Goal: Task Accomplishment & Management: Manage account settings

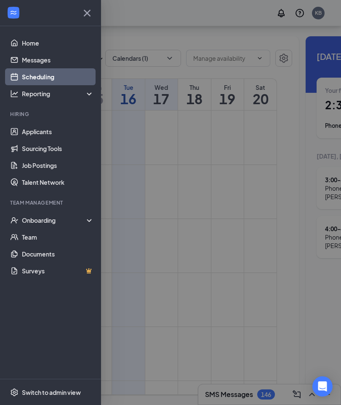
scroll to position [693, 0]
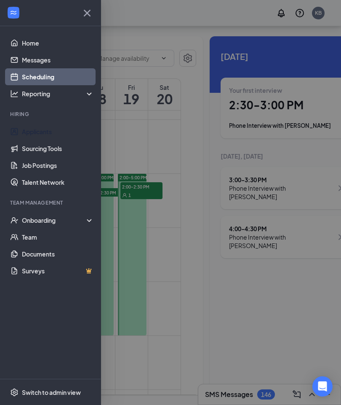
click at [44, 133] on link "Applicants" at bounding box center [58, 131] width 72 height 17
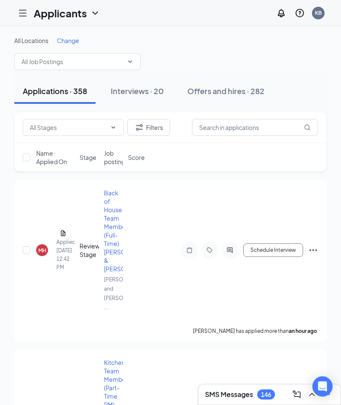
click at [70, 39] on span "Change" at bounding box center [68, 41] width 22 height 8
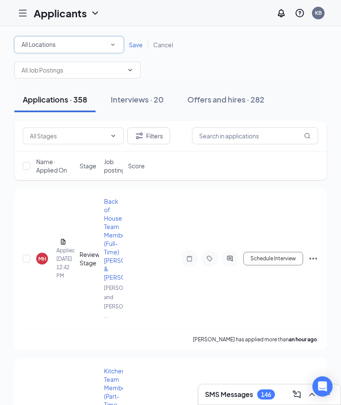
click at [102, 45] on div "All Locations" at bounding box center [69, 45] width 95 height 10
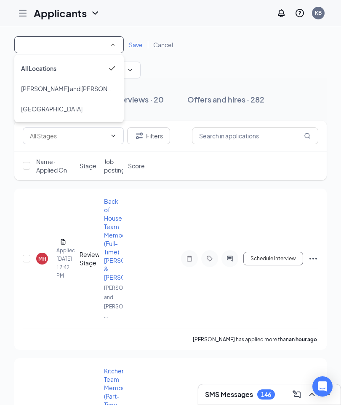
click at [43, 108] on span "[GEOGRAPHIC_DATA]" at bounding box center [52, 109] width 62 height 8
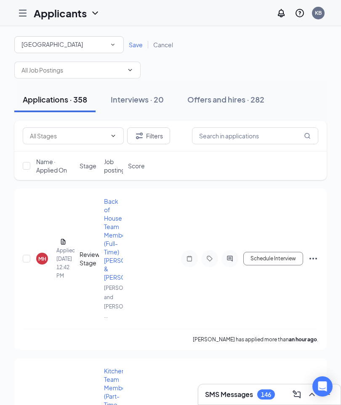
click at [132, 41] on span "Save" at bounding box center [136, 45] width 14 height 8
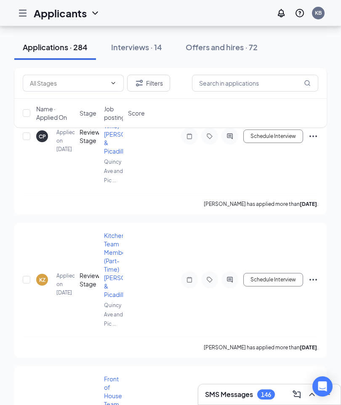
scroll to position [10317, 0]
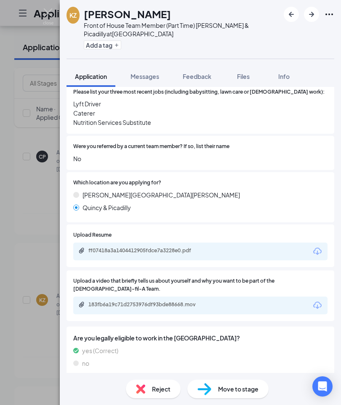
scroll to position [296, 0]
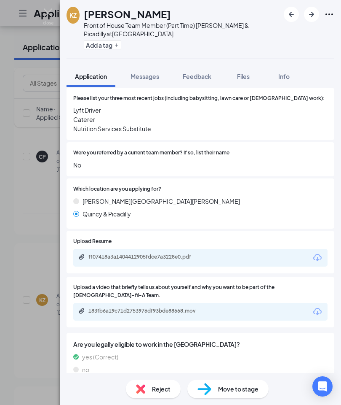
click at [319, 253] on icon "Download" at bounding box center [318, 258] width 10 height 10
click at [315, 308] on icon "Download" at bounding box center [318, 311] width 8 height 7
click at [322, 306] on icon "Download" at bounding box center [318, 311] width 10 height 10
click at [287, 74] on span "Info" at bounding box center [284, 77] width 11 height 8
click at [285, 77] on span "Info" at bounding box center [284, 77] width 11 height 8
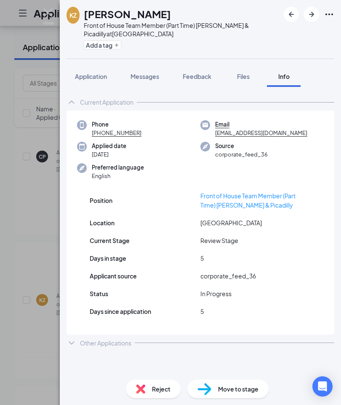
click at [76, 340] on icon "ChevronDown" at bounding box center [72, 343] width 10 height 10
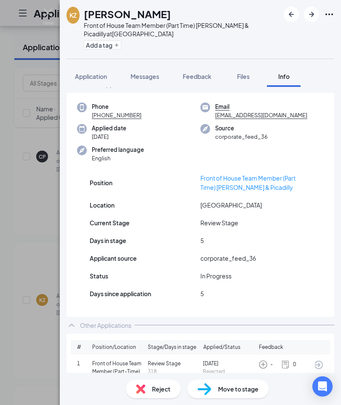
scroll to position [17, 0]
click at [48, 10] on img at bounding box center [48, 16] width 11 height 16
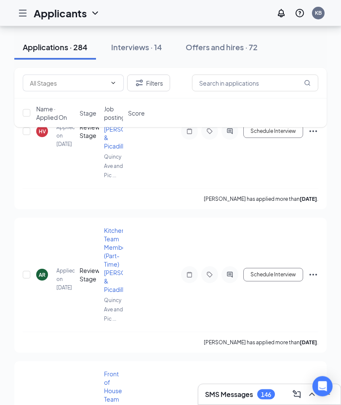
scroll to position [9752, 0]
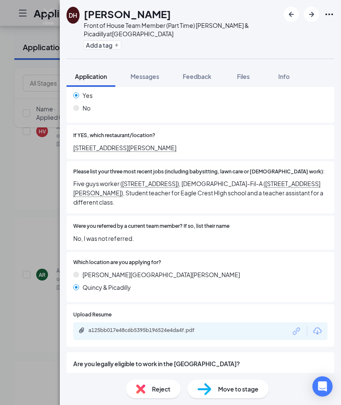
scroll to position [198, 0]
click at [286, 73] on span "Info" at bounding box center [284, 77] width 11 height 8
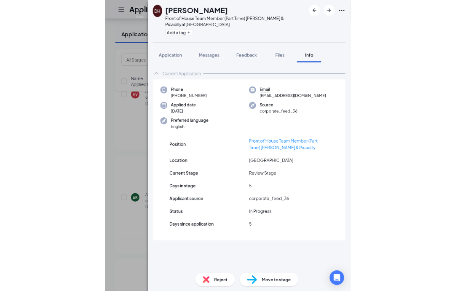
scroll to position [34, 0]
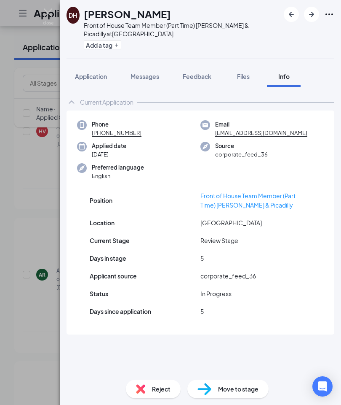
click at [210, 384] on img at bounding box center [205, 389] width 14 height 12
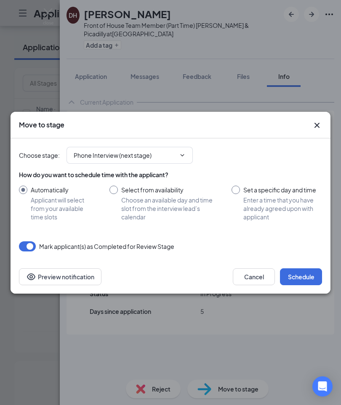
click at [183, 153] on icon "ChevronDown" at bounding box center [182, 155] width 7 height 7
click at [175, 151] on input "Phone Interview (next stage)" at bounding box center [125, 155] width 102 height 9
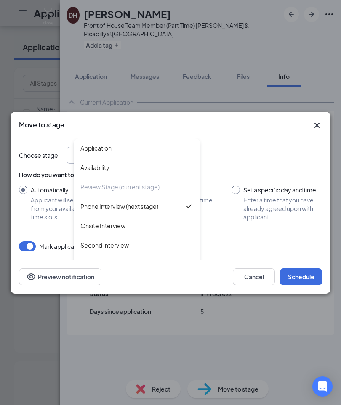
click at [111, 229] on div "Onsite Interview" at bounding box center [103, 225] width 45 height 9
type input "Onsite Interview"
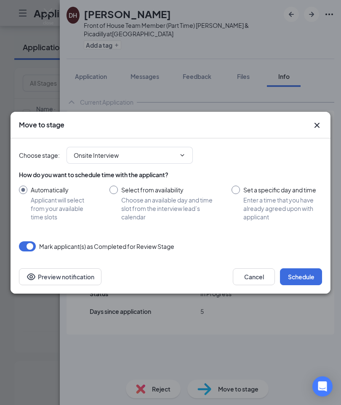
click at [182, 157] on icon "ChevronDown" at bounding box center [182, 155] width 7 height 7
click at [183, 158] on icon "ChevronDown" at bounding box center [182, 155] width 7 height 7
click at [108, 156] on input "Onsite Interview" at bounding box center [125, 155] width 102 height 9
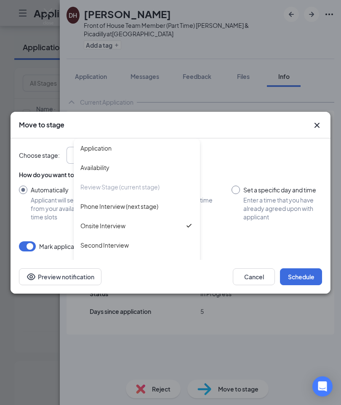
click at [154, 185] on div "Review Stage (current stage)" at bounding box center [120, 186] width 79 height 9
click at [320, 121] on icon "Cross" at bounding box center [317, 125] width 10 height 10
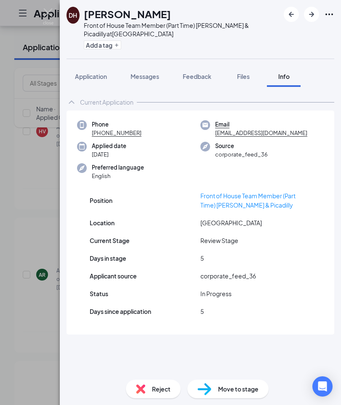
click at [226, 384] on div "Move to stage" at bounding box center [228, 388] width 81 height 19
type input "Phone Interview (next stage)"
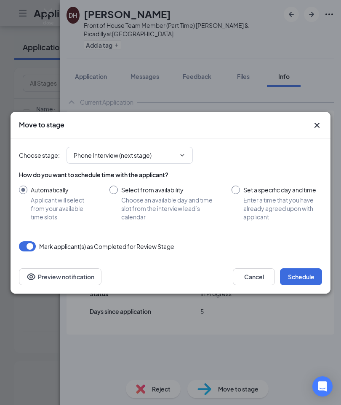
click at [115, 189] on input "Select from availability Choose an available day and time slot from the intervi…" at bounding box center [162, 203] width 105 height 35
radio input "true"
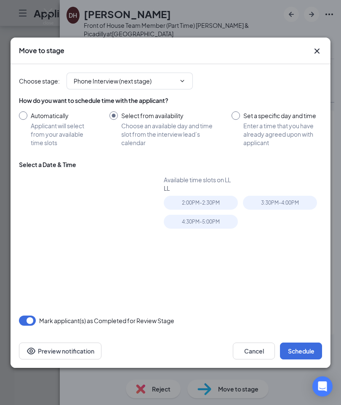
radio input "false"
type input "Sep 17, 2025"
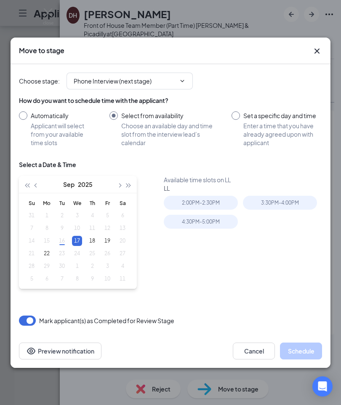
click at [19, 112] on input "Automatically Applicant will select from your available time slots" at bounding box center [56, 128] width 74 height 35
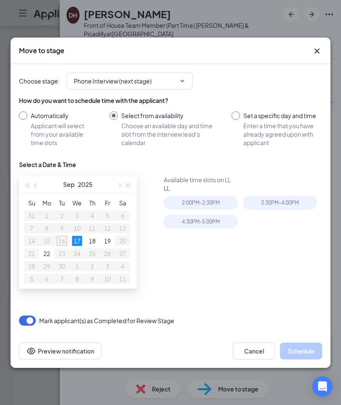
radio input "true"
radio input "false"
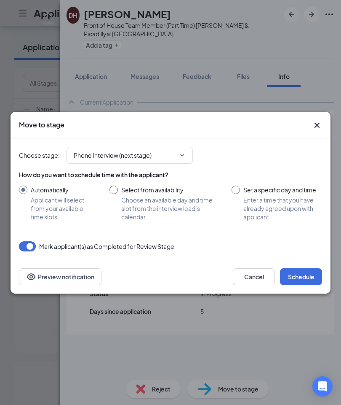
click at [175, 151] on input "Phone Interview (next stage)" at bounding box center [125, 155] width 102 height 9
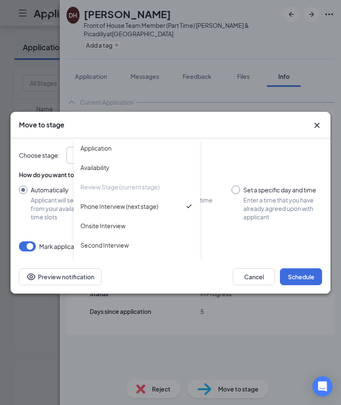
click at [121, 225] on div "Onsite Interview" at bounding box center [103, 225] width 45 height 9
type input "Onsite Interview"
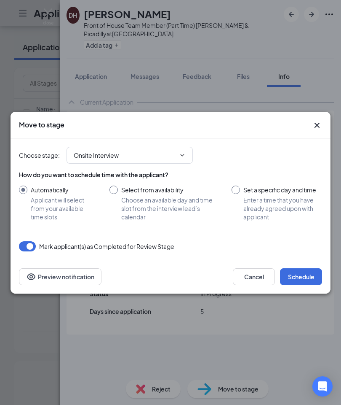
click at [114, 188] on input "Select from availability Choose an available day and time slot from the intervi…" at bounding box center [162, 203] width 105 height 35
radio input "true"
radio input "false"
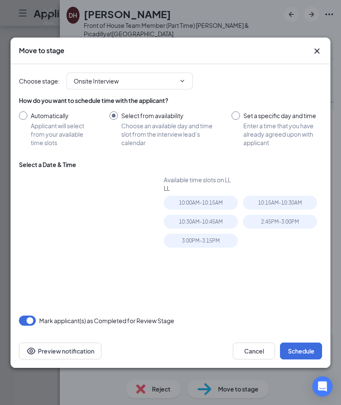
type input "Sep 17, 2025"
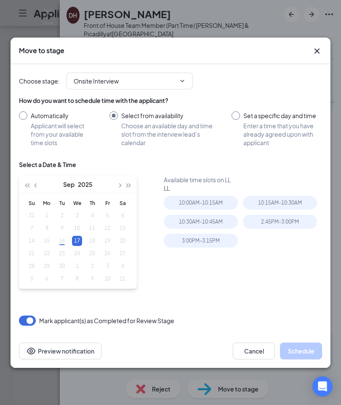
click at [84, 349] on button "Preview notification" at bounding box center [60, 350] width 83 height 17
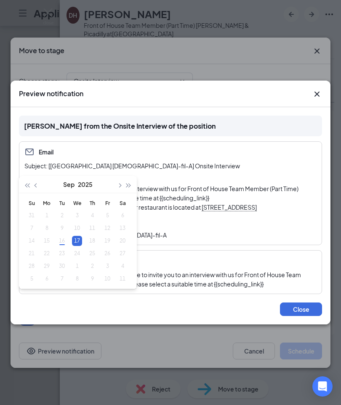
click at [269, 159] on div "Email Subject: [Quincy Ave and Picadilly Road Chick-fil-A] Onsite Interview Hi …" at bounding box center [171, 193] width 304 height 104
click at [261, 159] on div "Email Subject: [Quincy Ave and Picadilly Road Chick-fil-A] Onsite Interview Hi …" at bounding box center [171, 193] width 304 height 104
click at [97, 157] on div "Email Subject: [Quincy Ave and Picadilly Road Chick-fil-A] Onsite Interview Hi …" at bounding box center [171, 193] width 304 height 104
click at [81, 181] on button "2025" at bounding box center [85, 184] width 15 height 17
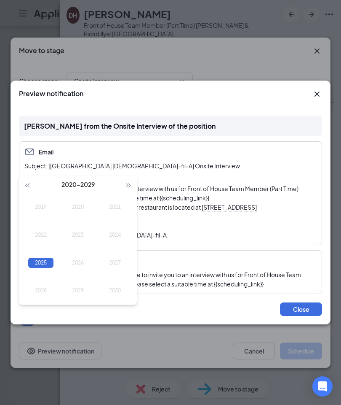
click at [166, 157] on div "Email Subject: [Quincy Ave and Picadilly Road Chick-fil-A] Onsite Interview Hi …" at bounding box center [171, 193] width 304 height 104
click at [126, 156] on div "Email" at bounding box center [170, 152] width 293 height 10
click at [318, 91] on icon "Cross" at bounding box center [317, 94] width 10 height 10
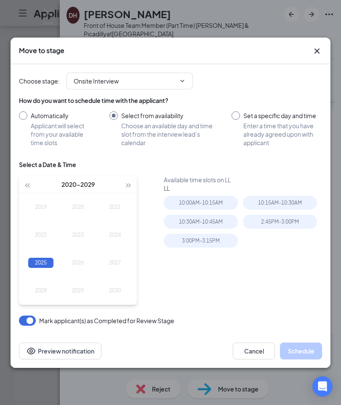
click at [58, 350] on button "Preview notification" at bounding box center [60, 350] width 83 height 17
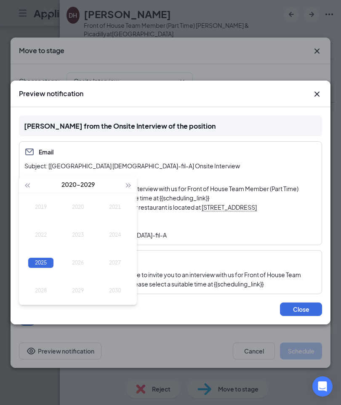
click at [318, 94] on icon "Cross" at bounding box center [317, 94] width 10 height 10
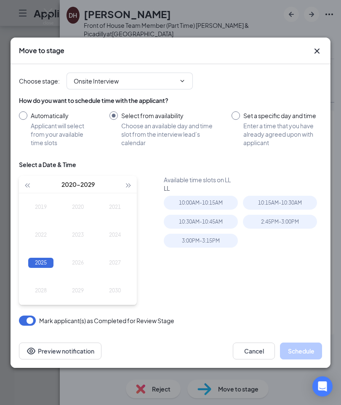
click at [27, 183] on button "button" at bounding box center [26, 184] width 9 height 17
click at [126, 182] on button "button" at bounding box center [128, 184] width 9 height 17
click at [40, 261] on div "2025" at bounding box center [40, 263] width 25 height 10
click at [115, 265] on div "Sep" at bounding box center [114, 263] width 25 height 10
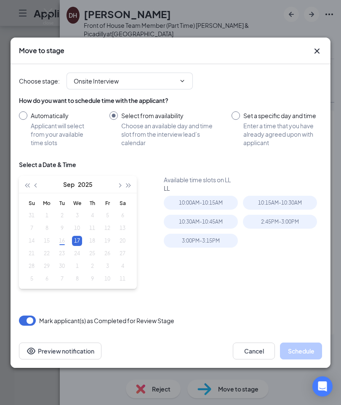
click at [79, 243] on div "17" at bounding box center [77, 241] width 10 height 10
click at [210, 282] on div "Available time slots on LL LL 10:00AM - 10:15AM 10:15AM - 10:30AM 10:30AM - 10:…" at bounding box center [243, 238] width 159 height 126
click at [93, 345] on button "Preview notification" at bounding box center [60, 350] width 83 height 17
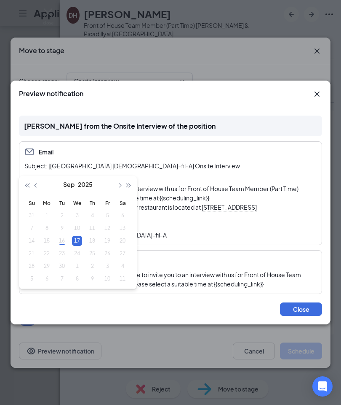
click at [277, 169] on div "Subject: [Quincy Ave and Picadilly Road Chick-fil-A] Onsite Interview" at bounding box center [170, 165] width 293 height 9
click at [78, 241] on div "17" at bounding box center [77, 241] width 10 height 10
click at [317, 91] on icon "Cross" at bounding box center [317, 94] width 10 height 10
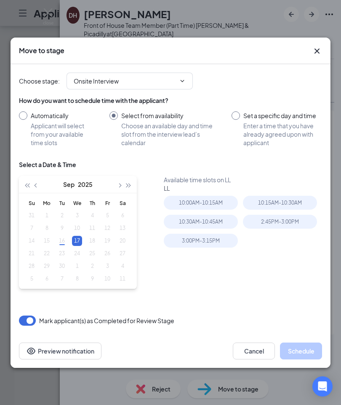
click at [213, 200] on div "10:00AM - 10:15AM" at bounding box center [201, 203] width 74 height 14
click at [49, 350] on button "Preview notification" at bounding box center [60, 350] width 83 height 17
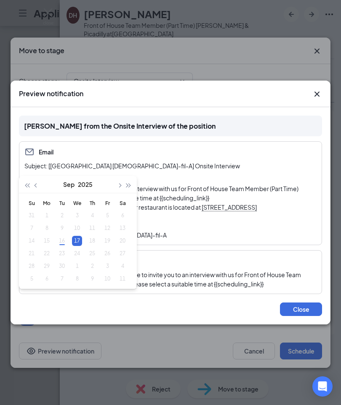
click at [232, 234] on p "Quincy Ave and Picadilly Road Chick-fil-A" at bounding box center [170, 234] width 293 height 9
click at [276, 159] on div "Email Subject: [Quincy Ave and Picadilly Road Chick-fil-A] Onsite Interview Hi …" at bounding box center [171, 193] width 304 height 104
click at [320, 93] on icon "Cross" at bounding box center [317, 94] width 10 height 10
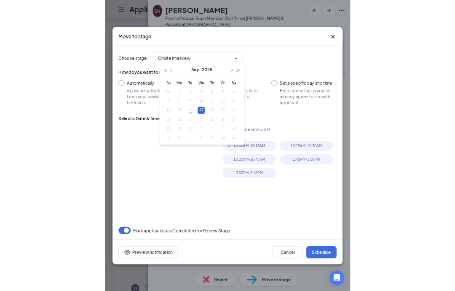
scroll to position [0, 0]
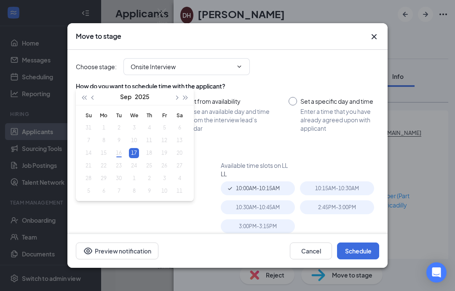
click at [88, 254] on icon "Eye" at bounding box center [88, 250] width 8 height 7
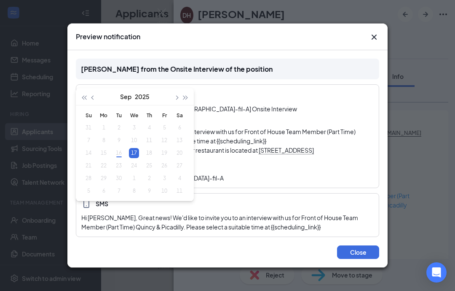
scroll to position [9751, 0]
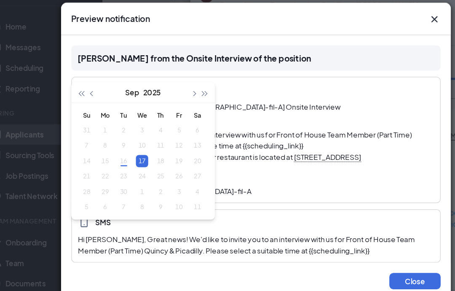
click at [341, 32] on icon "Cross" at bounding box center [374, 37] width 10 height 10
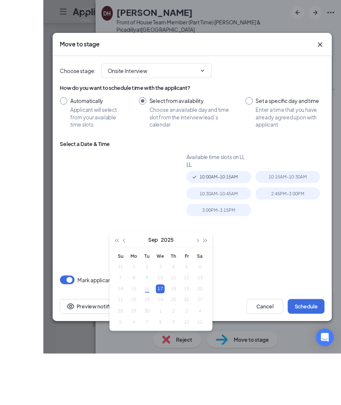
scroll to position [9736, 0]
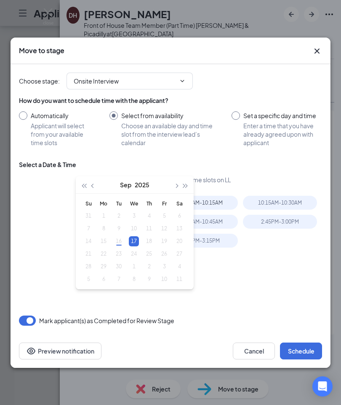
click at [22, 116] on input "Automatically Applicant will select from your available time slots" at bounding box center [56, 128] width 74 height 35
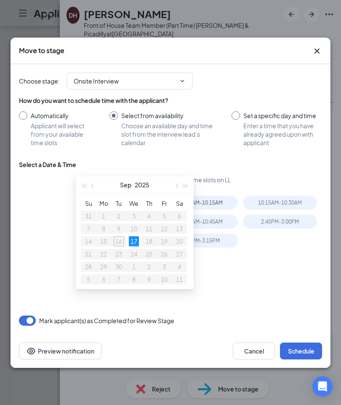
radio input "true"
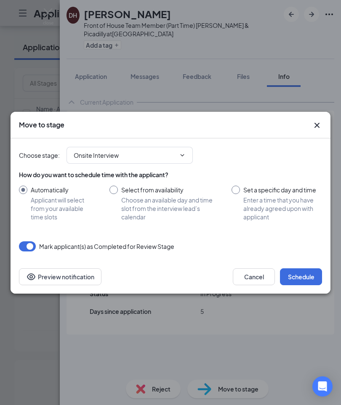
click at [111, 188] on input "Select from availability Choose an available day and time slot from the intervi…" at bounding box center [162, 203] width 105 height 35
radio input "true"
radio input "false"
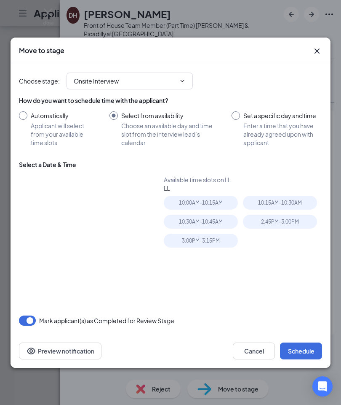
type input "Sep 17, 2025"
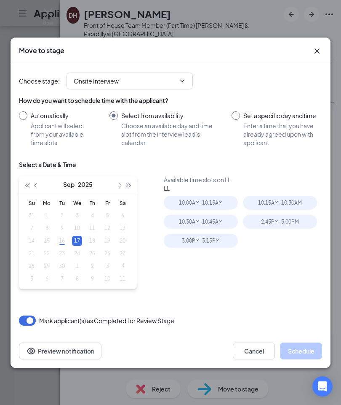
click at [320, 51] on icon "Cross" at bounding box center [317, 51] width 10 height 10
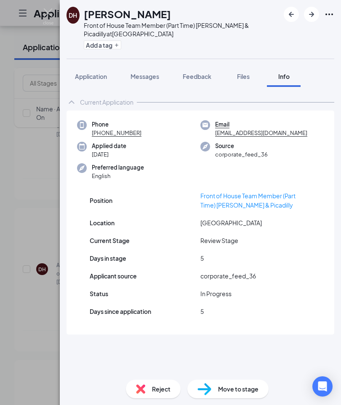
click at [335, 16] on div "DH David Hirsch Front of House Team Member (Part Time) Quincy & Picadilly at Qu…" at bounding box center [201, 29] width 282 height 59
click at [331, 12] on icon "Ellipses" at bounding box center [330, 14] width 10 height 10
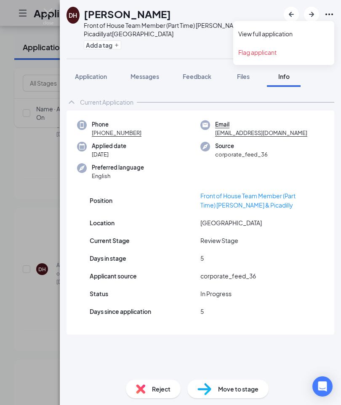
click at [334, 12] on icon "Ellipses" at bounding box center [330, 14] width 10 height 10
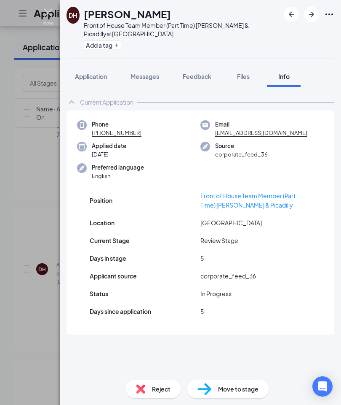
click at [52, 9] on img at bounding box center [48, 16] width 11 height 16
click at [52, 13] on h1 "Applicants" at bounding box center [60, 13] width 53 height 14
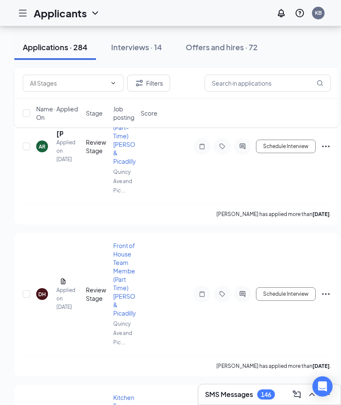
scroll to position [9595, 0]
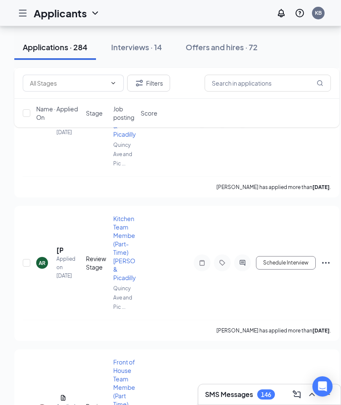
click at [331, 404] on icon "Ellipses" at bounding box center [326, 410] width 10 height 10
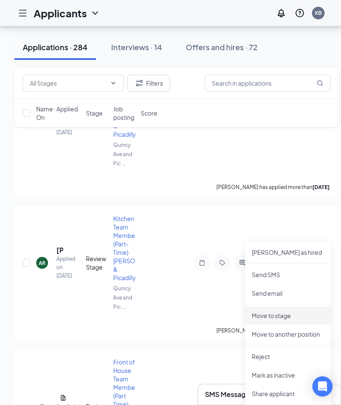
click at [289, 313] on p "Move to stage" at bounding box center [288, 315] width 73 height 8
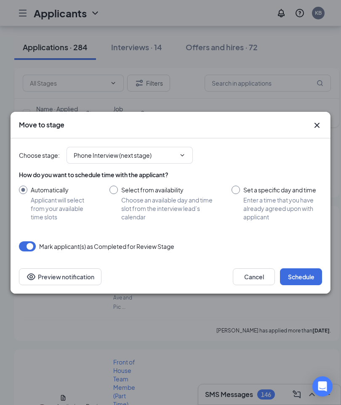
click at [183, 155] on icon "ChevronDown" at bounding box center [182, 155] width 7 height 7
click at [142, 153] on input "Phone Interview (next stage)" at bounding box center [125, 155] width 102 height 9
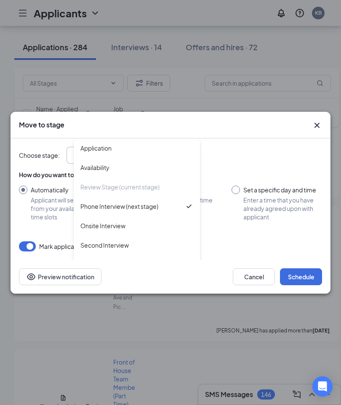
click at [113, 225] on div "Onsite Interview" at bounding box center [103, 225] width 45 height 9
type input "Onsite Interview"
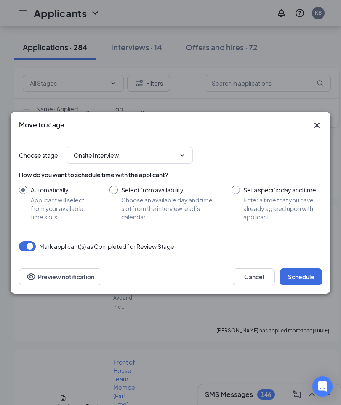
click at [116, 188] on input "Select from availability Choose an available day and time slot from the intervi…" at bounding box center [162, 203] width 105 height 35
radio input "true"
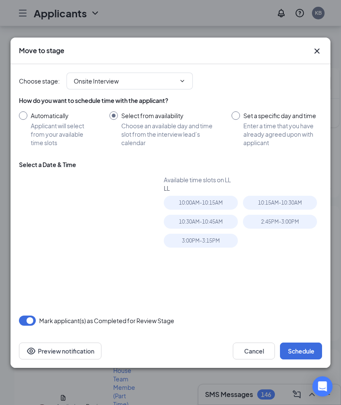
radio input "false"
type input "Sep 17, 2025"
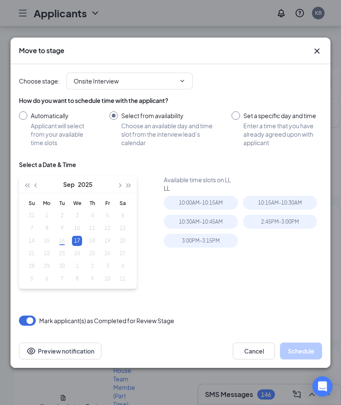
click at [317, 50] on icon "Cross" at bounding box center [317, 50] width 5 height 5
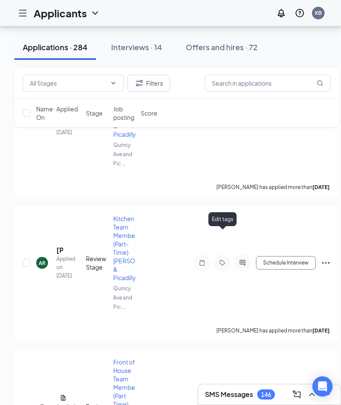
click at [296, 403] on button "Schedule Interview" at bounding box center [286, 409] width 60 height 13
type input "Phone Interview (next stage)"
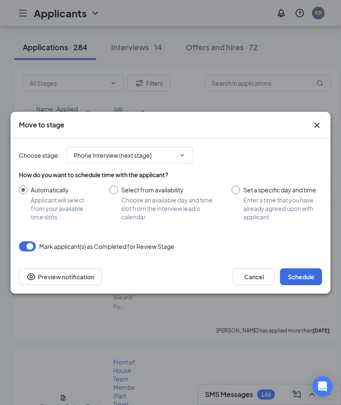
click at [323, 120] on div "Move to stage" at bounding box center [171, 125] width 320 height 27
click at [320, 122] on icon "Cross" at bounding box center [317, 125] width 10 height 10
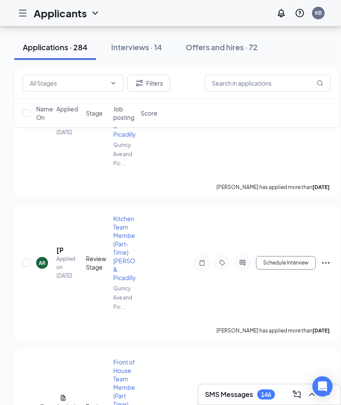
click at [316, 126] on div "Name · Applied On Stage Job posting Score" at bounding box center [176, 113] width 325 height 29
click at [321, 14] on div "KB" at bounding box center [318, 12] width 7 height 7
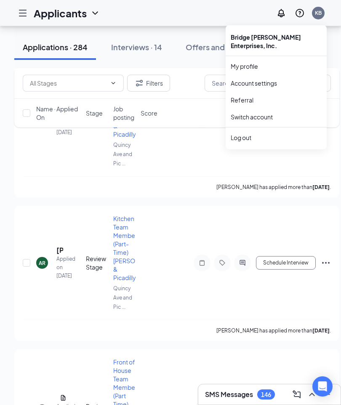
click at [252, 67] on link "My profile" at bounding box center [276, 66] width 91 height 8
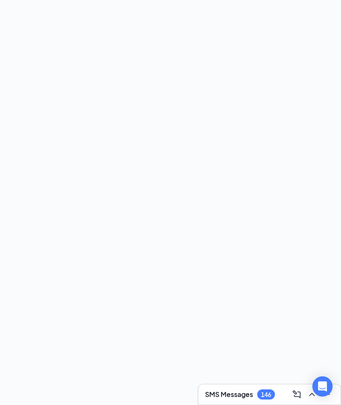
scroll to position [34, 0]
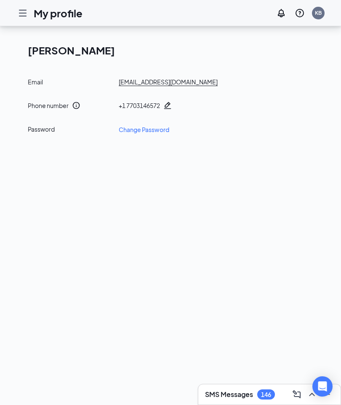
click at [322, 14] on div "KB" at bounding box center [318, 12] width 7 height 7
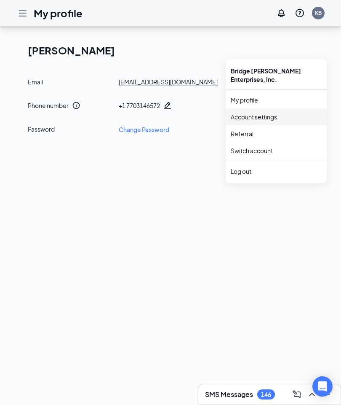
click at [270, 113] on link "Account settings" at bounding box center [276, 117] width 91 height 8
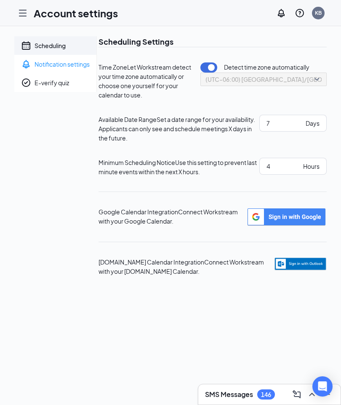
click at [82, 67] on div "Notification settings" at bounding box center [62, 64] width 55 height 8
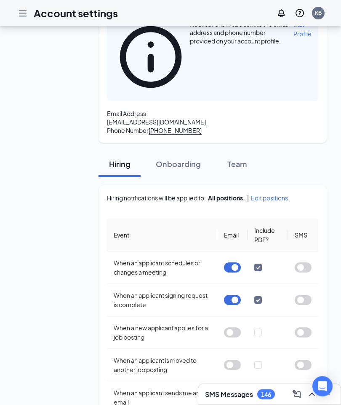
scroll to position [79, 0]
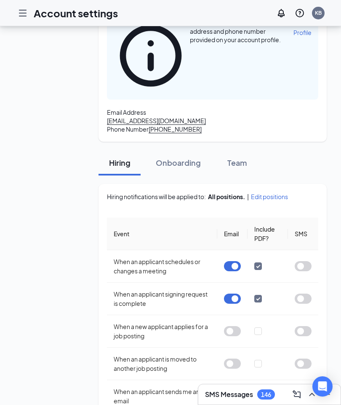
click at [288, 192] on span "Edit positions" at bounding box center [269, 196] width 37 height 8
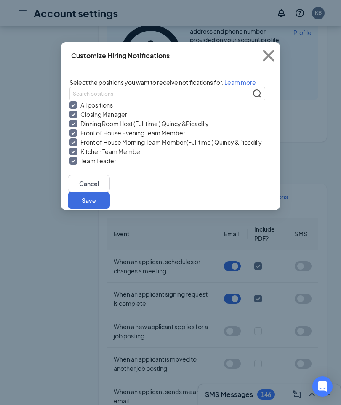
click at [70, 155] on input "Kitchen Team Member" at bounding box center [74, 152] width 8 height 8
checkbox input "false"
click at [110, 209] on button "Save" at bounding box center [89, 200] width 42 height 17
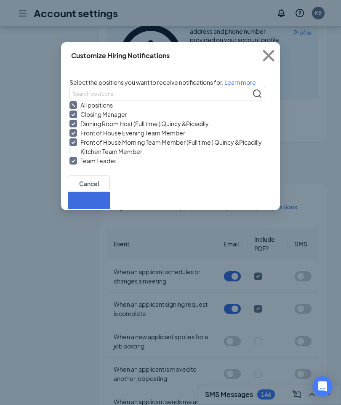
checkbox input "false"
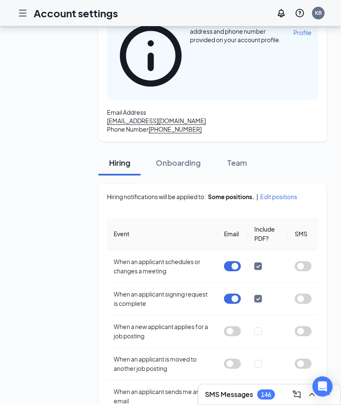
click at [196, 157] on div "Onboarding" at bounding box center [178, 162] width 45 height 11
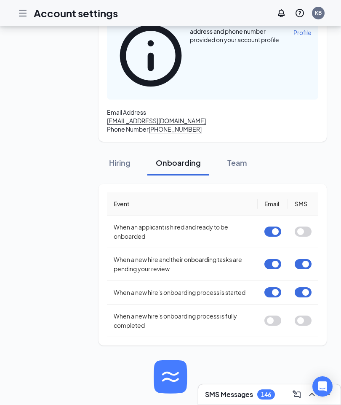
scroll to position [34, 0]
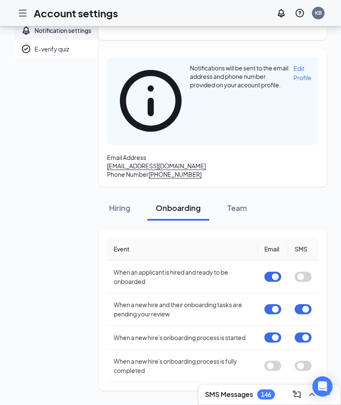
click at [269, 272] on button "button" at bounding box center [273, 277] width 17 height 10
click at [266, 304] on button "button" at bounding box center [273, 309] width 17 height 10
click at [297, 304] on button "button" at bounding box center [303, 309] width 17 height 10
click at [265, 332] on button "button" at bounding box center [273, 337] width 17 height 10
click at [298, 332] on button "button" at bounding box center [303, 337] width 17 height 10
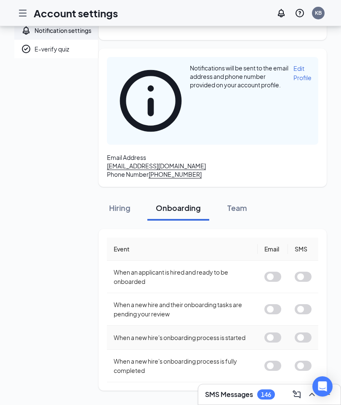
click at [250, 202] on div "Team" at bounding box center [237, 207] width 25 height 11
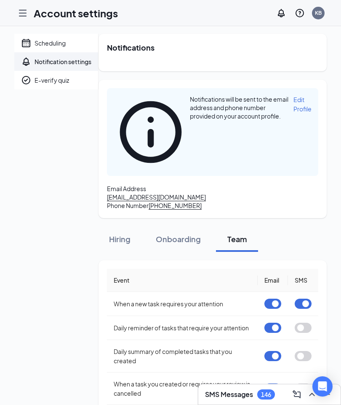
scroll to position [0, 0]
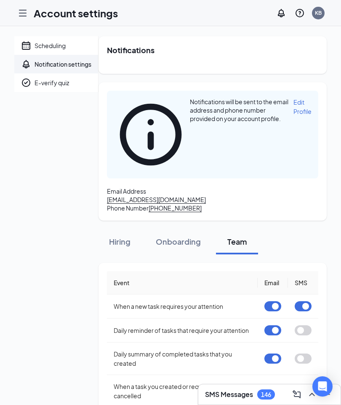
click at [26, 15] on icon "Hamburger" at bounding box center [23, 13] width 10 height 10
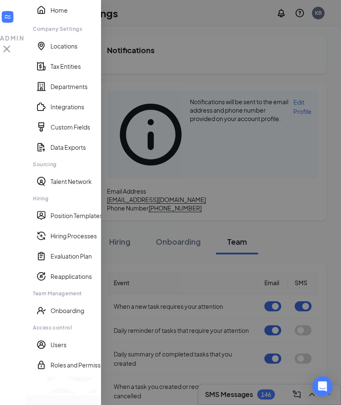
click at [54, 369] on link "Roles and Permissions" at bounding box center [82, 364] width 62 height 8
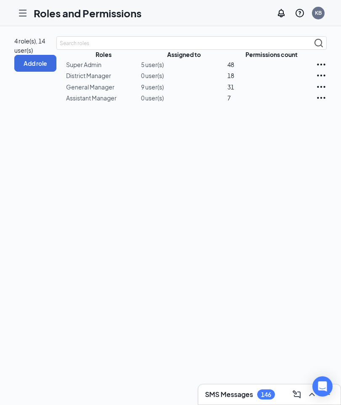
scroll to position [0, 36]
click at [317, 65] on icon "Ellipses" at bounding box center [321, 65] width 8 height 2
click at [316, 70] on icon "Ellipses" at bounding box center [321, 64] width 11 height 11
click at [22, 13] on icon "Hamburger" at bounding box center [22, 13] width 7 height 6
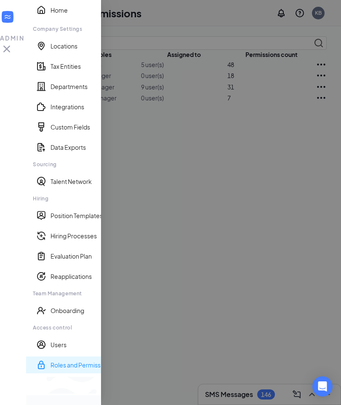
click at [51, 14] on link "Home" at bounding box center [82, 10] width 62 height 8
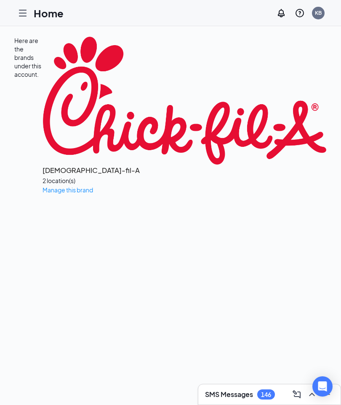
click at [53, 16] on h1 "Home" at bounding box center [49, 13] width 30 height 14
click at [86, 118] on div "Chick-fil-A 2 location(s) Manage this brand" at bounding box center [185, 115] width 285 height 158
click at [74, 186] on span "Manage this brand" at bounding box center [68, 190] width 51 height 8
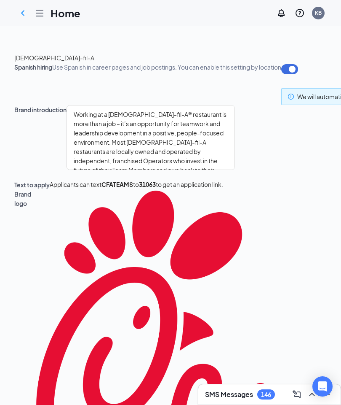
type textarea "Chick-fil-A Chambers and Parker Road offers many benefits for our team members!…"
click at [46, 13] on div at bounding box center [39, 13] width 17 height 17
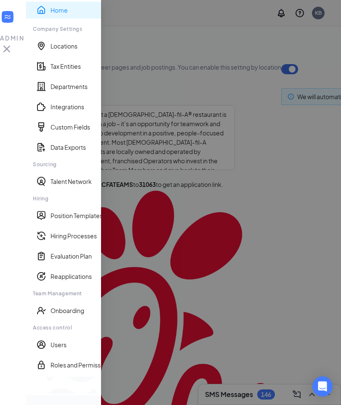
click at [13, 42] on icon "Cross" at bounding box center [6, 48] width 13 height 13
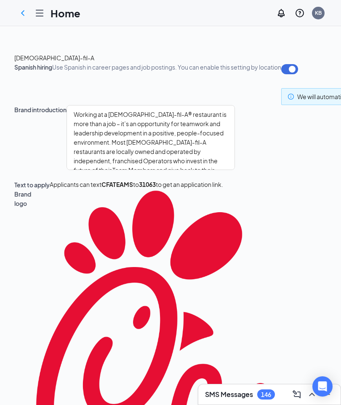
click at [22, 13] on icon "ChevronLeft" at bounding box center [22, 12] width 3 height 5
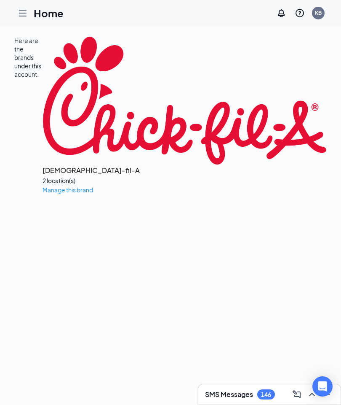
click at [26, 16] on icon "Hamburger" at bounding box center [22, 13] width 7 height 6
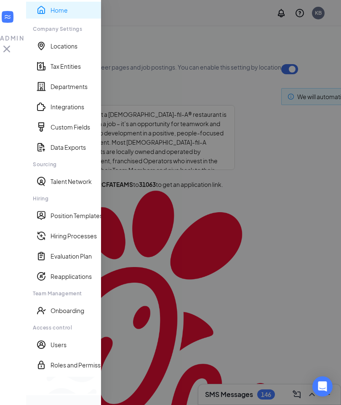
type textarea "Chick-fil-A Chambers and Parker Road offers many benefits for our team members!…"
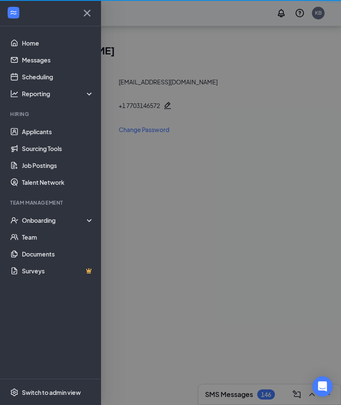
scroll to position [34, 0]
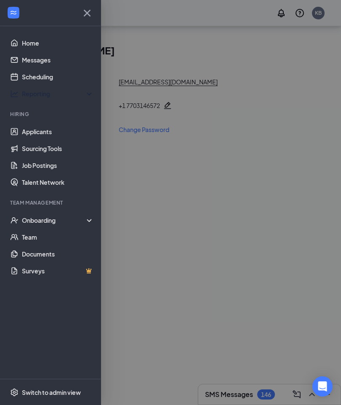
click at [86, 91] on div "Reporting" at bounding box center [58, 93] width 73 height 8
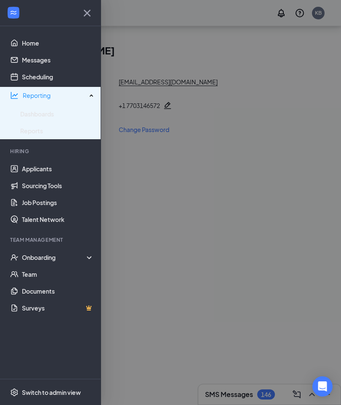
click at [36, 107] on link "Dashboards" at bounding box center [57, 113] width 74 height 17
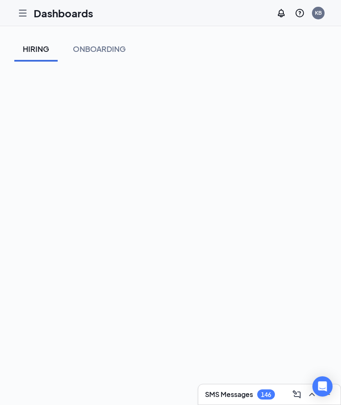
click at [23, 14] on icon "Hamburger" at bounding box center [23, 13] width 10 height 10
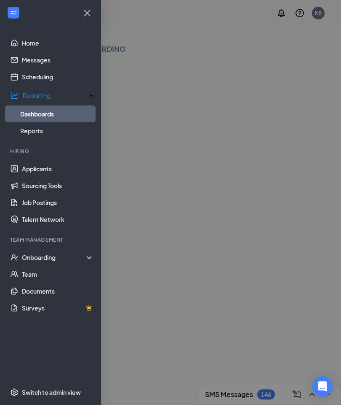
click at [34, 274] on link "Team" at bounding box center [58, 274] width 72 height 17
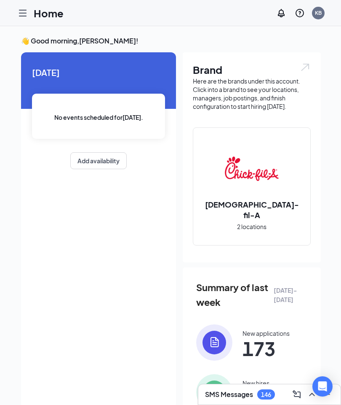
click at [21, 19] on div at bounding box center [22, 13] width 17 height 17
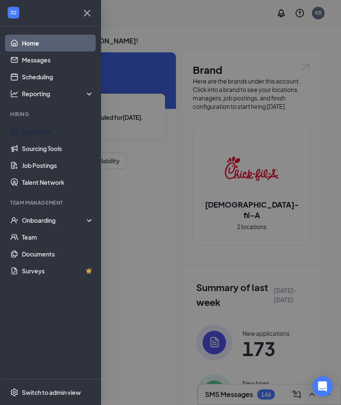
click at [40, 132] on link "Applicants" at bounding box center [58, 131] width 72 height 17
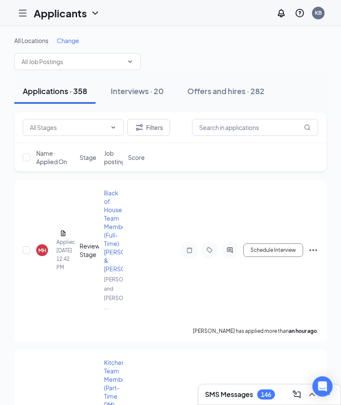
click at [71, 44] on span "Change" at bounding box center [68, 41] width 22 height 8
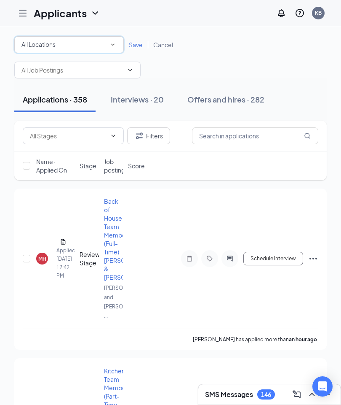
click at [113, 51] on div "All Locations All Locations" at bounding box center [69, 44] width 110 height 17
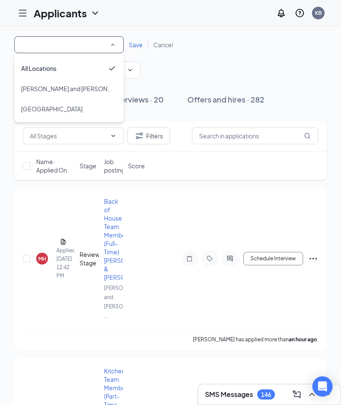
click at [70, 111] on span "[GEOGRAPHIC_DATA]" at bounding box center [52, 109] width 62 height 8
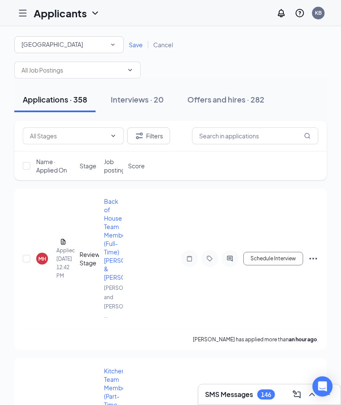
click at [134, 45] on span "Save" at bounding box center [136, 45] width 14 height 8
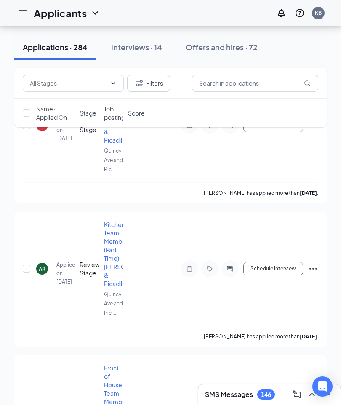
scroll to position [9757, 0]
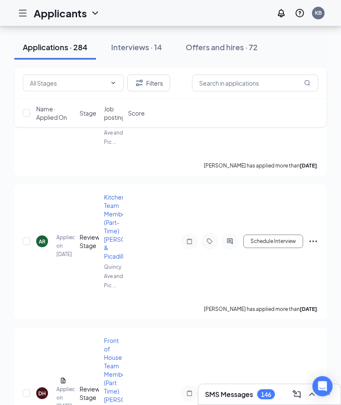
scroll to position [9786, 0]
click at [315, 387] on icon "Ellipses" at bounding box center [314, 392] width 10 height 10
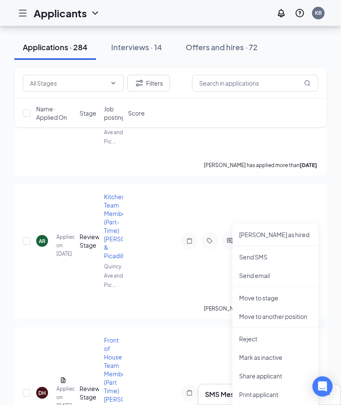
click at [274, 296] on p "Move to stage" at bounding box center [275, 297] width 73 height 8
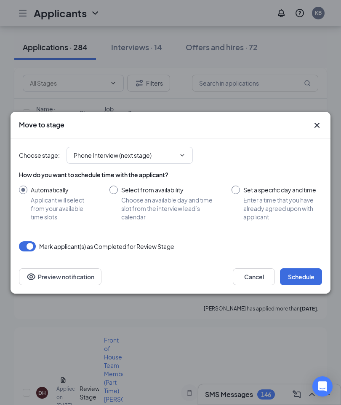
click at [183, 159] on icon "ChevronDown" at bounding box center [182, 155] width 7 height 7
click at [184, 159] on icon "ChevronDown" at bounding box center [182, 155] width 7 height 7
click at [110, 160] on input "Phone Interview (next stage)" at bounding box center [125, 155] width 102 height 9
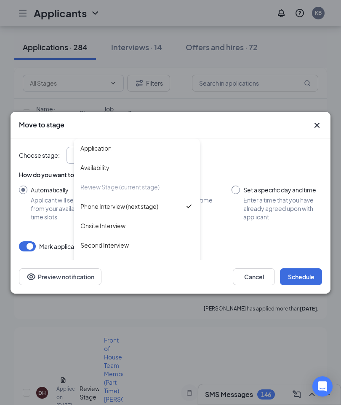
click at [119, 230] on div "Onsite Interview" at bounding box center [103, 225] width 45 height 9
type input "Onsite Interview"
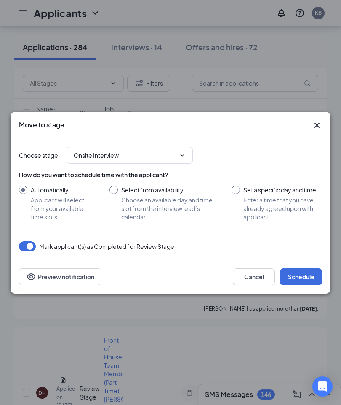
click at [86, 285] on button "Preview notification" at bounding box center [60, 276] width 83 height 17
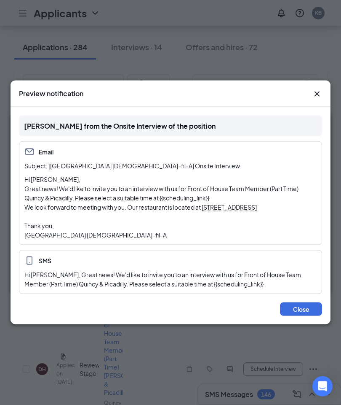
scroll to position [9792, 0]
click at [319, 99] on icon "Cross" at bounding box center [317, 94] width 10 height 10
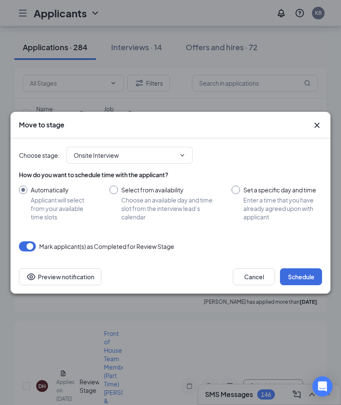
click at [317, 130] on icon "Cross" at bounding box center [317, 125] width 10 height 10
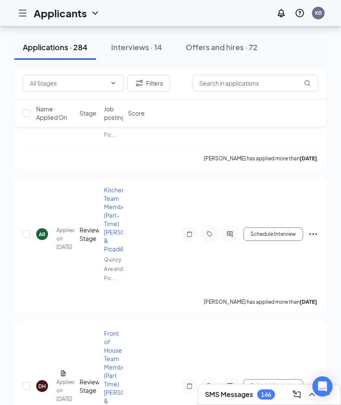
click at [317, 381] on icon "Ellipses" at bounding box center [314, 386] width 10 height 10
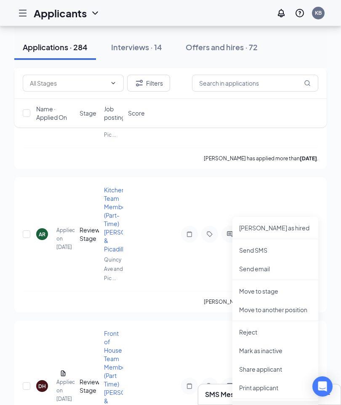
click at [274, 404] on span "Flag applicant" at bounding box center [275, 410] width 73 height 9
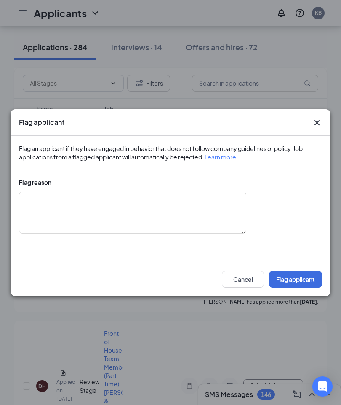
click at [320, 128] on icon "Cross" at bounding box center [317, 123] width 10 height 10
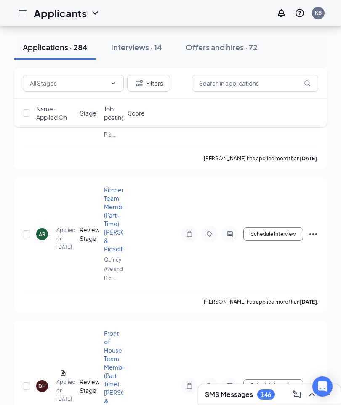
click at [42, 382] on div "DH" at bounding box center [42, 385] width 8 height 7
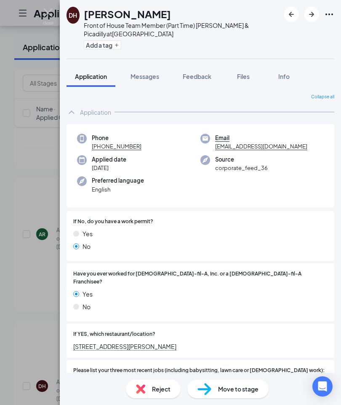
click at [332, 14] on icon "Ellipses" at bounding box center [330, 14] width 8 height 2
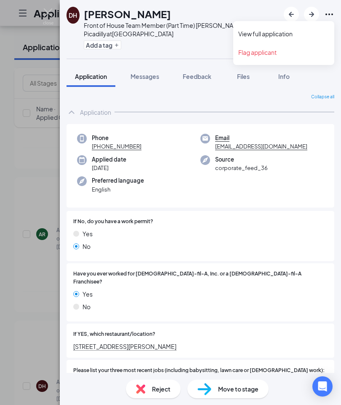
click at [313, 250] on div "Yes No" at bounding box center [200, 241] width 255 height 25
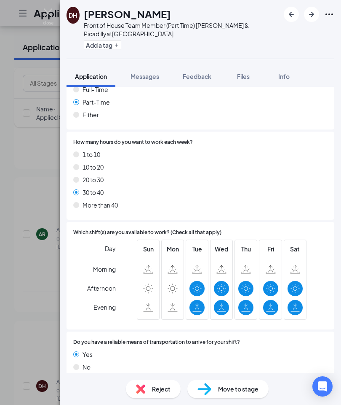
scroll to position [702, 0]
click at [202, 76] on span "Feedback" at bounding box center [197, 77] width 29 height 8
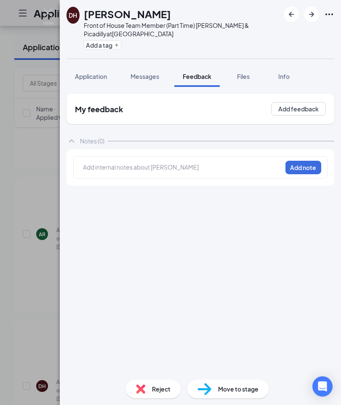
click at [111, 45] on button "Add a tag" at bounding box center [103, 44] width 38 height 9
click at [318, 47] on div "DH David Hirsch Front of House Team Member (Part Time) Quincy & Picadilly at Qu…" at bounding box center [201, 29] width 282 height 59
click at [288, 78] on span "Info" at bounding box center [284, 77] width 11 height 8
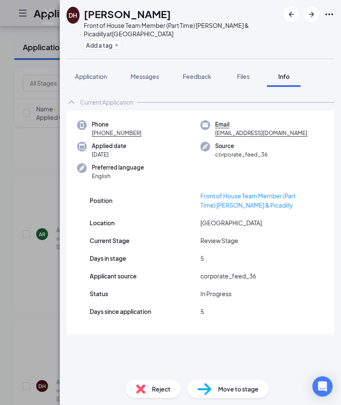
click at [48, 16] on img at bounding box center [48, 16] width 11 height 16
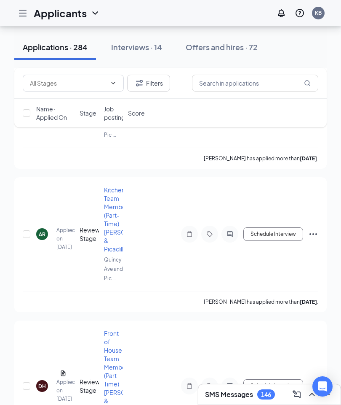
scroll to position [9797, 0]
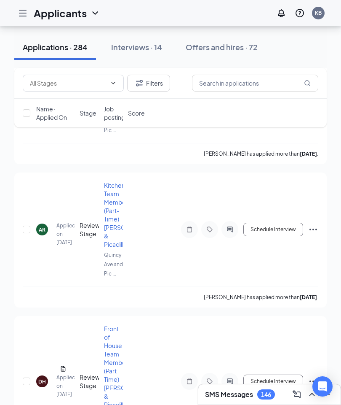
click at [166, 324] on div "DH David Hirsch Applied on Sep 11 Review Stage Front of House Team Member (Part…" at bounding box center [171, 385] width 296 height 122
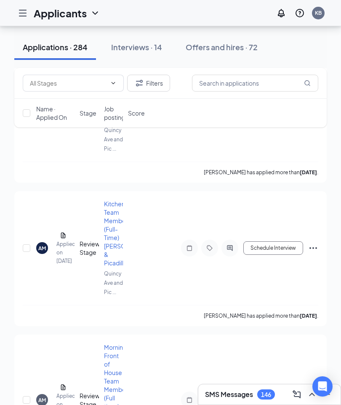
scroll to position [9330, 0]
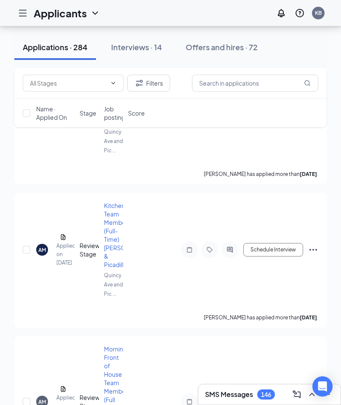
click at [44, 398] on div "AM" at bounding box center [42, 401] width 8 height 7
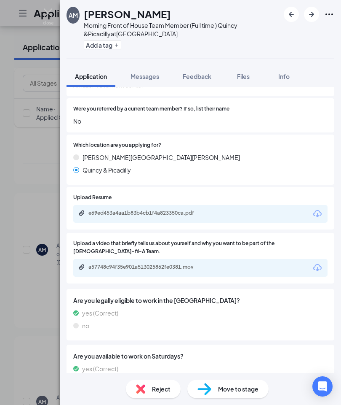
scroll to position [372, 0]
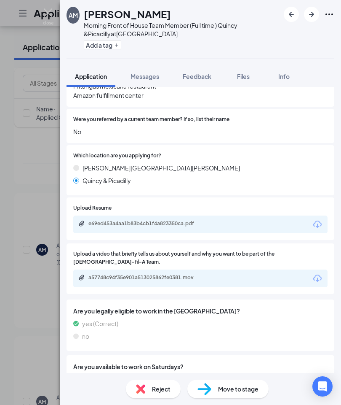
click at [319, 219] on icon "Download" at bounding box center [318, 224] width 10 height 10
click at [53, 16] on img at bounding box center [48, 16] width 11 height 16
click at [287, 75] on input "text" at bounding box center [255, 83] width 126 height 17
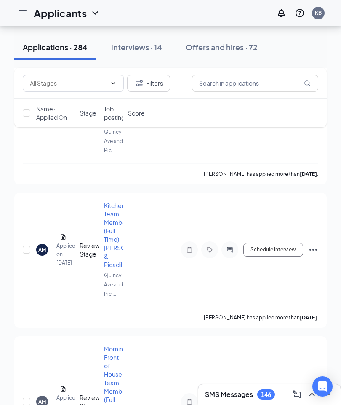
click at [162, 344] on div "AM Angel Monsivais Applied on Sep 11 Review Stage Morning Front of House Team M…" at bounding box center [171, 405] width 296 height 122
click at [48, 395] on div "AM" at bounding box center [42, 401] width 12 height 12
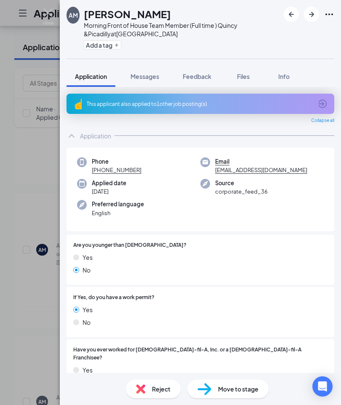
click at [288, 75] on span "Info" at bounding box center [284, 77] width 11 height 8
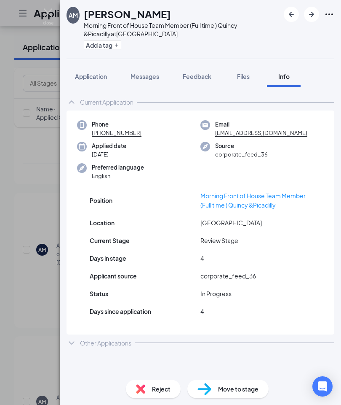
click at [77, 342] on div "Other Applications" at bounding box center [201, 342] width 268 height 17
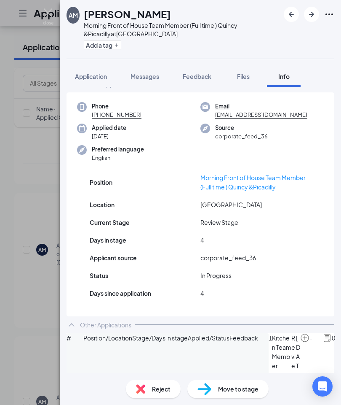
scroll to position [17, 0]
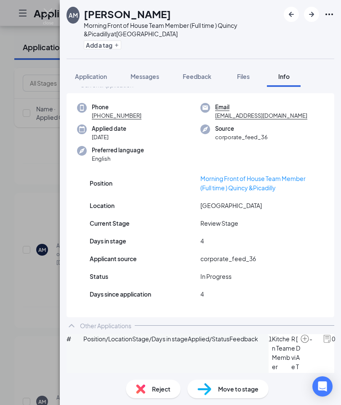
click at [51, 14] on img at bounding box center [48, 16] width 11 height 16
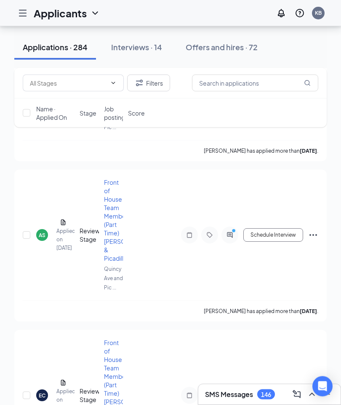
scroll to position [9033, 0]
click at [47, 389] on div "EC" at bounding box center [42, 395] width 12 height 12
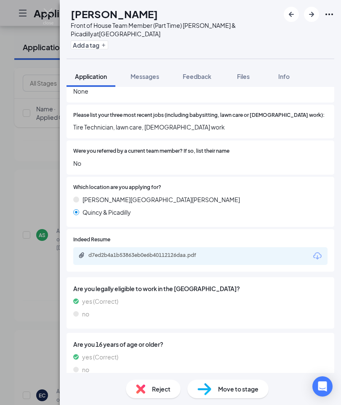
scroll to position [266, 0]
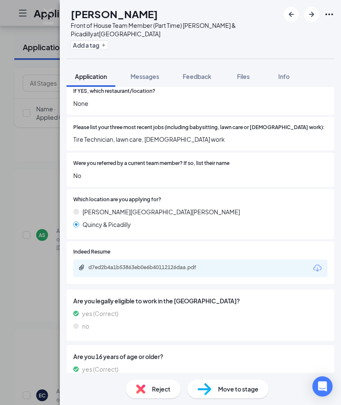
click at [320, 263] on icon "Download" at bounding box center [318, 268] width 10 height 10
click at [288, 76] on span "Info" at bounding box center [284, 77] width 11 height 8
click at [289, 77] on span "Info" at bounding box center [284, 77] width 11 height 8
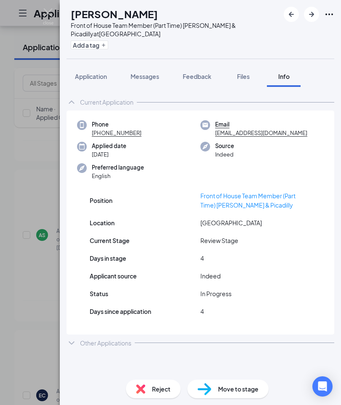
click at [77, 339] on div "Other Applications" at bounding box center [201, 342] width 268 height 17
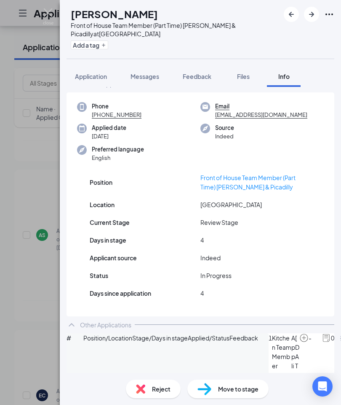
scroll to position [17, 0]
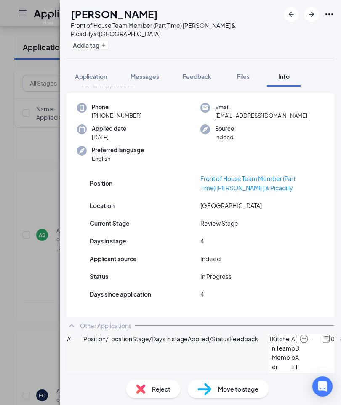
click at [51, 13] on img at bounding box center [48, 16] width 11 height 16
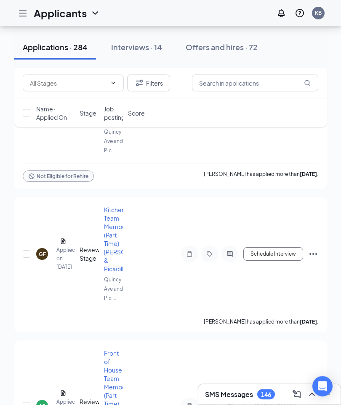
scroll to position [8848, 0]
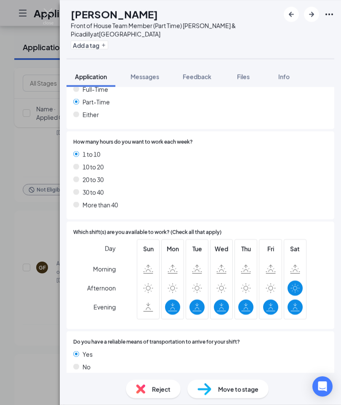
scroll to position [707, 0]
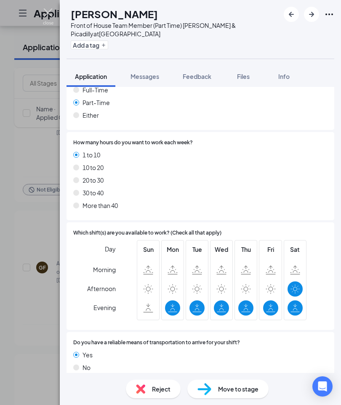
click at [49, 16] on img at bounding box center [48, 16] width 11 height 16
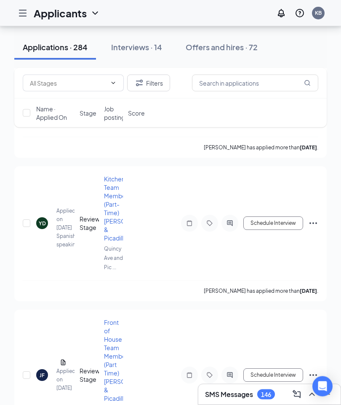
scroll to position [7725, 0]
click at [47, 369] on div "JF" at bounding box center [42, 375] width 12 height 12
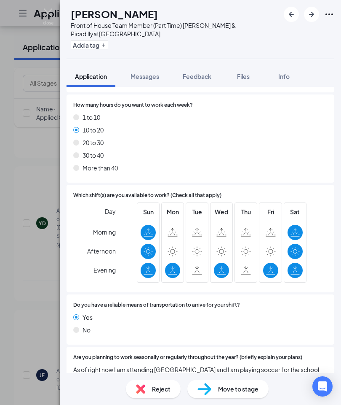
scroll to position [720, 0]
click at [49, 16] on img at bounding box center [48, 16] width 11 height 16
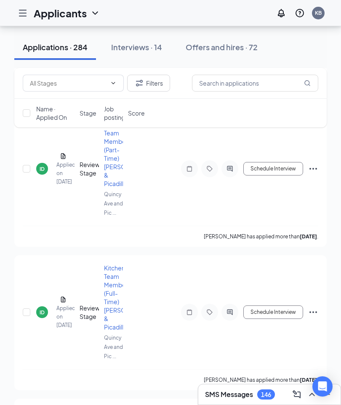
scroll to position [7213, 0]
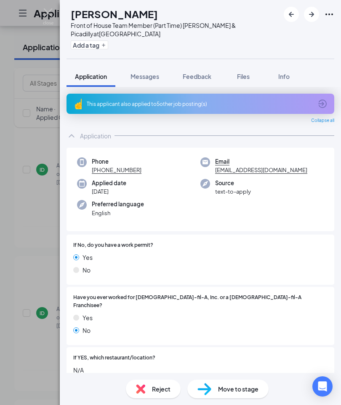
click at [288, 80] on span "Info" at bounding box center [284, 77] width 11 height 8
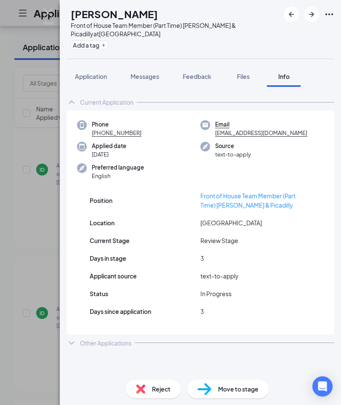
click at [82, 340] on div "Other Applications" at bounding box center [105, 343] width 51 height 8
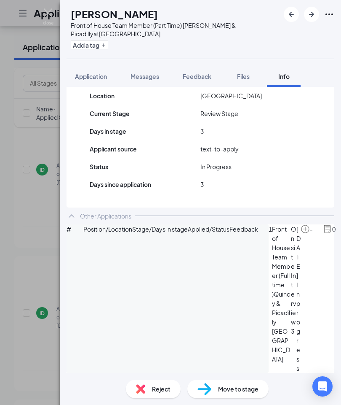
scroll to position [196, 0]
click at [53, 9] on img at bounding box center [48, 16] width 11 height 16
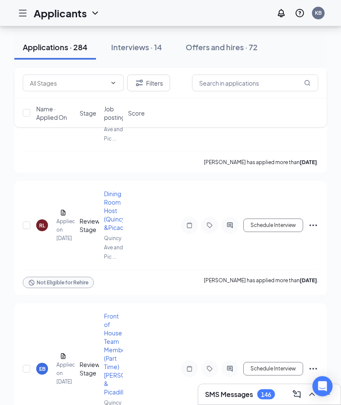
scroll to position [6559, 0]
click at [48, 351] on div "EB Eyob Bizuayehu Applied on Sep 13" at bounding box center [55, 368] width 38 height 35
click at [45, 365] on div "EB" at bounding box center [42, 368] width 6 height 7
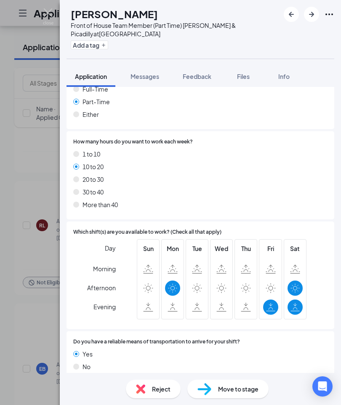
scroll to position [725, 0]
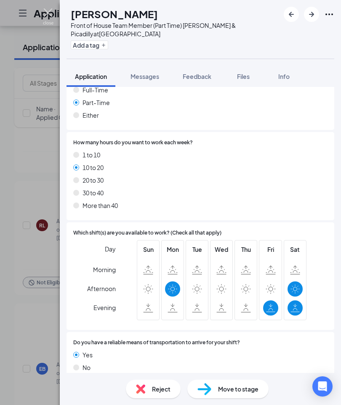
click at [51, 11] on img at bounding box center [48, 16] width 11 height 16
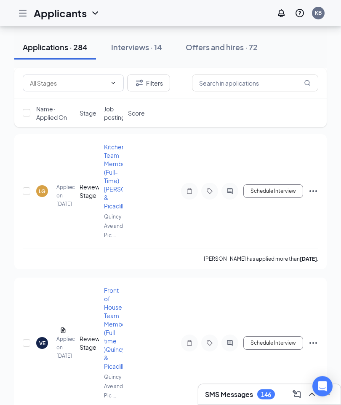
scroll to position [5451, 0]
click at [45, 339] on div "VE" at bounding box center [42, 342] width 6 height 7
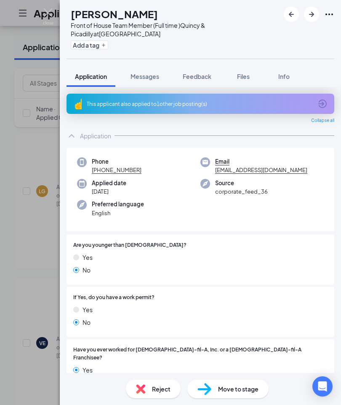
click at [288, 78] on span "Info" at bounding box center [284, 77] width 11 height 8
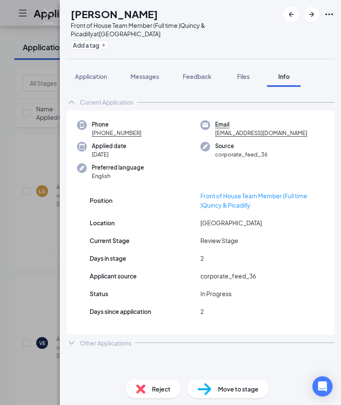
click at [101, 340] on div "Other Applications" at bounding box center [105, 343] width 51 height 8
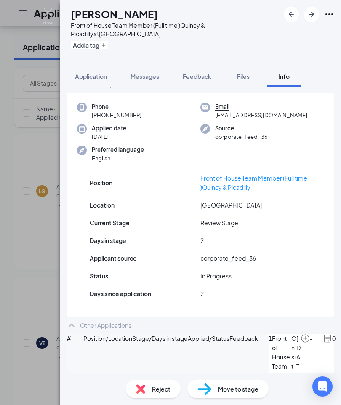
scroll to position [17, 0]
click at [49, 11] on img at bounding box center [48, 16] width 11 height 16
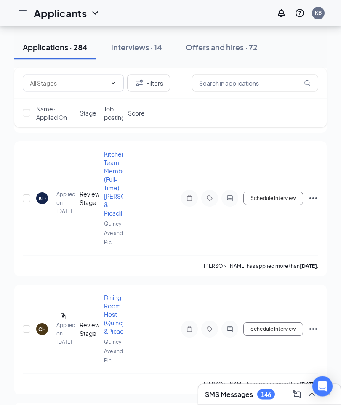
scroll to position [5172, 0]
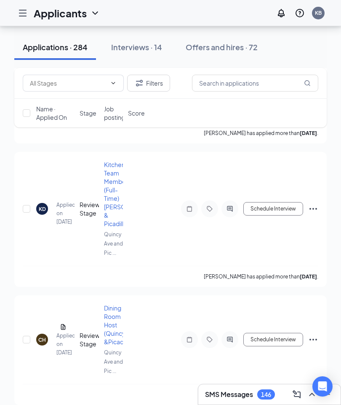
click at [46, 333] on div "CH" at bounding box center [42, 339] width 12 height 12
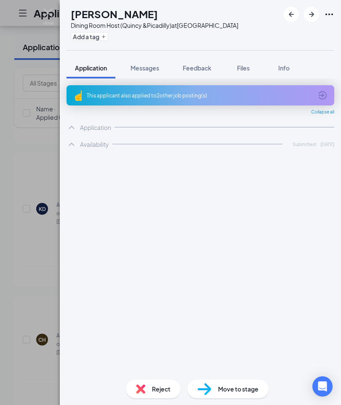
click at [44, 245] on div "CH Cindy Henriquez Dining Room Host (Quincy &Picadilly) at Quincy Ave and Picad…" at bounding box center [170, 202] width 341 height 405
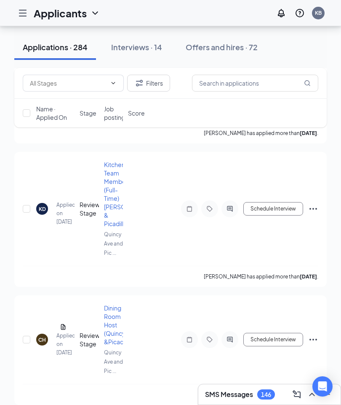
click at [74, 134] on div "Filters Name · Applied On Stage Job posting Score" at bounding box center [170, 102] width 313 height 68
click at [47, 333] on div "CH" at bounding box center [42, 339] width 12 height 12
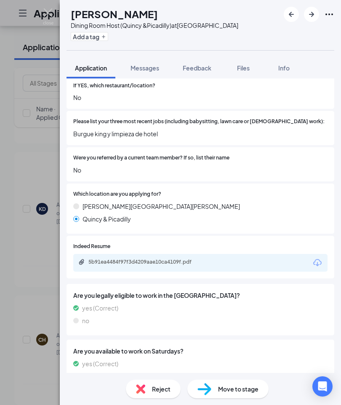
scroll to position [316, 0]
click at [53, 13] on img at bounding box center [48, 16] width 11 height 16
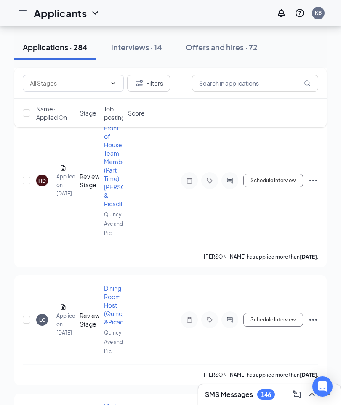
scroll to position [4924, 0]
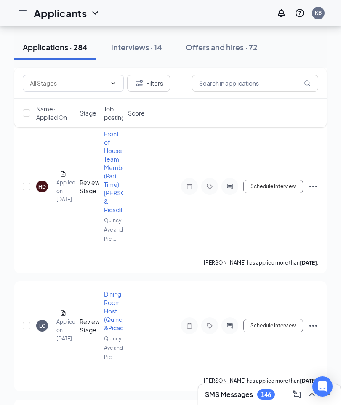
click at [46, 320] on div "LC" at bounding box center [42, 326] width 12 height 12
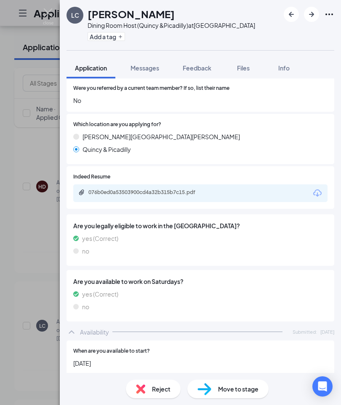
scroll to position [379, 0]
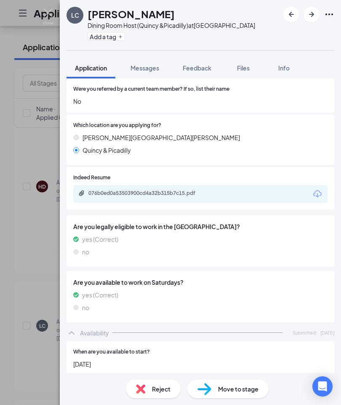
click at [318, 191] on icon "Download" at bounding box center [318, 193] width 8 height 7
click at [289, 72] on span "Info" at bounding box center [284, 68] width 11 height 8
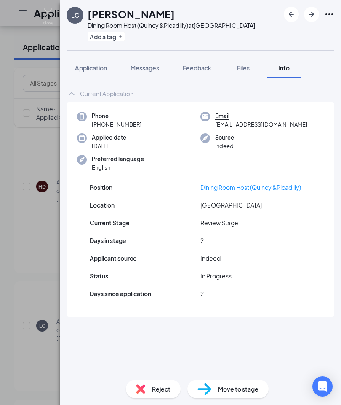
click at [94, 72] on span "Application" at bounding box center [91, 68] width 32 height 8
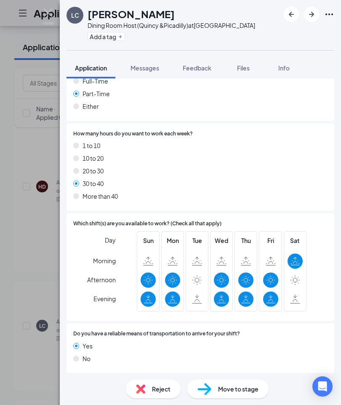
scroll to position [698, 0]
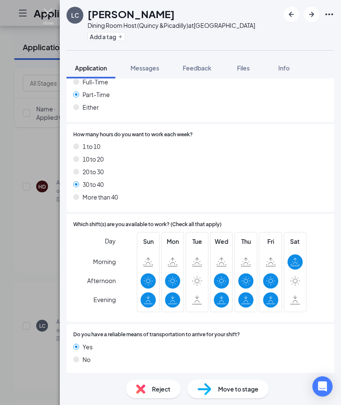
click at [49, 15] on img at bounding box center [48, 16] width 11 height 16
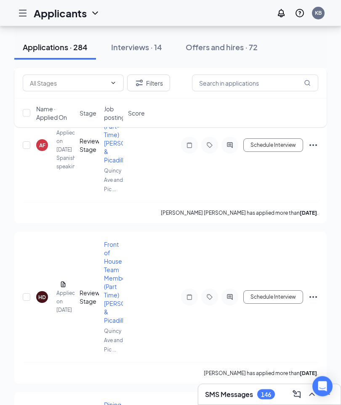
scroll to position [4813, 0]
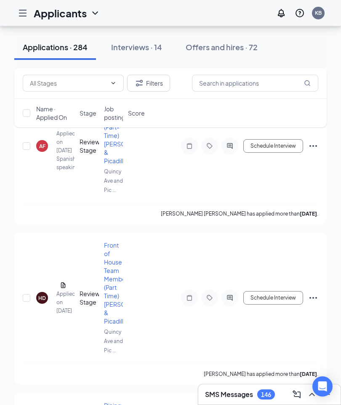
click at [46, 292] on div "HD" at bounding box center [42, 298] width 12 height 12
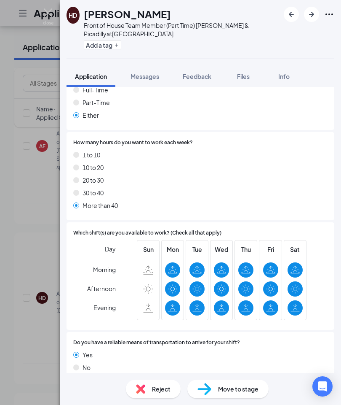
scroll to position [707, 0]
click at [52, 14] on img at bounding box center [48, 16] width 11 height 16
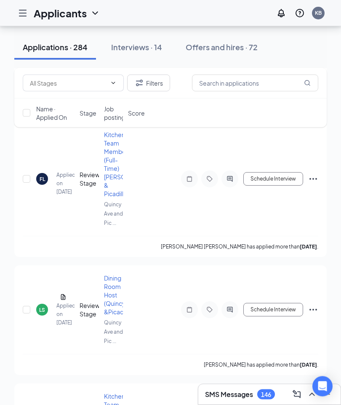
scroll to position [4517, 0]
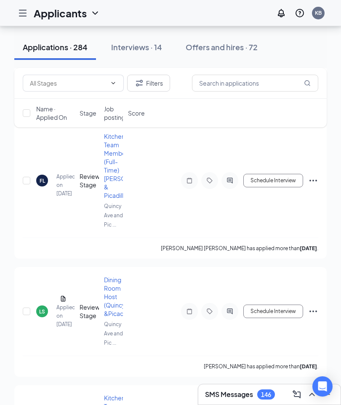
click at [49, 294] on div "LS Lindsey Serafin Applied on Sep 14" at bounding box center [55, 311] width 38 height 35
click at [47, 305] on div "LS" at bounding box center [42, 311] width 12 height 12
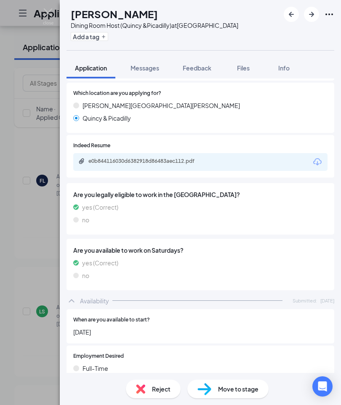
scroll to position [381, 0]
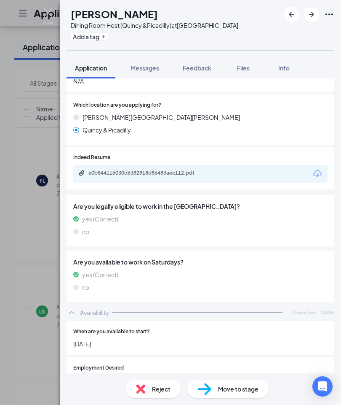
click at [320, 169] on icon "Download" at bounding box center [318, 174] width 10 height 10
click at [49, 10] on img at bounding box center [48, 16] width 11 height 16
click at [49, 16] on h1 "Applicants" at bounding box center [60, 13] width 53 height 14
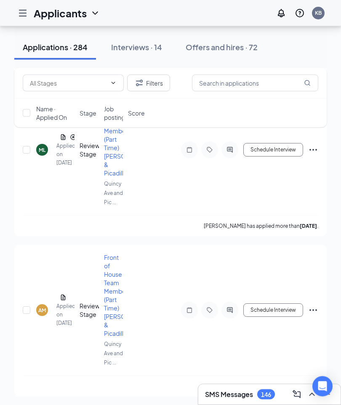
scroll to position [4118, 0]
click at [46, 304] on div "AM" at bounding box center [42, 310] width 12 height 12
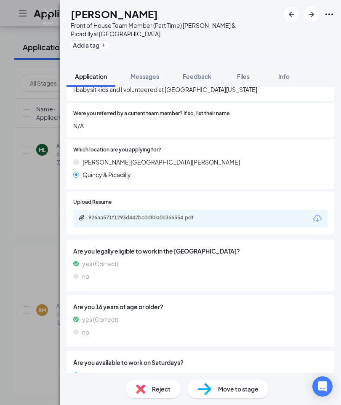
scroll to position [274, 0]
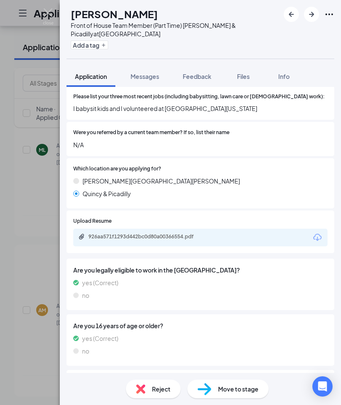
click at [320, 232] on icon "Download" at bounding box center [318, 237] width 10 height 10
click at [45, 16] on img at bounding box center [48, 16] width 11 height 16
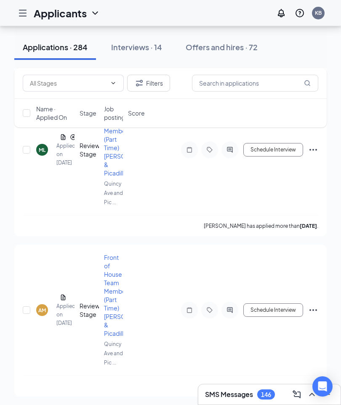
click at [50, 12] on h1 "Applicants" at bounding box center [60, 13] width 53 height 14
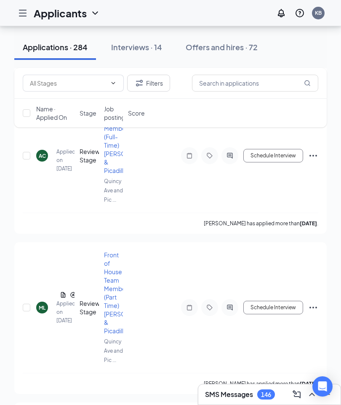
scroll to position [3960, 0]
click at [47, 302] on div "ML" at bounding box center [42, 308] width 12 height 12
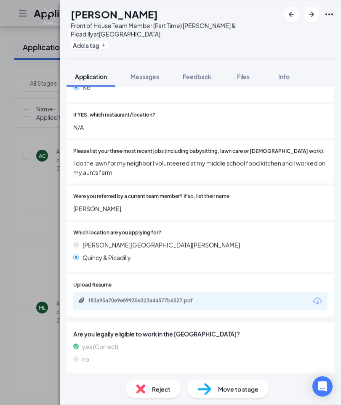
scroll to position [226, 0]
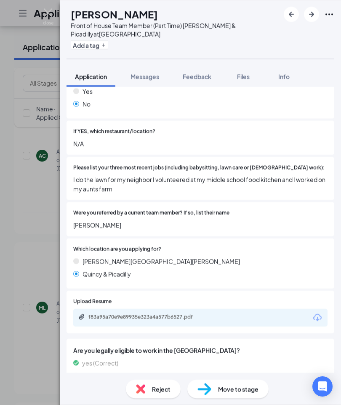
click at [317, 312] on icon "Download" at bounding box center [318, 317] width 10 height 10
click at [52, 13] on img at bounding box center [48, 16] width 11 height 16
click at [51, 16] on img at bounding box center [48, 16] width 11 height 16
click at [286, 78] on span "Info" at bounding box center [284, 77] width 11 height 8
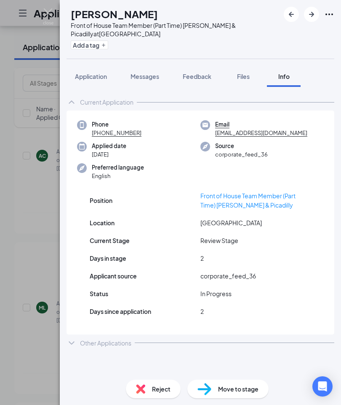
click at [87, 341] on div "Other Applications" at bounding box center [105, 343] width 51 height 8
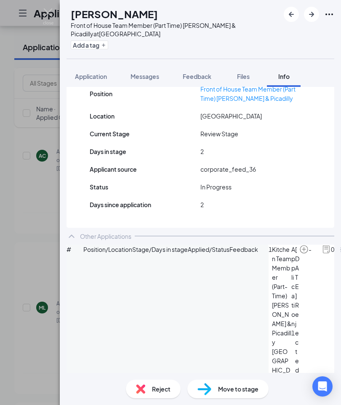
scroll to position [107, 0]
click at [51, 12] on img at bounding box center [48, 16] width 11 height 16
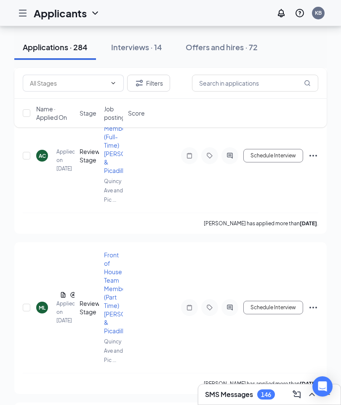
click at [52, 10] on h1 "Applicants" at bounding box center [60, 13] width 53 height 14
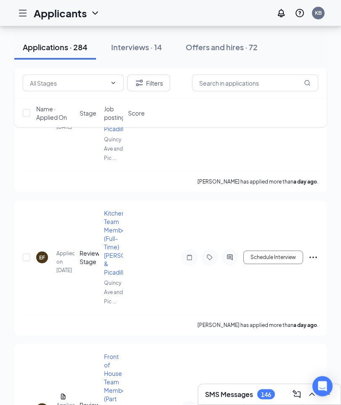
scroll to position [3159, 0]
click at [27, 12] on icon "Hamburger" at bounding box center [23, 13] width 10 height 10
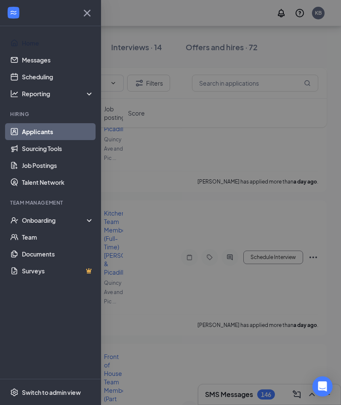
click at [40, 42] on link "Home" at bounding box center [58, 43] width 72 height 17
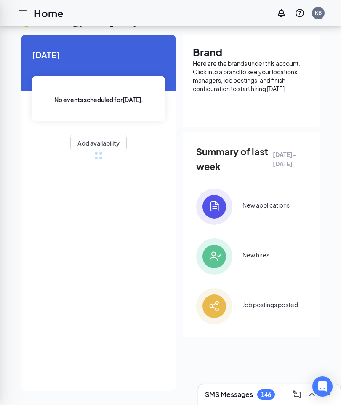
scroll to position [51, 0]
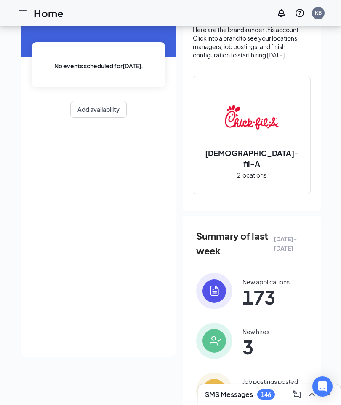
click at [114, 112] on button "Add availability" at bounding box center [98, 109] width 56 height 17
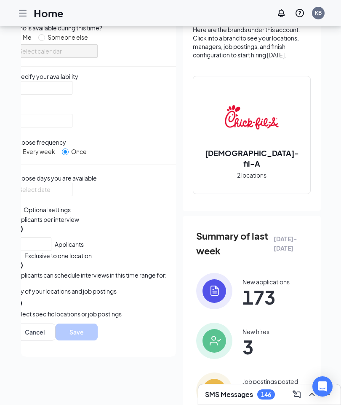
click at [62, 94] on input "search" at bounding box center [40, 87] width 43 height 13
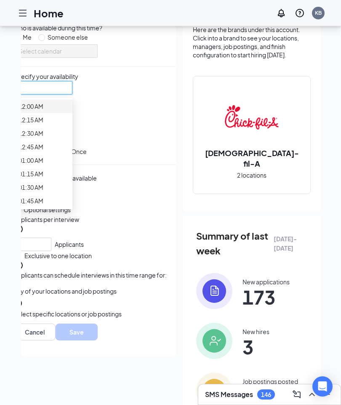
click at [73, 94] on div at bounding box center [42, 87] width 59 height 13
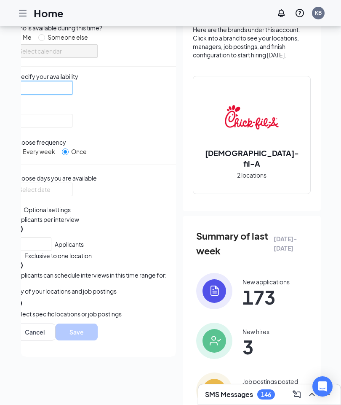
click at [67, 194] on div at bounding box center [43, 189] width 49 height 9
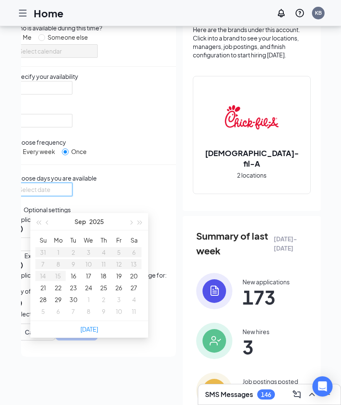
click at [59, 292] on button "22" at bounding box center [58, 287] width 7 height 9
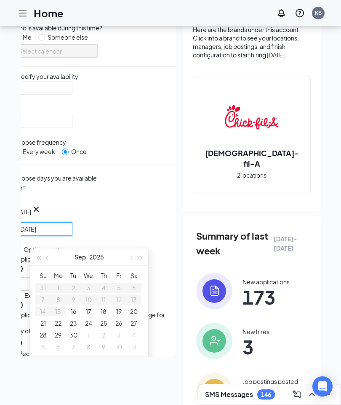
click at [74, 328] on button "23" at bounding box center [73, 322] width 7 height 9
click at [105, 328] on button "25" at bounding box center [103, 322] width 7 height 9
type input "2025-09-25"
click at [165, 168] on div "Who is available during this time? Me Someone else Select calendar Specify your…" at bounding box center [94, 232] width 163 height 419
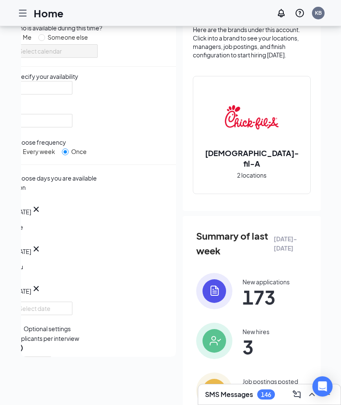
click at [62, 94] on input "search" at bounding box center [40, 87] width 43 height 13
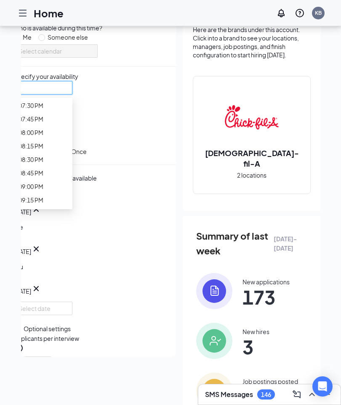
scroll to position [1054, 0]
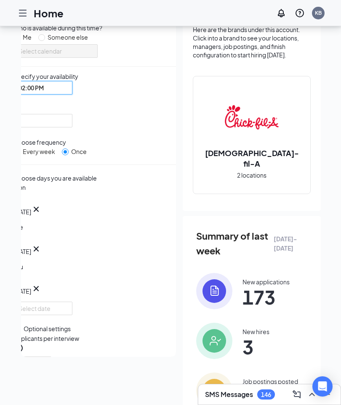
click at [73, 119] on div at bounding box center [42, 120] width 59 height 13
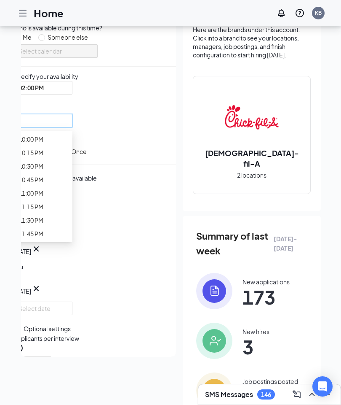
scroll to position [1250, 0]
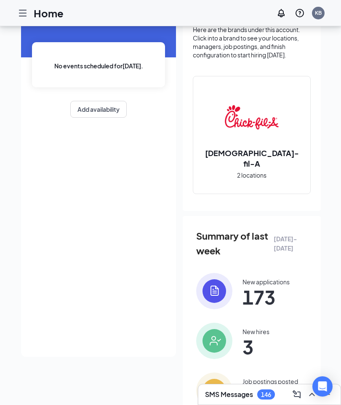
click at [28, 16] on div at bounding box center [22, 13] width 17 height 17
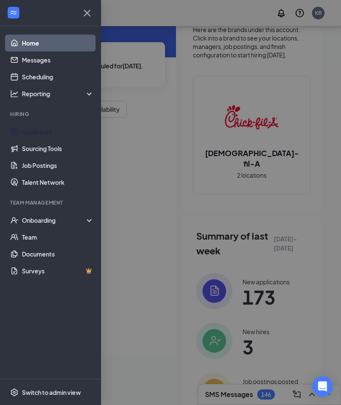
click at [53, 131] on link "Applicants" at bounding box center [58, 131] width 72 height 17
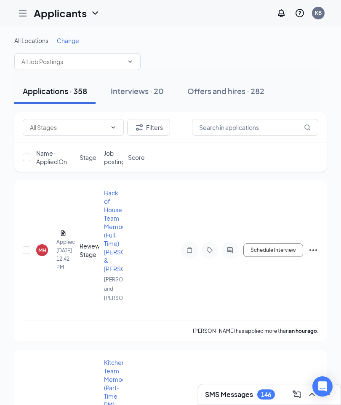
click at [71, 40] on span "Change" at bounding box center [68, 41] width 22 height 8
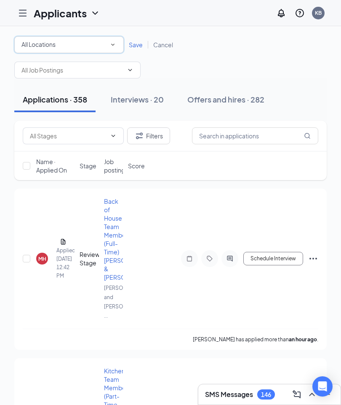
click at [117, 42] on div "All Locations All Locations" at bounding box center [69, 44] width 110 height 17
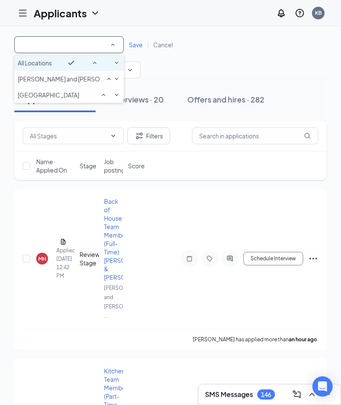
click at [79, 99] on span "[GEOGRAPHIC_DATA]" at bounding box center [49, 95] width 62 height 8
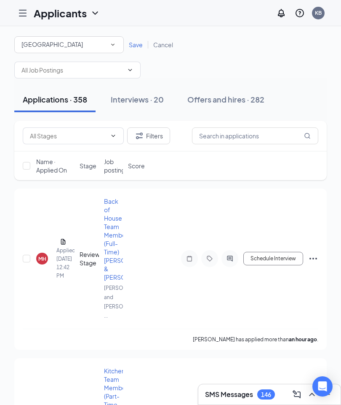
click at [137, 47] on span "Save" at bounding box center [136, 45] width 14 height 8
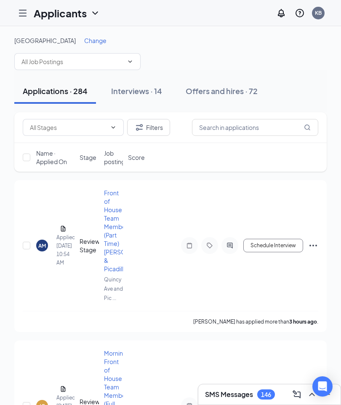
click at [43, 243] on div "AM" at bounding box center [42, 245] width 8 height 7
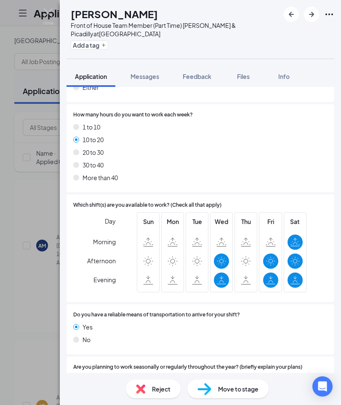
scroll to position [34, 0]
click at [51, 12] on img at bounding box center [48, 16] width 11 height 16
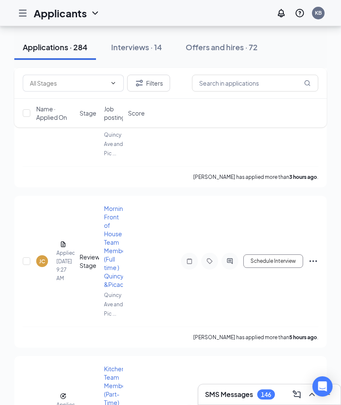
scroll to position [161, 0]
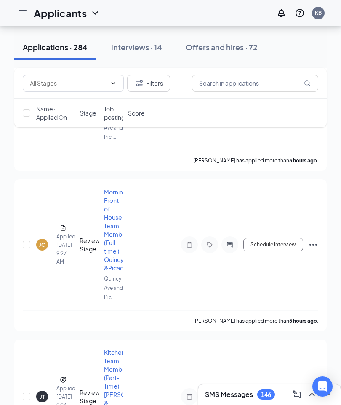
click at [42, 242] on div "JC" at bounding box center [42, 244] width 6 height 7
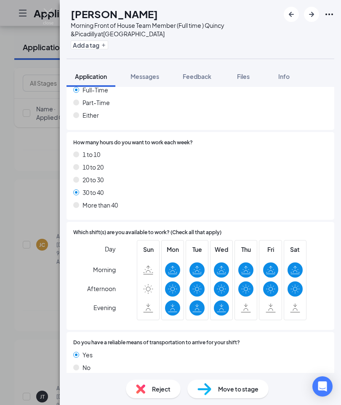
scroll to position [703, 0]
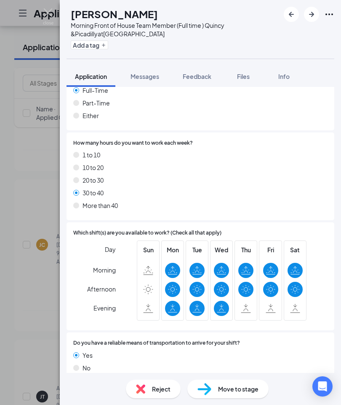
click at [51, 14] on img at bounding box center [48, 16] width 11 height 16
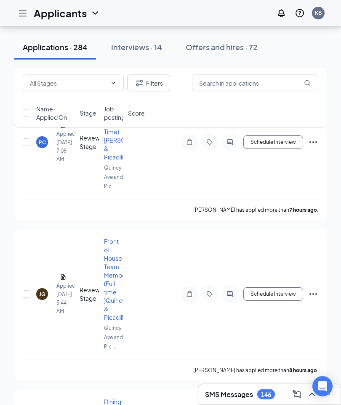
scroll to position [845, 0]
click at [46, 288] on div "JG" at bounding box center [42, 294] width 12 height 12
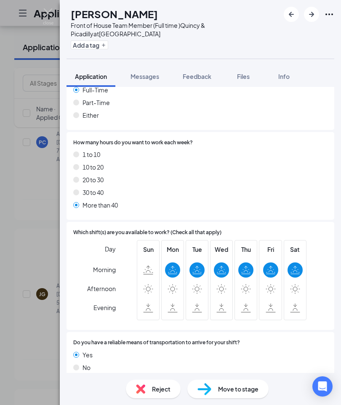
scroll to position [703, 0]
click at [287, 77] on span "Info" at bounding box center [284, 77] width 11 height 8
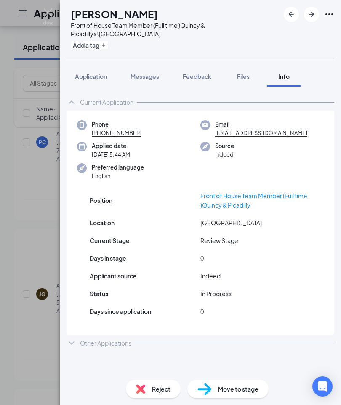
click at [75, 340] on icon "ChevronDown" at bounding box center [72, 343] width 10 height 10
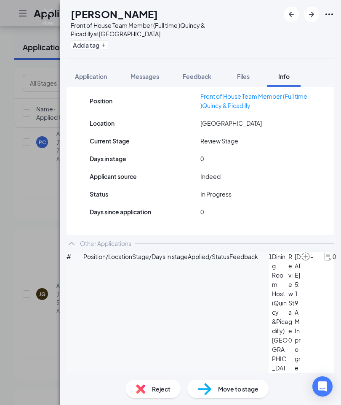
scroll to position [99, 0]
click at [49, 11] on img at bounding box center [48, 16] width 11 height 16
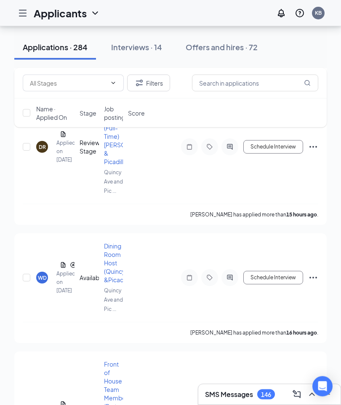
scroll to position [1444, 0]
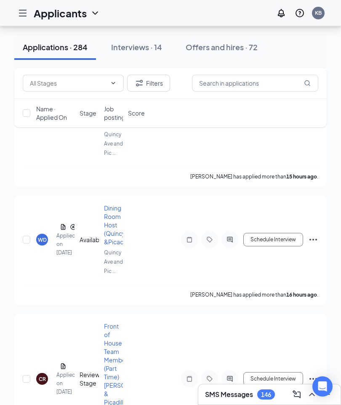
click at [43, 236] on div "WD" at bounding box center [42, 239] width 9 height 7
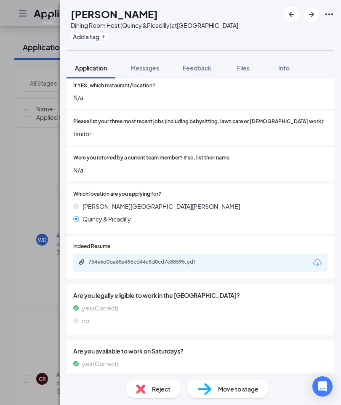
scroll to position [315, 0]
click at [320, 260] on icon "Download" at bounding box center [318, 263] width 10 height 10
click at [55, 10] on div "WD waylon davis Dining Room Host (Quincy &Picadilly) at Quincy Ave and Picadill…" at bounding box center [170, 202] width 341 height 405
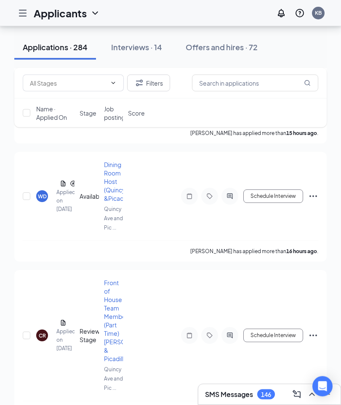
scroll to position [1489, 0]
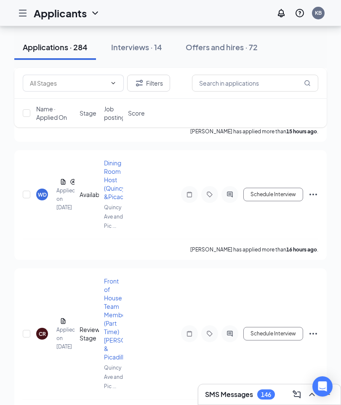
click at [45, 330] on div "CR" at bounding box center [42, 333] width 7 height 7
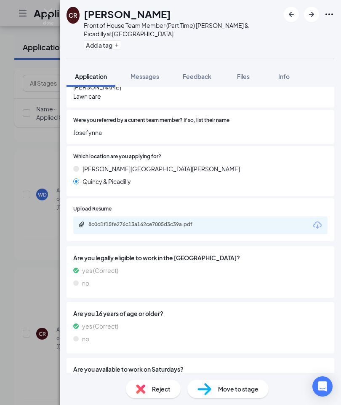
scroll to position [315, 0]
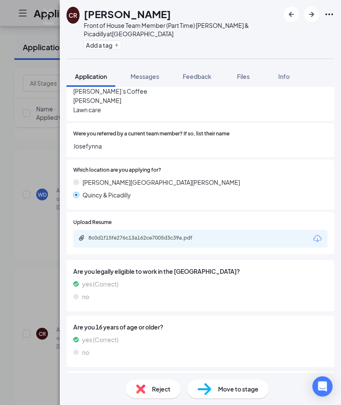
click at [320, 234] on icon "Download" at bounding box center [318, 239] width 10 height 10
click at [288, 73] on span "Info" at bounding box center [284, 77] width 11 height 8
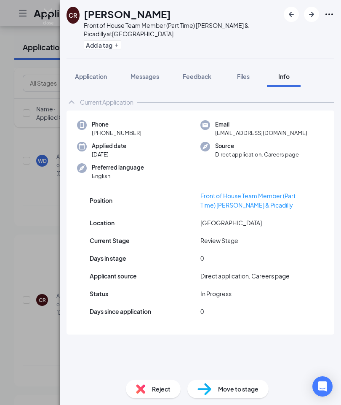
click at [288, 77] on span "Info" at bounding box center [284, 77] width 11 height 8
click at [106, 340] on div "Other Applications" at bounding box center [105, 343] width 51 height 8
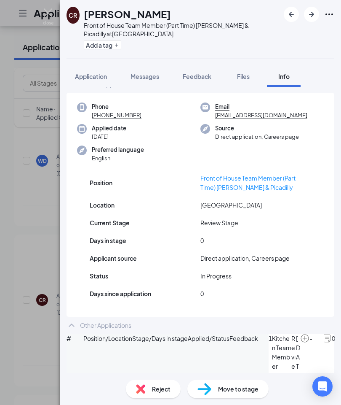
scroll to position [17, 0]
click at [94, 80] on span "Application" at bounding box center [91, 77] width 32 height 8
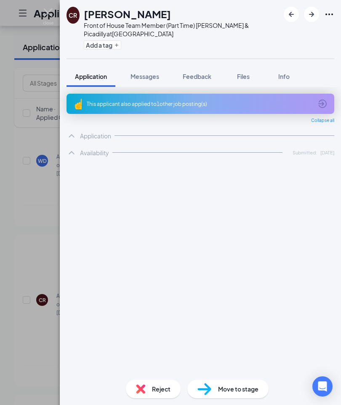
click at [97, 77] on span "Application" at bounding box center [91, 77] width 32 height 8
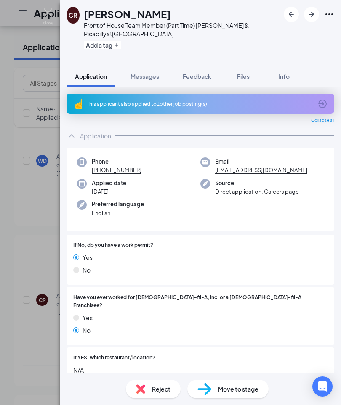
click at [285, 104] on div "This applicant also applied to 1 other job posting(s)" at bounding box center [200, 103] width 226 height 7
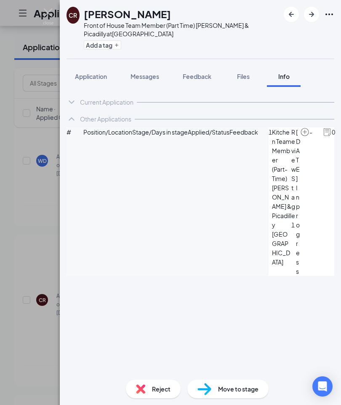
click at [75, 104] on icon "ChevronDown" at bounding box center [72, 102] width 10 height 10
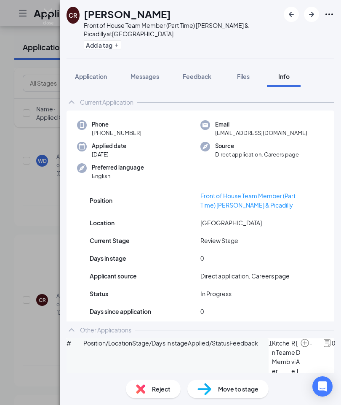
click at [101, 77] on span "Application" at bounding box center [91, 77] width 32 height 8
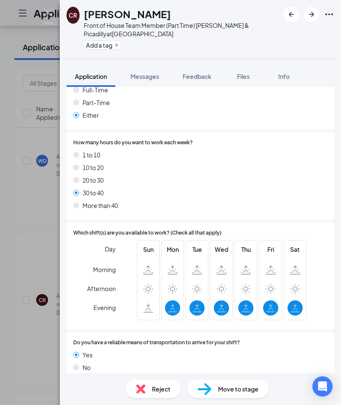
scroll to position [34, 0]
click at [237, 387] on span "Move to stage" at bounding box center [238, 388] width 40 height 9
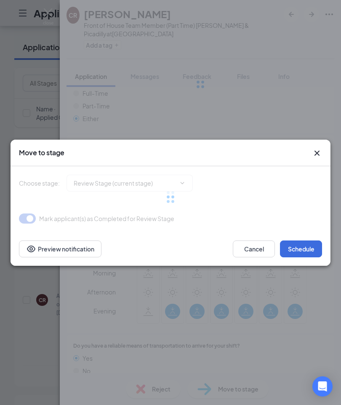
type input "Phone Interview (next stage)"
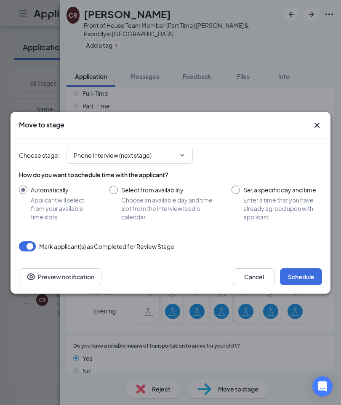
click at [305, 274] on button "Schedule" at bounding box center [301, 276] width 42 height 17
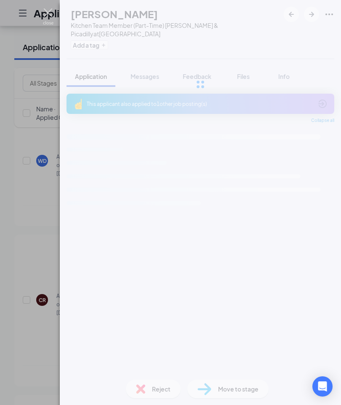
click at [51, 11] on img at bounding box center [48, 16] width 11 height 16
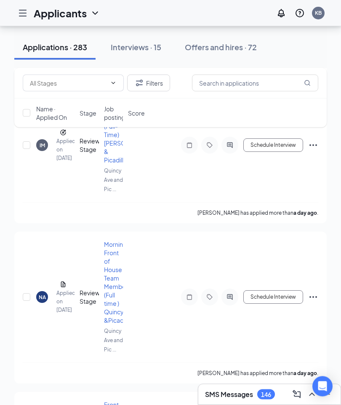
scroll to position [2242, 0]
click at [46, 291] on div "NA" at bounding box center [42, 297] width 12 height 12
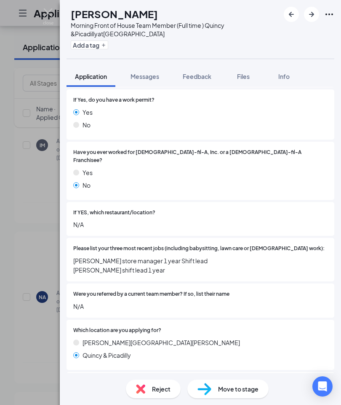
scroll to position [174, 0]
click at [48, 10] on img at bounding box center [48, 16] width 11 height 16
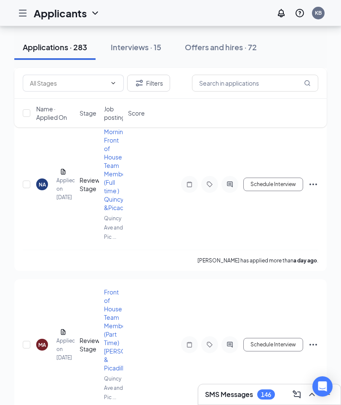
scroll to position [2342, 0]
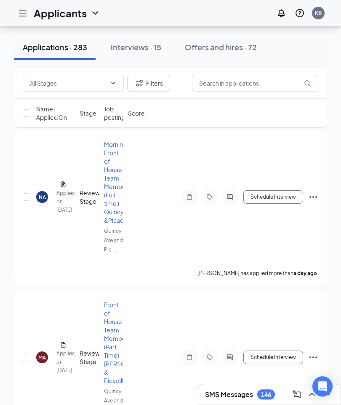
click at [43, 194] on div "NA" at bounding box center [42, 197] width 7 height 7
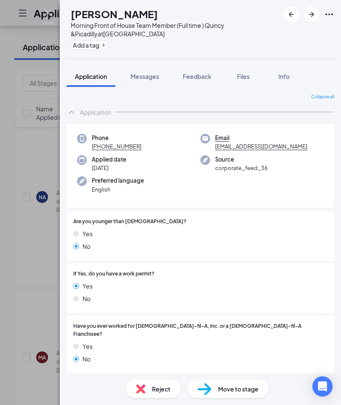
click at [285, 76] on span "Info" at bounding box center [284, 77] width 11 height 8
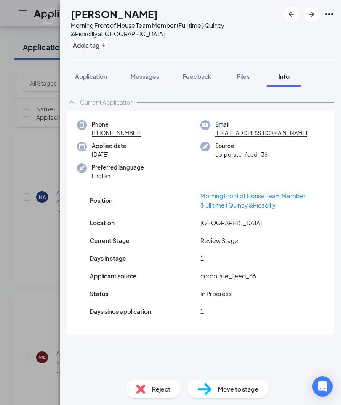
scroll to position [34, 0]
click at [98, 73] on span "Application" at bounding box center [91, 77] width 32 height 8
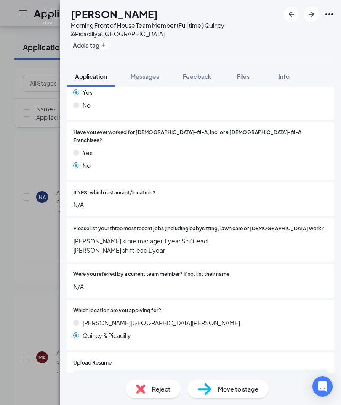
scroll to position [193, 0]
click at [321, 374] on icon "Download" at bounding box center [318, 379] width 10 height 10
click at [50, 10] on img at bounding box center [48, 16] width 11 height 16
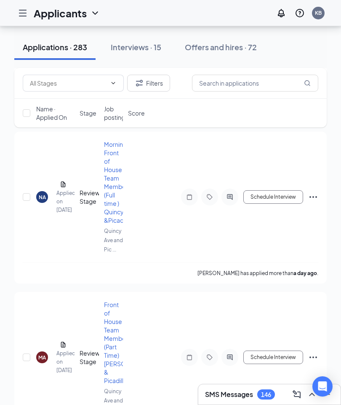
click at [47, 12] on h1 "Applicants" at bounding box center [60, 13] width 53 height 14
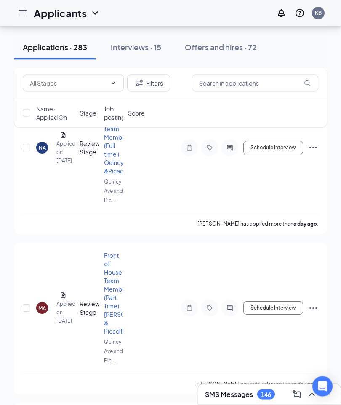
scroll to position [2393, 0]
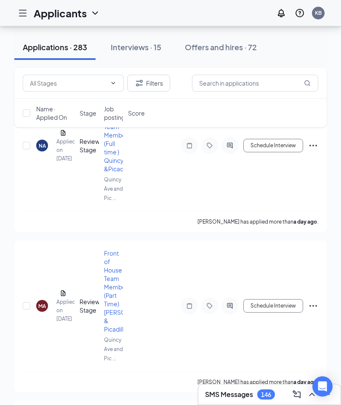
click at [43, 302] on div "MA" at bounding box center [42, 305] width 8 height 7
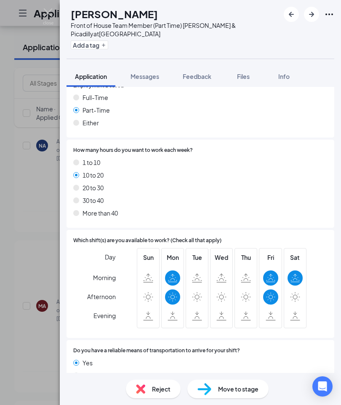
scroll to position [752, 0]
click at [52, 8] on img at bounding box center [48, 16] width 11 height 16
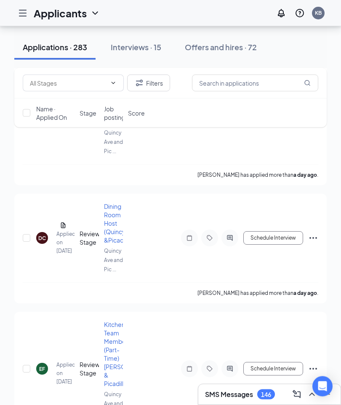
scroll to position [2601, 0]
click at [42, 234] on div "DC" at bounding box center [42, 237] width 8 height 7
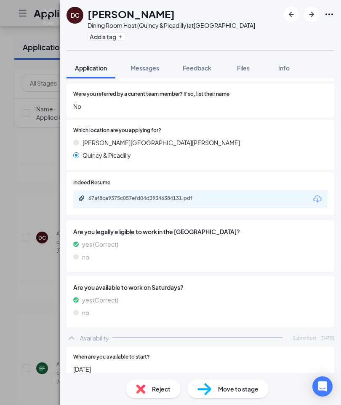
scroll to position [343, 0]
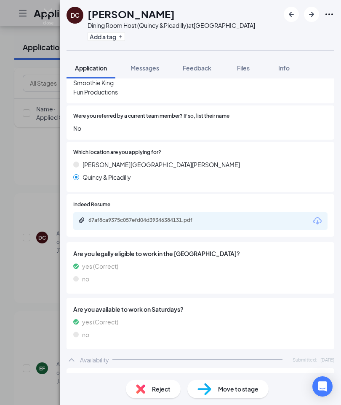
click at [319, 218] on icon "Download" at bounding box center [318, 221] width 10 height 10
click at [289, 72] on span "Info" at bounding box center [284, 68] width 11 height 8
click at [290, 72] on span "Info" at bounding box center [284, 68] width 11 height 8
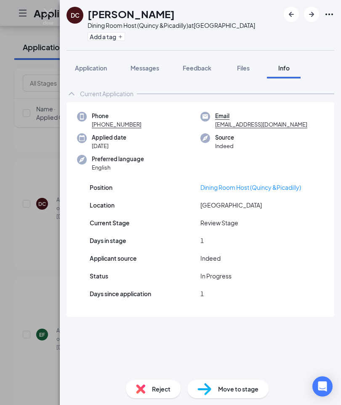
click at [91, 72] on span "Application" at bounding box center [91, 68] width 32 height 8
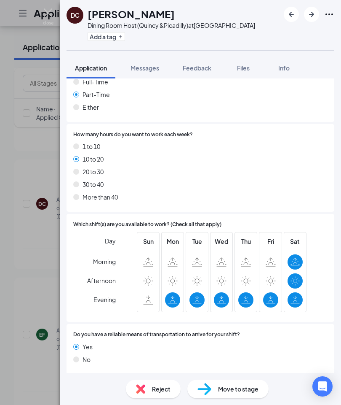
scroll to position [34, 0]
click at [210, 383] on img at bounding box center [205, 389] width 14 height 12
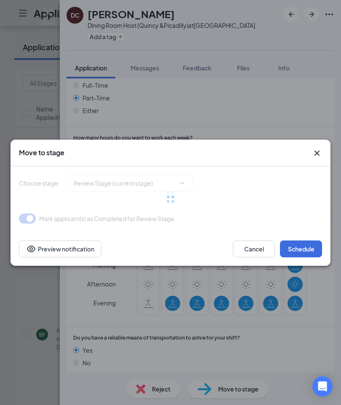
type input "Phone Interview (next stage)"
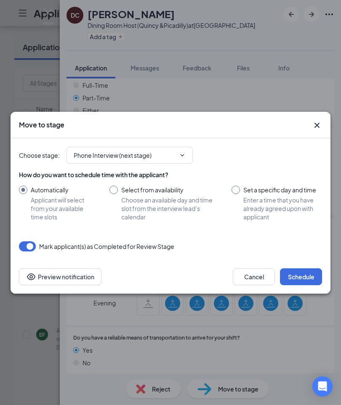
click at [301, 277] on button "Schedule" at bounding box center [301, 276] width 42 height 17
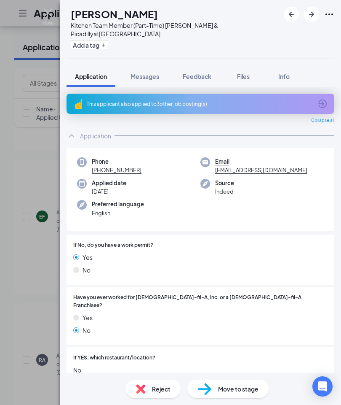
click at [51, 14] on img at bounding box center [48, 16] width 11 height 16
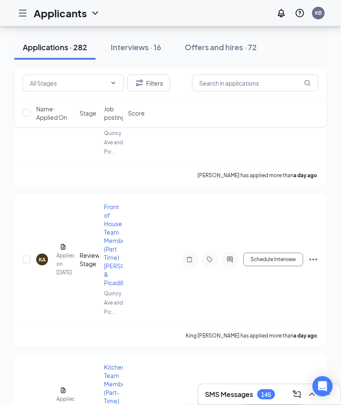
scroll to position [3030, 0]
click at [44, 256] on div "KA" at bounding box center [42, 259] width 7 height 7
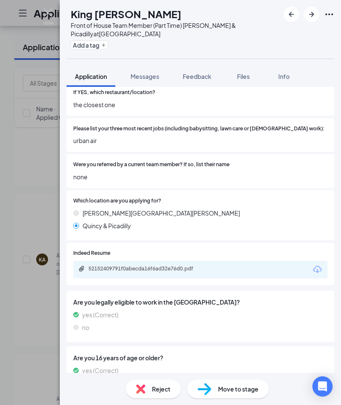
scroll to position [263, 0]
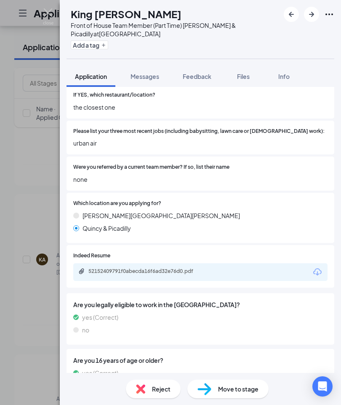
click at [320, 267] on icon "Download" at bounding box center [318, 272] width 10 height 10
click at [48, 11] on img at bounding box center [48, 16] width 11 height 16
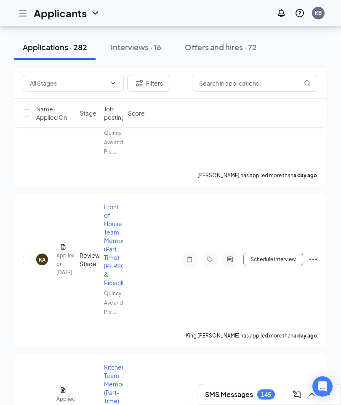
click at [48, 11] on h1 "Applicants" at bounding box center [60, 13] width 53 height 14
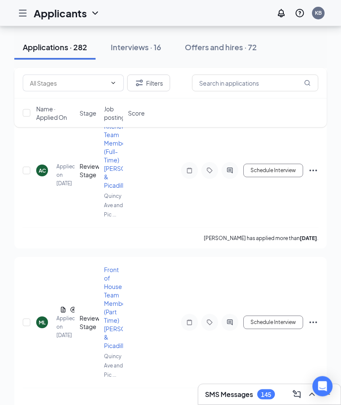
scroll to position [3667, 0]
click at [47, 316] on div "ML" at bounding box center [42, 322] width 12 height 12
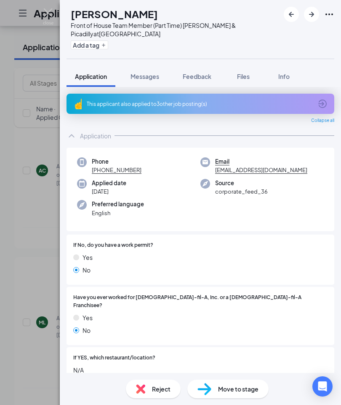
click at [286, 73] on span "Info" at bounding box center [284, 77] width 11 height 8
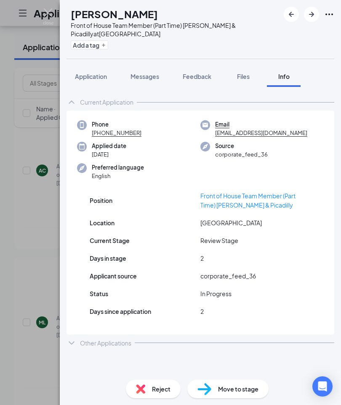
click at [76, 341] on icon "ChevronDown" at bounding box center [72, 343] width 10 height 10
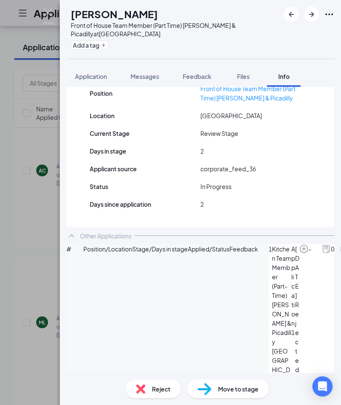
scroll to position [107, 0]
click at [210, 395] on img at bounding box center [205, 389] width 14 height 12
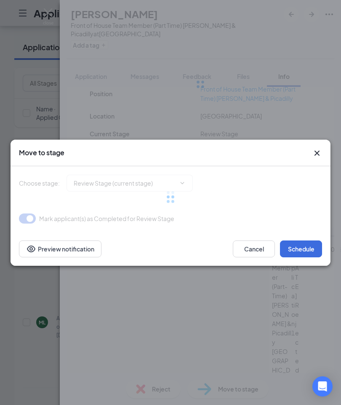
type input "Phone Interview (next stage)"
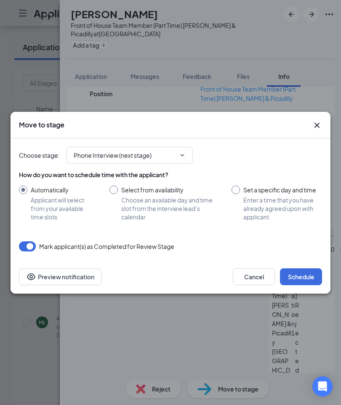
click at [304, 285] on button "Schedule" at bounding box center [301, 276] width 42 height 17
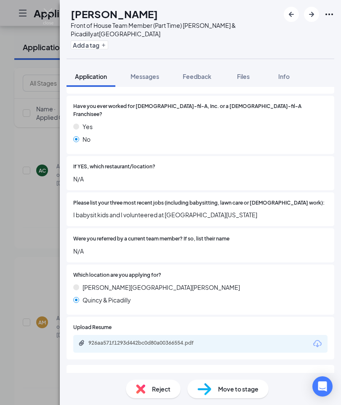
scroll to position [183, 0]
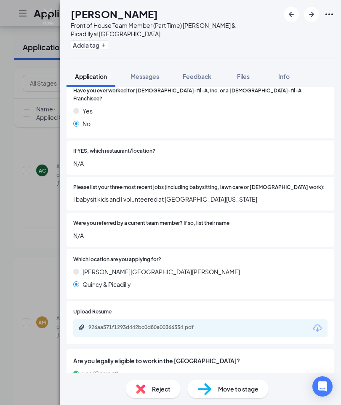
click at [318, 324] on icon "Download" at bounding box center [318, 327] width 8 height 7
click at [289, 75] on span "Info" at bounding box center [284, 77] width 11 height 8
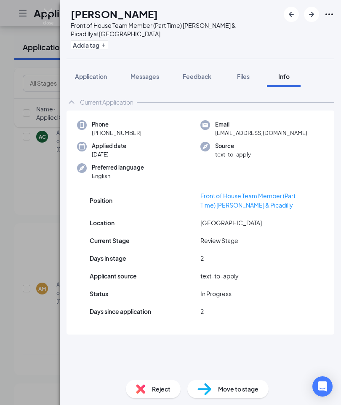
click at [285, 74] on span "Info" at bounding box center [284, 77] width 11 height 8
click at [97, 76] on span "Application" at bounding box center [91, 77] width 32 height 8
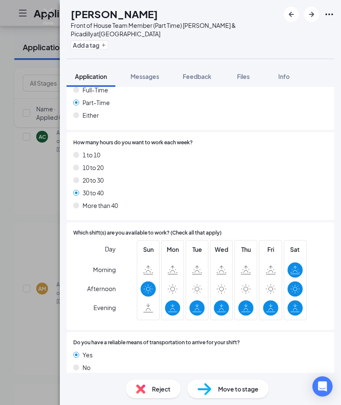
scroll to position [34, 0]
click at [210, 385] on img at bounding box center [205, 389] width 14 height 12
type input "Phone Interview (next stage)"
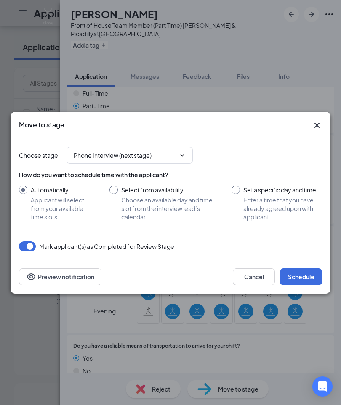
click at [308, 274] on button "Schedule" at bounding box center [301, 276] width 42 height 17
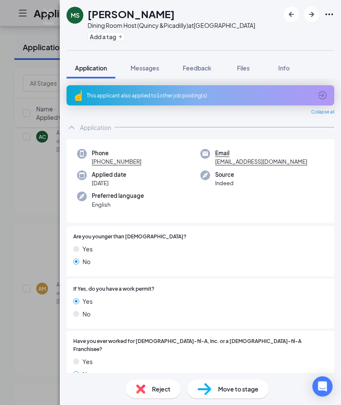
click at [51, 9] on img at bounding box center [48, 16] width 11 height 16
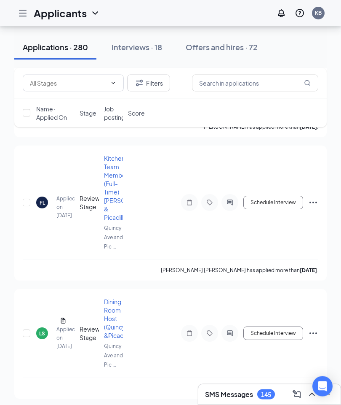
scroll to position [3897, 0]
click at [45, 329] on div "LS" at bounding box center [42, 332] width 6 height 7
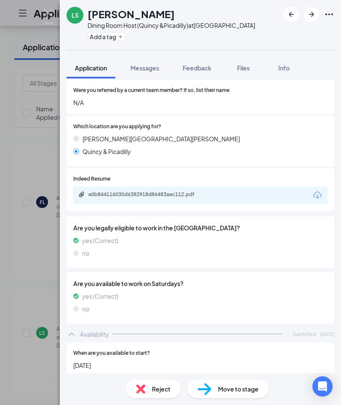
scroll to position [347, 0]
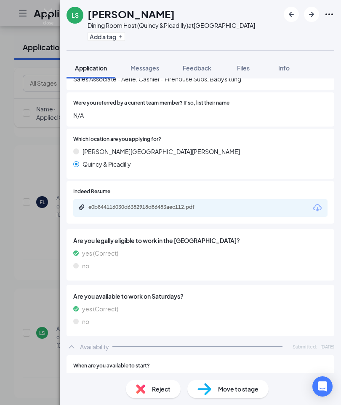
click at [320, 203] on icon "Download" at bounding box center [318, 208] width 10 height 10
click at [287, 72] on span "Info" at bounding box center [284, 68] width 11 height 8
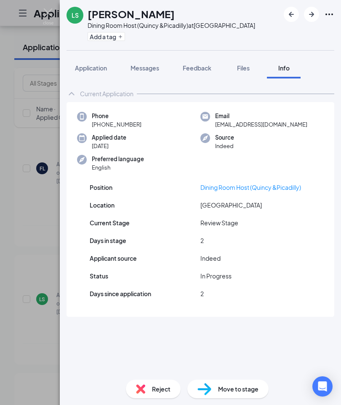
scroll to position [34, 0]
click at [227, 387] on span "Move to stage" at bounding box center [238, 388] width 40 height 9
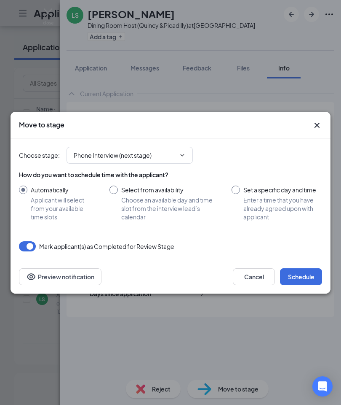
click at [304, 273] on button "Schedule" at bounding box center [301, 276] width 42 height 17
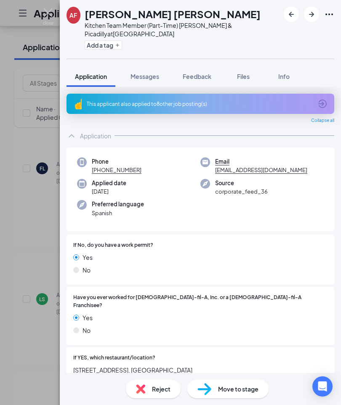
click at [49, 14] on img at bounding box center [48, 16] width 11 height 16
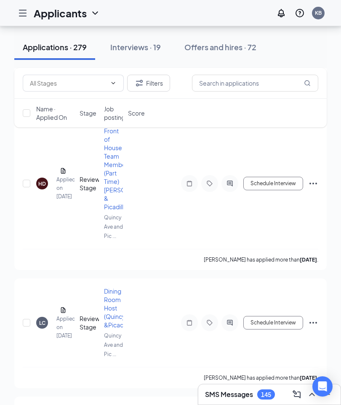
scroll to position [4213, 0]
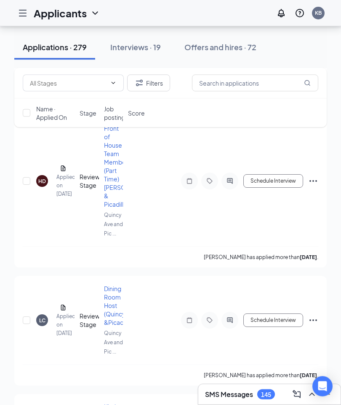
click at [45, 317] on div "LC" at bounding box center [42, 320] width 6 height 7
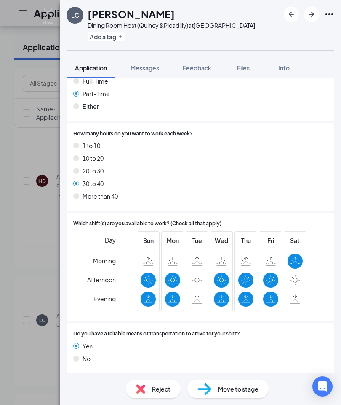
scroll to position [698, 0]
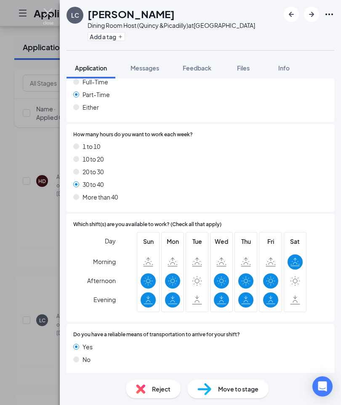
click at [51, 13] on img at bounding box center [48, 16] width 11 height 16
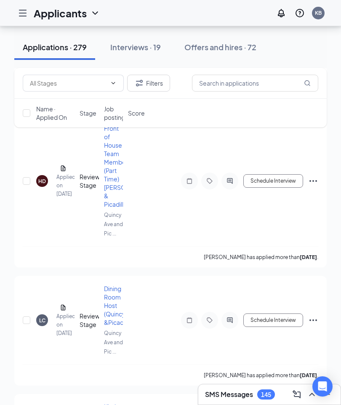
click at [46, 314] on div "LC" at bounding box center [42, 320] width 12 height 12
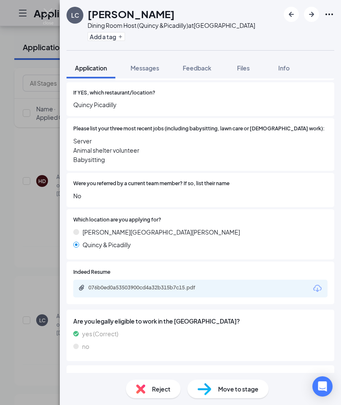
scroll to position [289, 0]
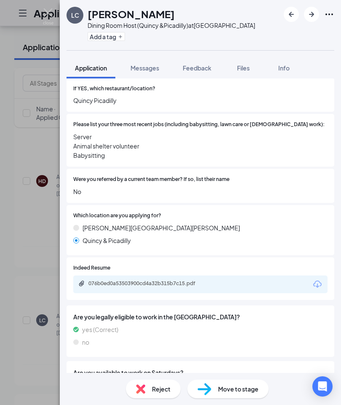
click at [316, 280] on icon "Download" at bounding box center [318, 283] width 8 height 7
click at [51, 13] on img at bounding box center [48, 16] width 11 height 16
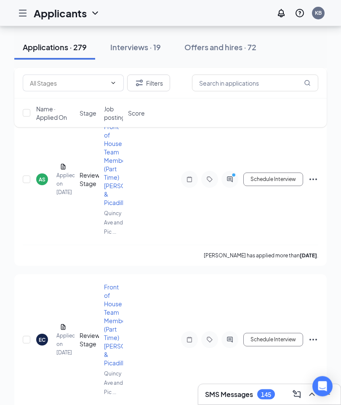
scroll to position [8372, 0]
click at [43, 336] on div "EC" at bounding box center [42, 339] width 7 height 7
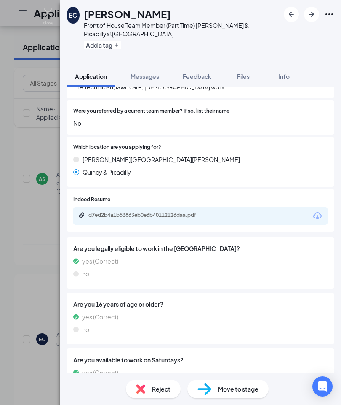
scroll to position [318, 0]
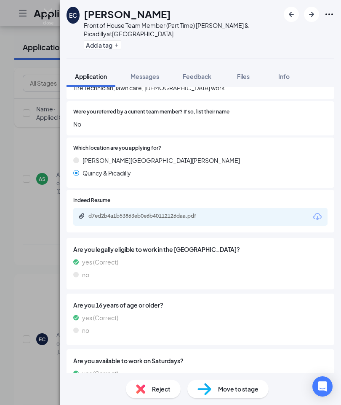
click at [319, 212] on icon "Download" at bounding box center [318, 217] width 10 height 10
click at [286, 77] on span "Info" at bounding box center [284, 77] width 11 height 8
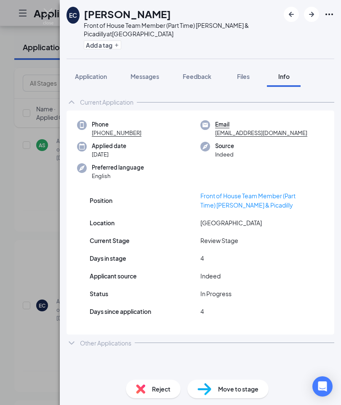
click at [124, 339] on div "Other Applications" at bounding box center [105, 343] width 51 height 8
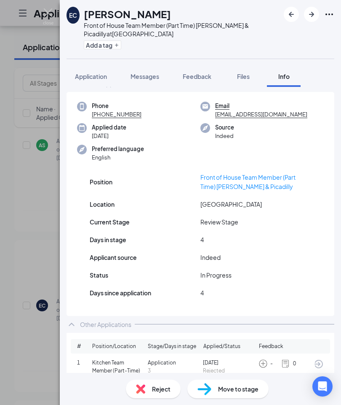
scroll to position [17, 0]
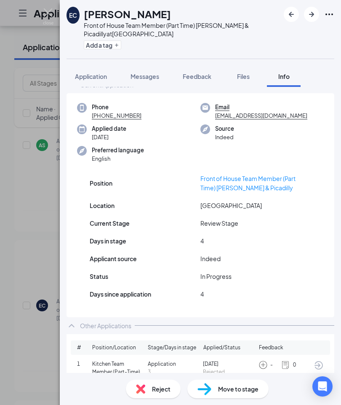
click at [103, 75] on span "Application" at bounding box center [91, 77] width 32 height 8
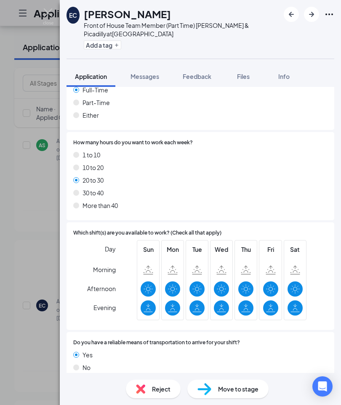
scroll to position [34, 0]
click at [236, 386] on span "Move to stage" at bounding box center [238, 388] width 40 height 9
type input "Phone Interview (next stage)"
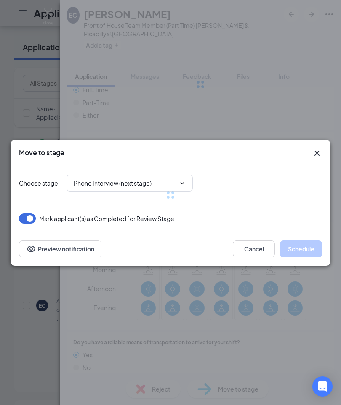
scroll to position [703, 0]
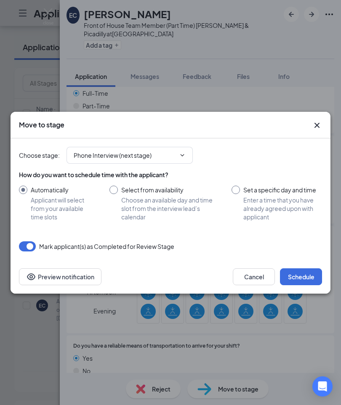
click at [303, 277] on button "Schedule" at bounding box center [301, 276] width 42 height 17
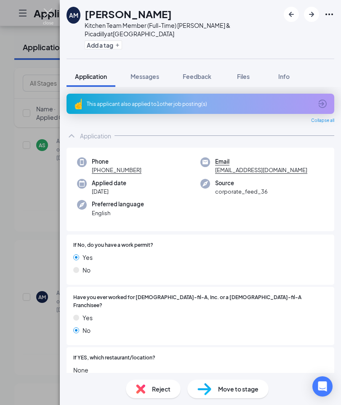
click at [52, 10] on img at bounding box center [48, 16] width 11 height 16
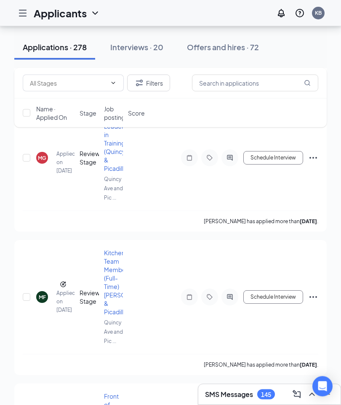
scroll to position [9881, 0]
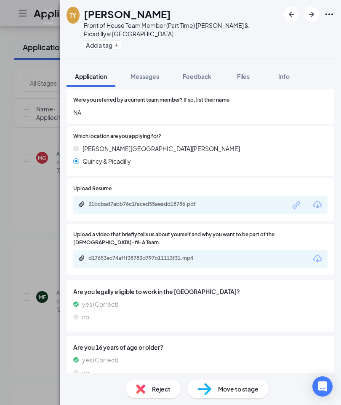
scroll to position [318, 0]
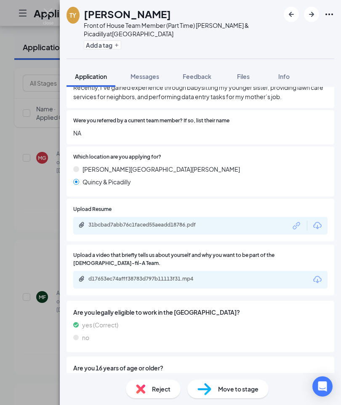
click at [319, 222] on icon "Download" at bounding box center [318, 225] width 8 height 7
click at [288, 73] on span "Info" at bounding box center [284, 77] width 11 height 8
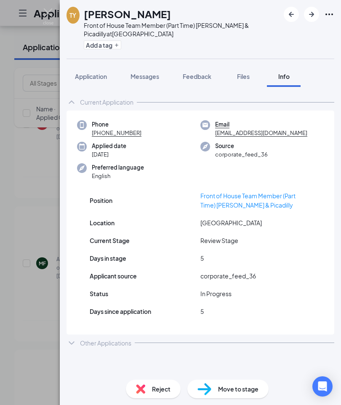
click at [127, 339] on div "Other Applications" at bounding box center [105, 343] width 51 height 8
click at [52, 12] on img at bounding box center [48, 16] width 11 height 16
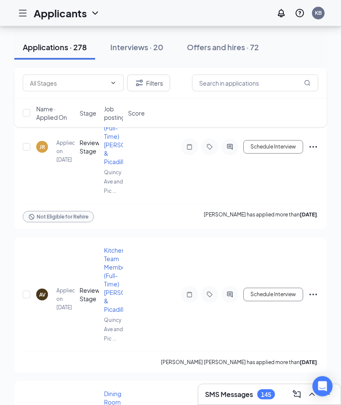
scroll to position [10622, 0]
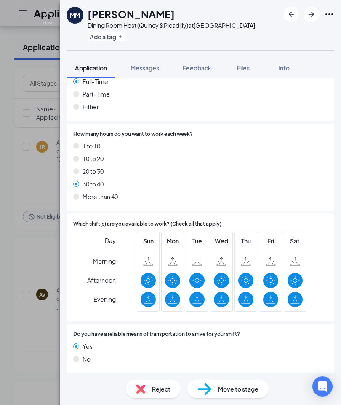
scroll to position [703, 0]
click at [51, 12] on img at bounding box center [48, 16] width 11 height 16
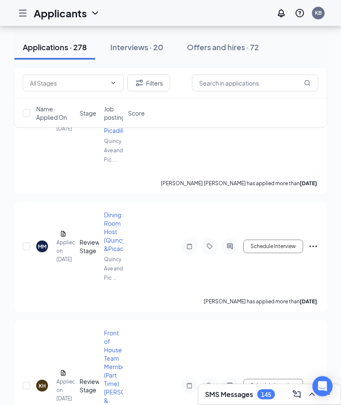
scroll to position [10800, 0]
click at [43, 382] on div "KH" at bounding box center [42, 385] width 7 height 7
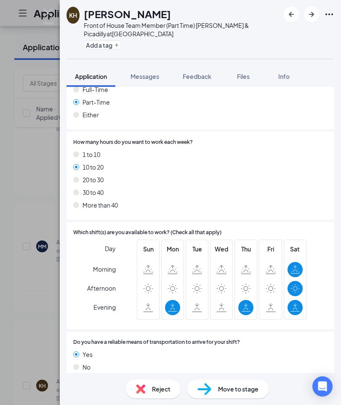
scroll to position [711, 0]
click at [49, 13] on img at bounding box center [48, 16] width 11 height 16
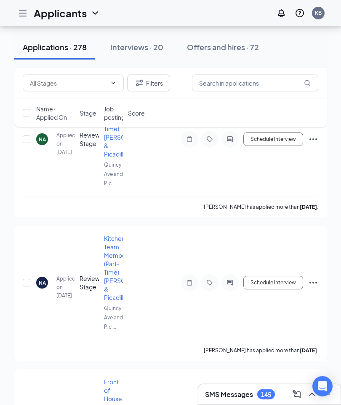
scroll to position [11199, 0]
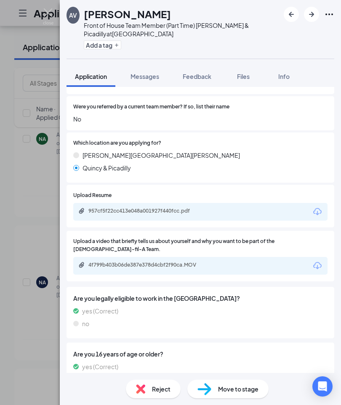
scroll to position [317, 0]
click at [317, 207] on icon "Download" at bounding box center [318, 212] width 10 height 10
click at [50, 13] on img at bounding box center [48, 16] width 11 height 16
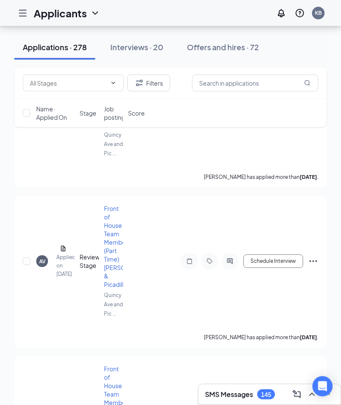
scroll to position [11372, 0]
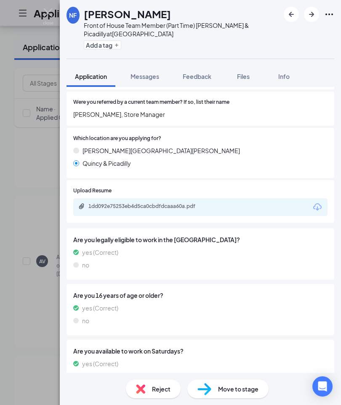
scroll to position [311, 0]
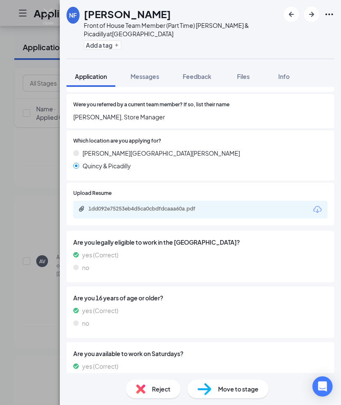
click at [320, 204] on icon "Download" at bounding box center [318, 209] width 10 height 10
click at [51, 11] on img at bounding box center [48, 16] width 11 height 16
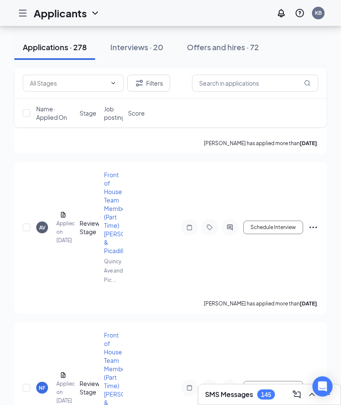
click at [46, 13] on h1 "Applicants" at bounding box center [60, 13] width 53 height 14
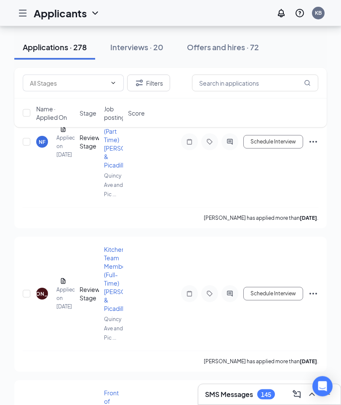
scroll to position [11652, 0]
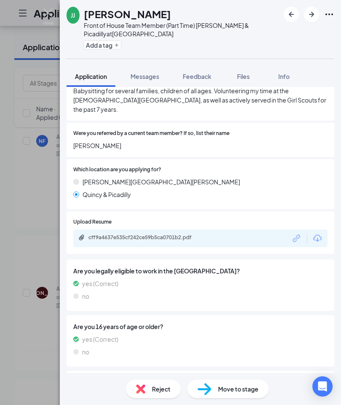
scroll to position [278, 0]
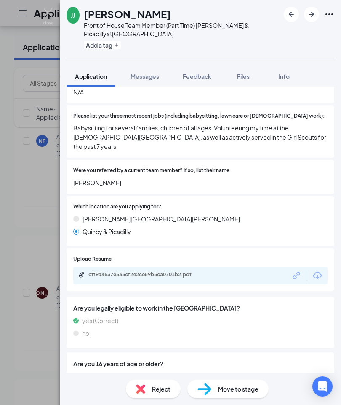
click at [322, 272] on icon "Download" at bounding box center [318, 275] width 8 height 7
click at [287, 75] on span "Info" at bounding box center [284, 77] width 11 height 8
click at [286, 76] on span "Info" at bounding box center [284, 77] width 11 height 8
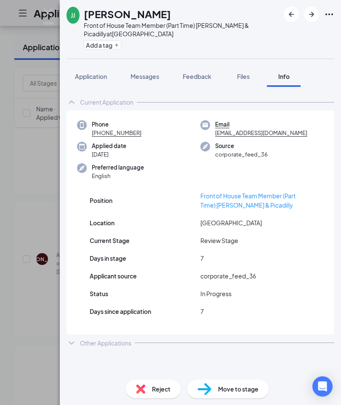
scroll to position [0, 0]
click at [122, 342] on div "Other Applications" at bounding box center [105, 343] width 51 height 8
click at [46, 9] on img at bounding box center [48, 16] width 11 height 16
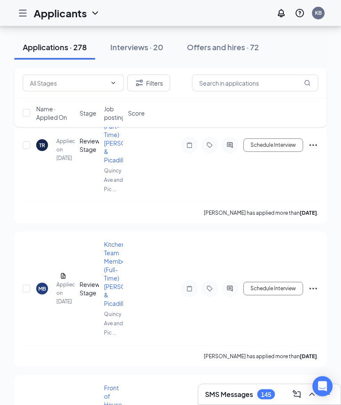
scroll to position [12553, 0]
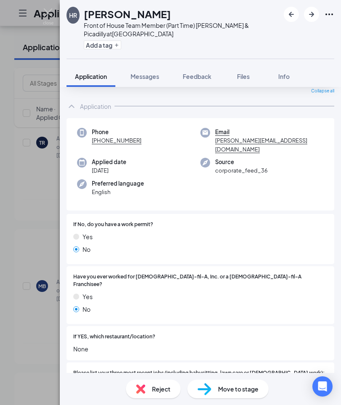
scroll to position [31, 0]
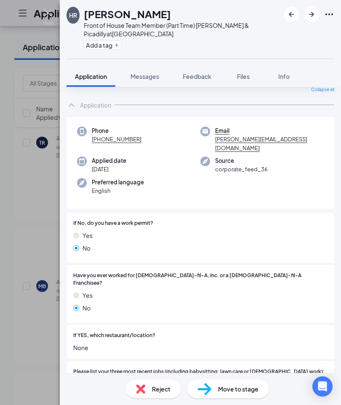
click at [51, 9] on img at bounding box center [48, 16] width 11 height 16
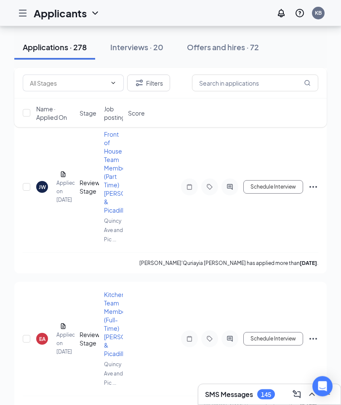
scroll to position [13141, 0]
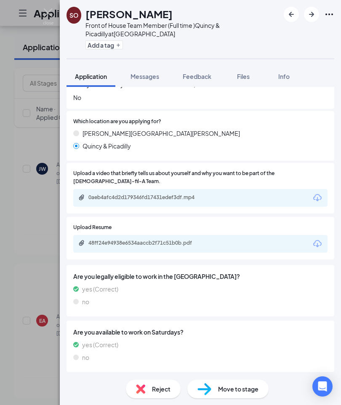
scroll to position [398, 0]
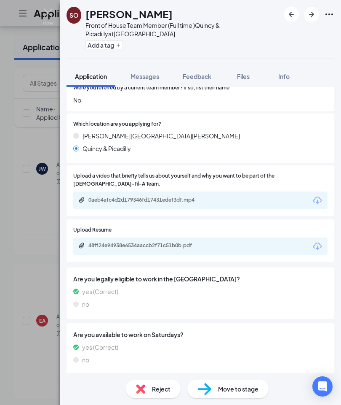
click at [320, 241] on icon "Download" at bounding box center [318, 246] width 10 height 10
click at [287, 76] on span "Info" at bounding box center [284, 77] width 11 height 8
click at [289, 73] on span "Info" at bounding box center [284, 77] width 11 height 8
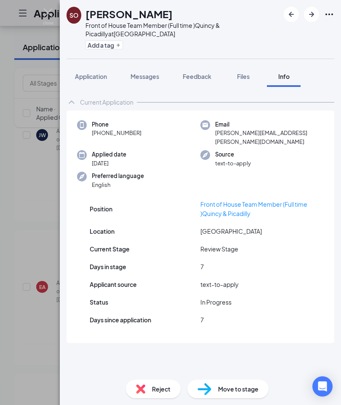
scroll to position [0, 0]
click at [47, 12] on img at bounding box center [48, 16] width 11 height 16
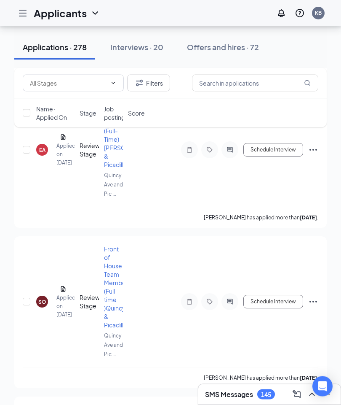
scroll to position [13313, 0]
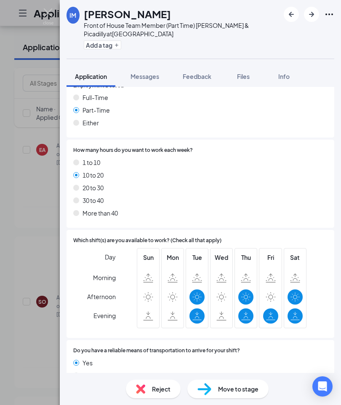
scroll to position [729, 0]
click at [47, 12] on img at bounding box center [48, 16] width 11 height 16
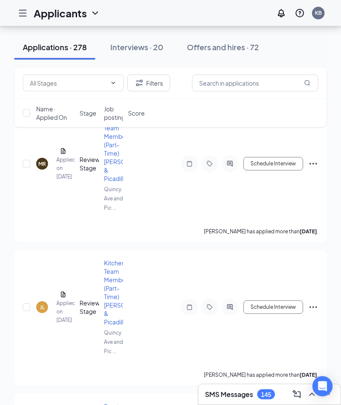
scroll to position [13762, 0]
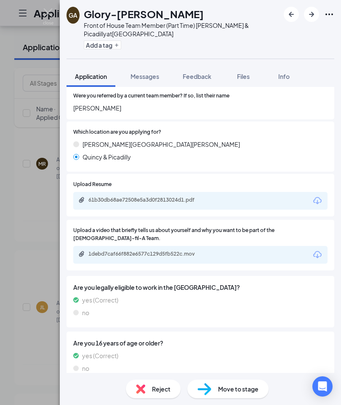
scroll to position [342, 0]
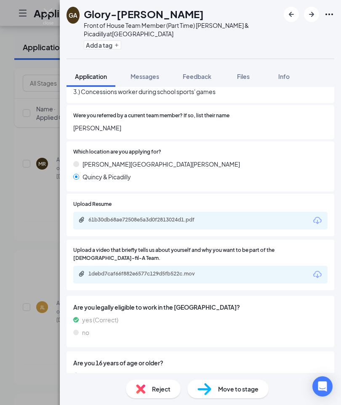
click at [317, 215] on icon "Download" at bounding box center [318, 220] width 10 height 10
click at [286, 77] on span "Info" at bounding box center [284, 77] width 11 height 8
click at [290, 75] on span "Info" at bounding box center [284, 77] width 11 height 8
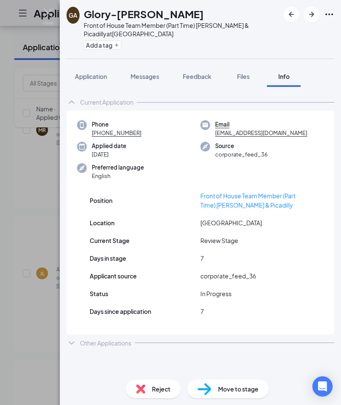
click at [115, 344] on div "Other Applications" at bounding box center [105, 343] width 51 height 8
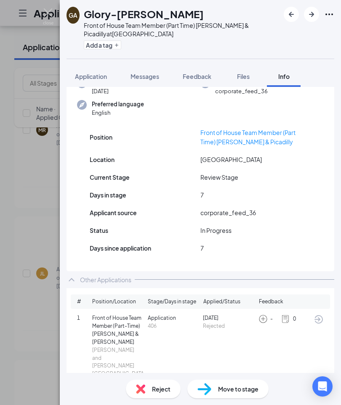
scroll to position [62, 0]
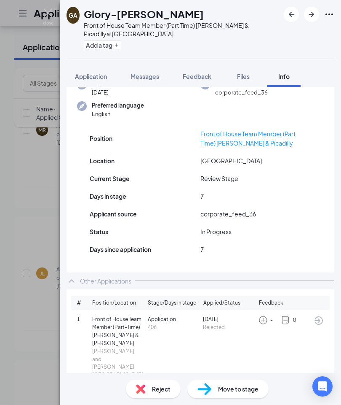
click at [93, 78] on span "Application" at bounding box center [91, 77] width 32 height 8
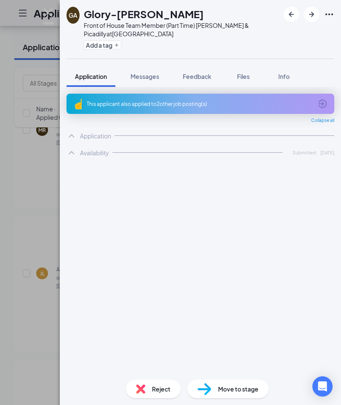
click at [93, 76] on span "Application" at bounding box center [91, 77] width 32 height 8
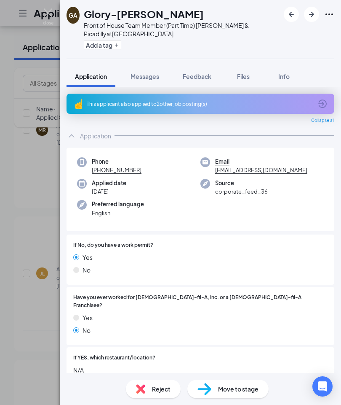
click at [207, 75] on span "Feedback" at bounding box center [197, 77] width 29 height 8
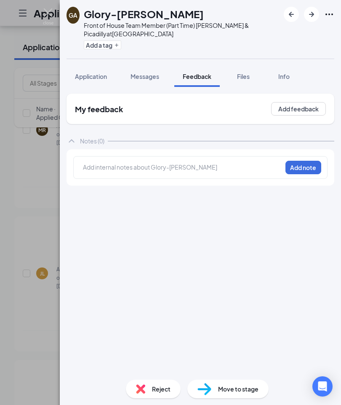
click at [289, 76] on span "Info" at bounding box center [284, 77] width 11 height 8
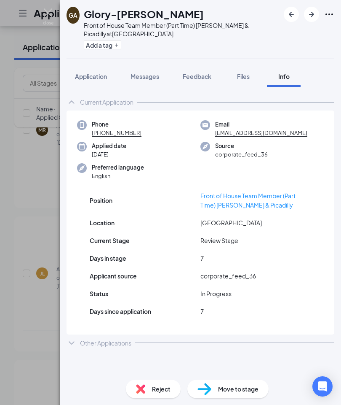
click at [122, 339] on div "Other Applications" at bounding box center [105, 343] width 51 height 8
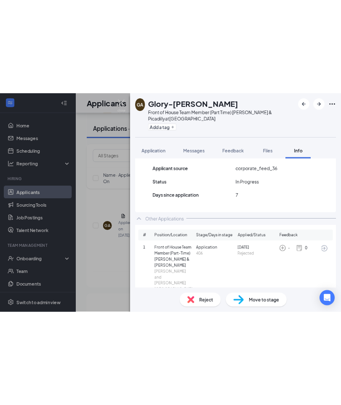
scroll to position [62, 0]
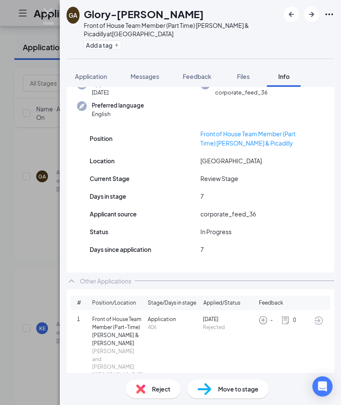
click at [49, 9] on img at bounding box center [48, 16] width 11 height 16
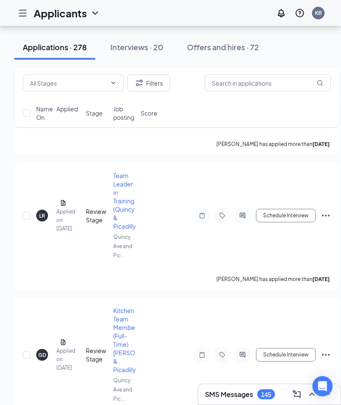
scroll to position [14643, 0]
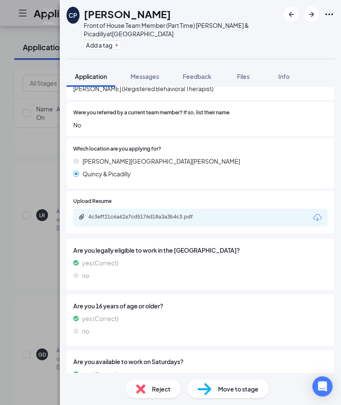
scroll to position [333, 0]
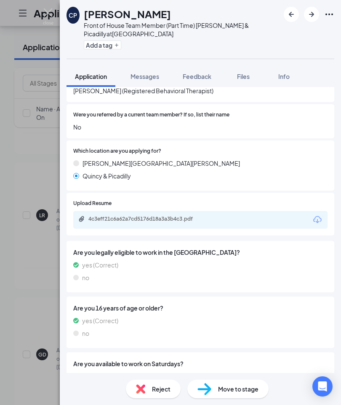
click at [320, 215] on icon "Download" at bounding box center [318, 220] width 10 height 10
click at [289, 74] on span "Info" at bounding box center [284, 77] width 11 height 8
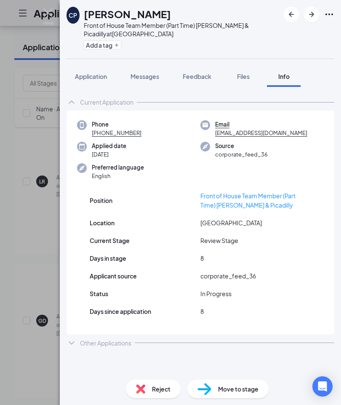
click at [121, 342] on div "Other Applications" at bounding box center [105, 343] width 51 height 8
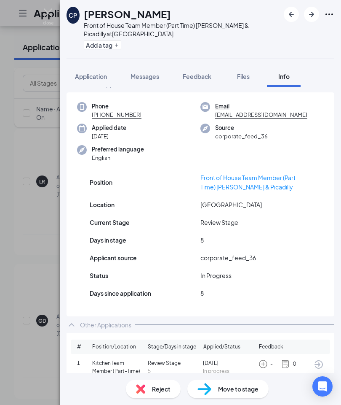
scroll to position [17, 0]
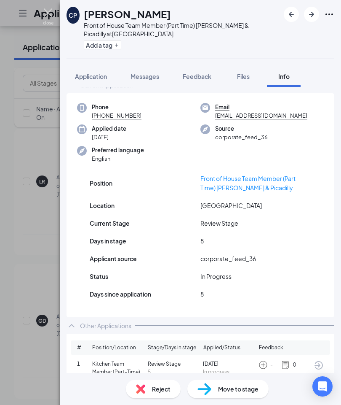
click at [48, 13] on img at bounding box center [48, 16] width 11 height 16
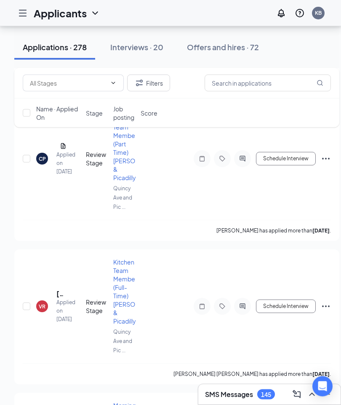
scroll to position [14986, 0]
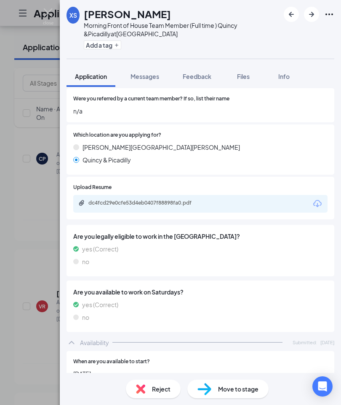
scroll to position [368, 0]
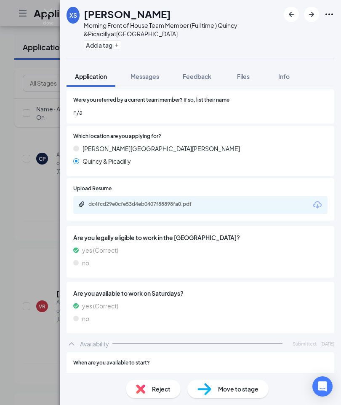
click at [321, 200] on icon "Download" at bounding box center [318, 205] width 10 height 10
click at [290, 73] on span "Info" at bounding box center [284, 77] width 11 height 8
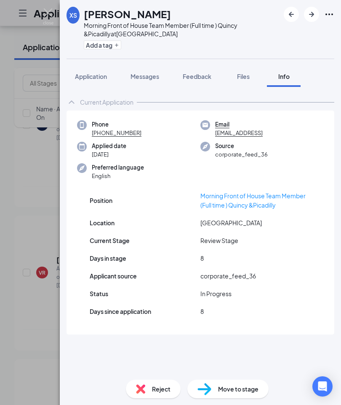
click at [89, 77] on span "Application" at bounding box center [91, 77] width 32 height 8
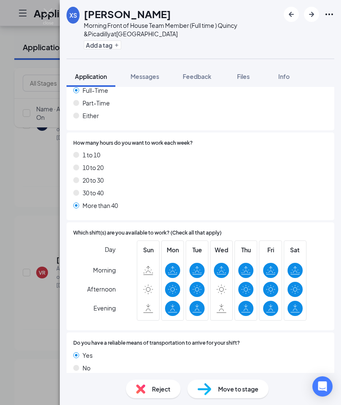
scroll to position [34, 0]
click at [236, 388] on span "Move to stage" at bounding box center [238, 388] width 40 height 9
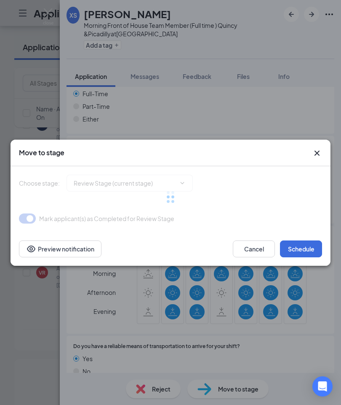
type input "Phone Interview (next stage)"
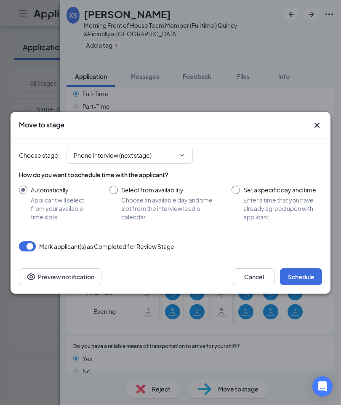
click at [320, 125] on icon "Cross" at bounding box center [317, 125] width 10 height 10
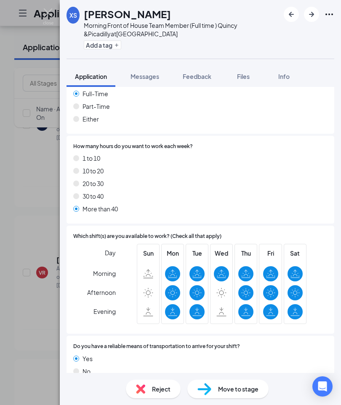
click at [290, 73] on span "Info" at bounding box center [284, 77] width 11 height 8
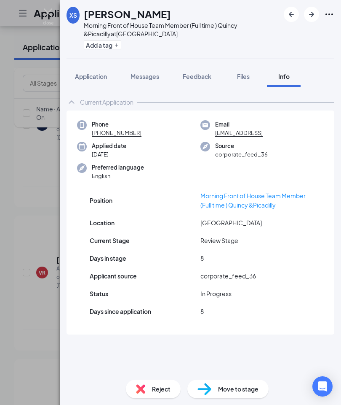
click at [204, 73] on span "Feedback" at bounding box center [197, 77] width 29 height 8
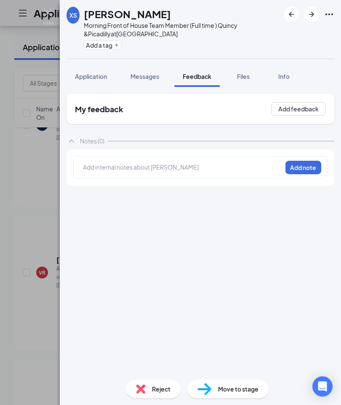
click at [287, 73] on span "Info" at bounding box center [284, 77] width 11 height 8
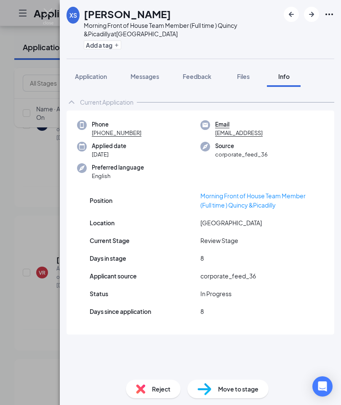
click at [89, 73] on span "Application" at bounding box center [91, 77] width 32 height 8
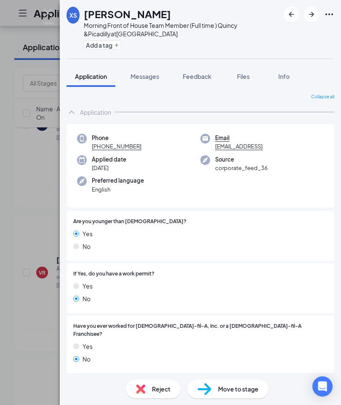
click at [250, 389] on span "Move to stage" at bounding box center [238, 388] width 40 height 9
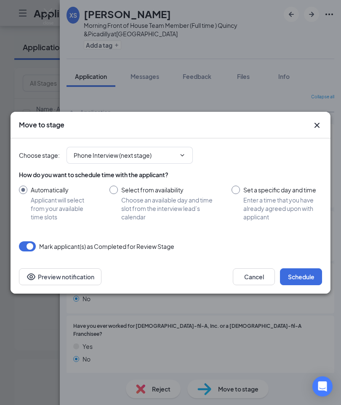
click at [306, 276] on button "Schedule" at bounding box center [301, 276] width 42 height 17
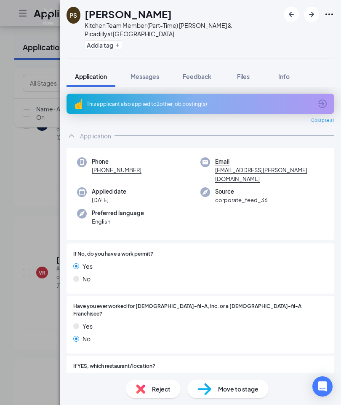
click at [49, 8] on img at bounding box center [48, 16] width 11 height 16
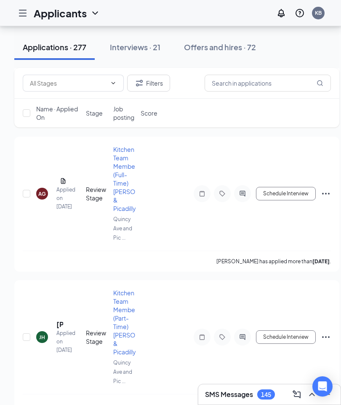
scroll to position [15550, 0]
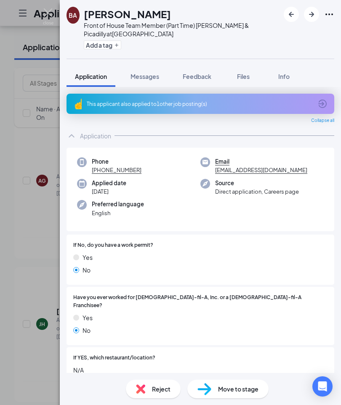
click at [288, 74] on span "Info" at bounding box center [284, 77] width 11 height 8
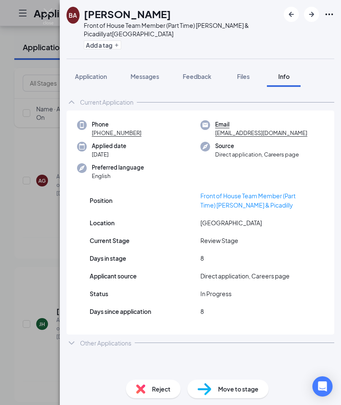
click at [122, 339] on div "Other Applications" at bounding box center [105, 343] width 51 height 8
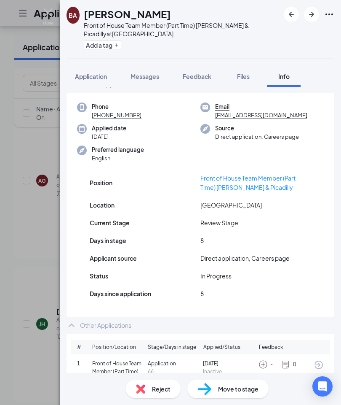
scroll to position [17, 0]
click at [89, 75] on span "Application" at bounding box center [91, 77] width 32 height 8
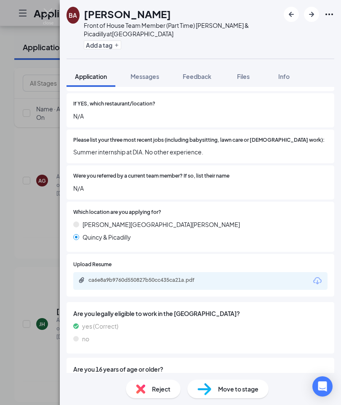
scroll to position [266, 0]
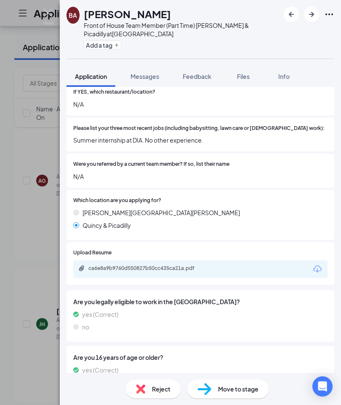
click at [320, 265] on icon "Download" at bounding box center [318, 268] width 8 height 7
click at [287, 75] on span "Info" at bounding box center [284, 77] width 11 height 8
click at [287, 76] on span "Info" at bounding box center [284, 77] width 11 height 8
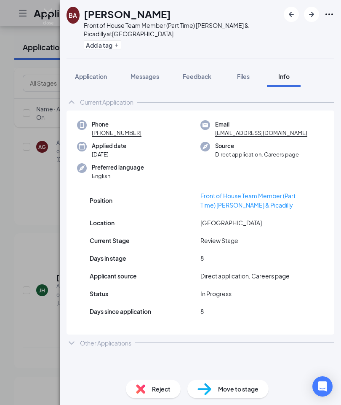
click at [122, 339] on div "Other Applications" at bounding box center [105, 343] width 51 height 8
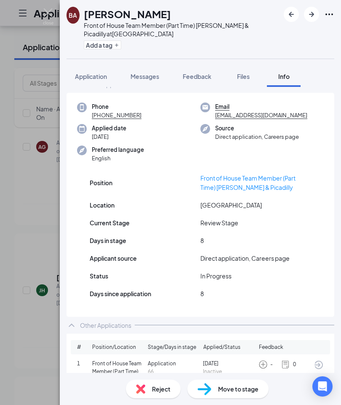
scroll to position [17, 0]
click at [99, 73] on span "Application" at bounding box center [91, 77] width 32 height 8
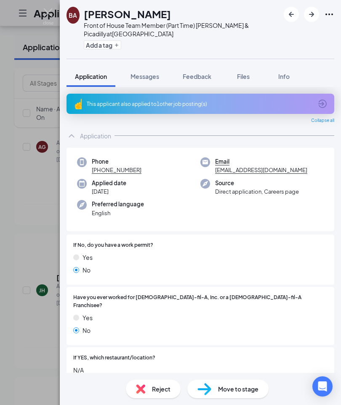
click at [322, 101] on icon "ArrowCircle" at bounding box center [323, 104] width 10 height 10
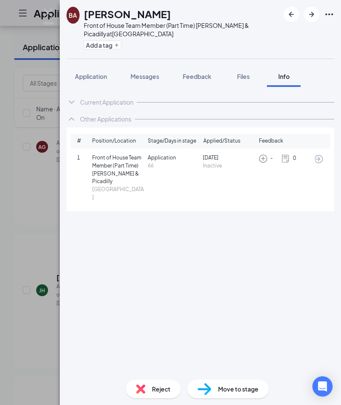
click at [91, 76] on span "Application" at bounding box center [91, 77] width 32 height 8
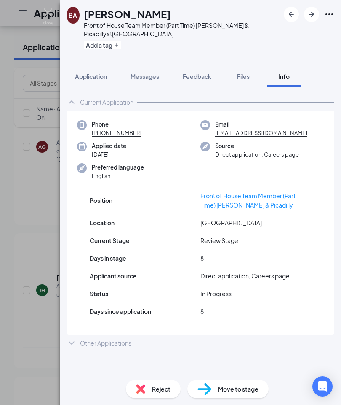
click at [96, 78] on span "Application" at bounding box center [91, 77] width 32 height 8
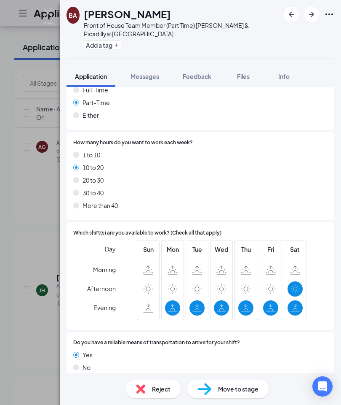
scroll to position [34, 0]
click at [211, 384] on img at bounding box center [205, 389] width 14 height 12
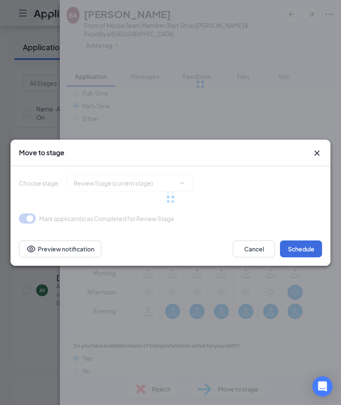
type input "Phone Interview (next stage)"
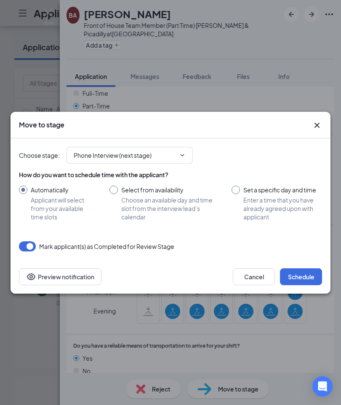
click at [304, 277] on button "Schedule" at bounding box center [301, 276] width 42 height 17
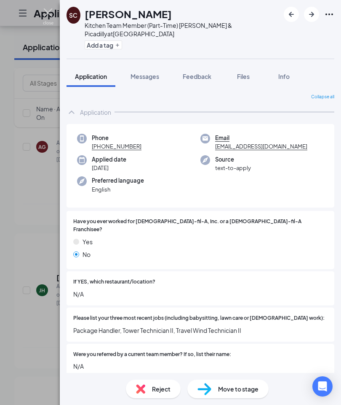
click at [47, 9] on img at bounding box center [48, 16] width 11 height 16
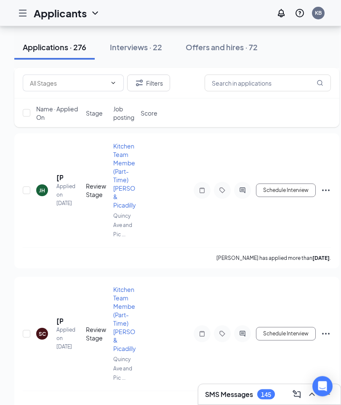
scroll to position [15685, 0]
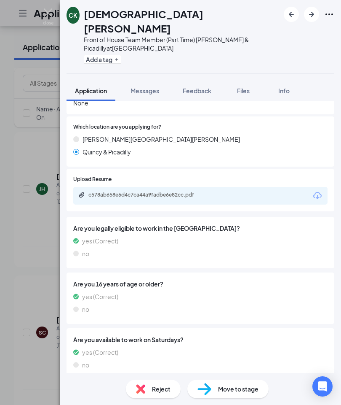
scroll to position [222, 0]
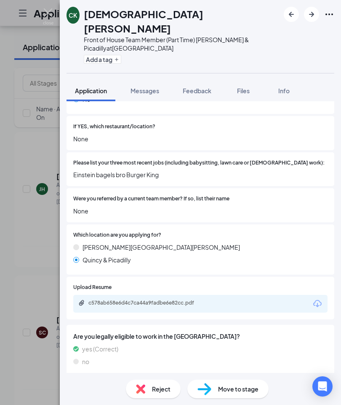
click at [318, 300] on icon "Download" at bounding box center [318, 303] width 8 height 7
click at [49, 11] on img at bounding box center [48, 16] width 11 height 16
click at [46, 11] on h1 "Applicants" at bounding box center [60, 13] width 53 height 14
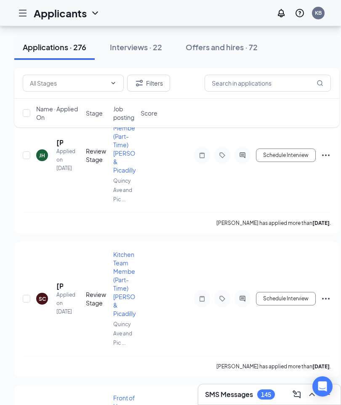
click at [21, 13] on icon "Hamburger" at bounding box center [22, 13] width 7 height 6
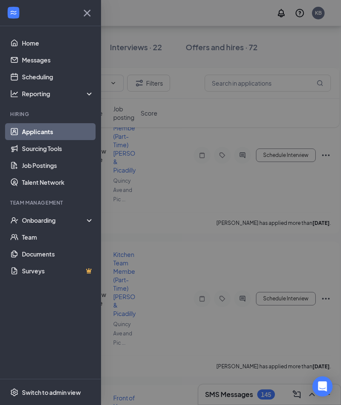
click at [35, 135] on link "Applicants" at bounding box center [58, 131] width 72 height 17
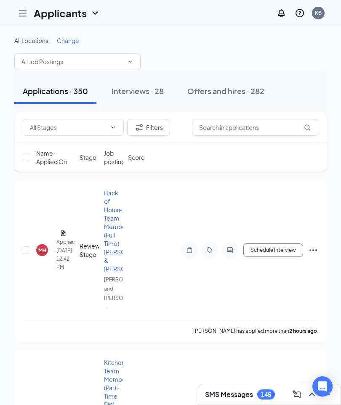
click at [72, 37] on span "Change" at bounding box center [68, 41] width 22 height 8
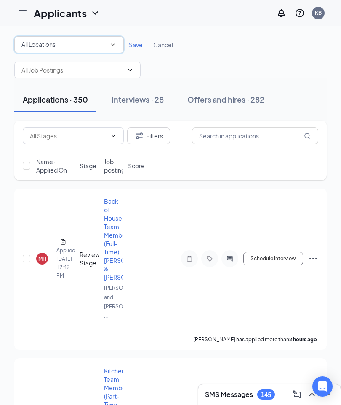
click at [115, 43] on icon "SmallChevronDown" at bounding box center [113, 45] width 8 height 8
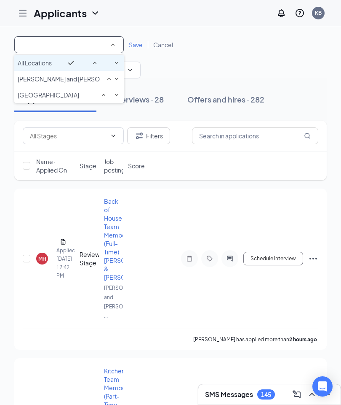
click at [79, 99] on span "[GEOGRAPHIC_DATA]" at bounding box center [49, 95] width 62 height 8
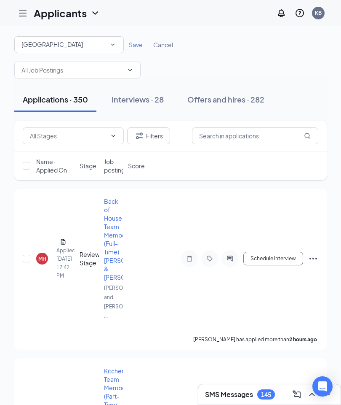
click at [140, 43] on span "Save" at bounding box center [136, 45] width 14 height 8
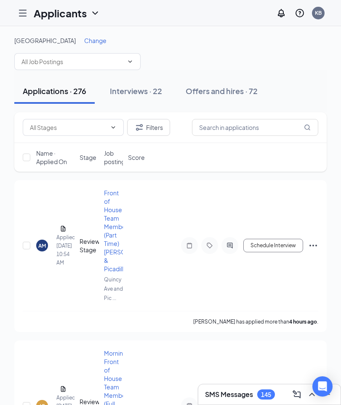
click at [38, 243] on div "AM" at bounding box center [42, 245] width 8 height 7
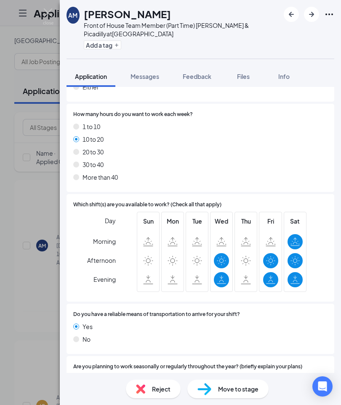
scroll to position [711, 0]
click at [49, 13] on img at bounding box center [48, 16] width 11 height 16
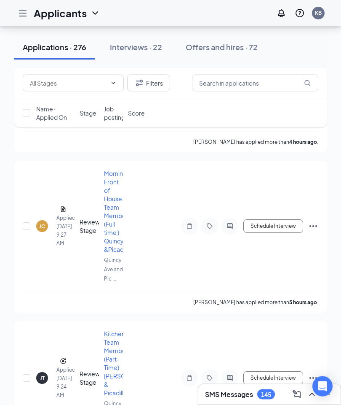
scroll to position [197, 0]
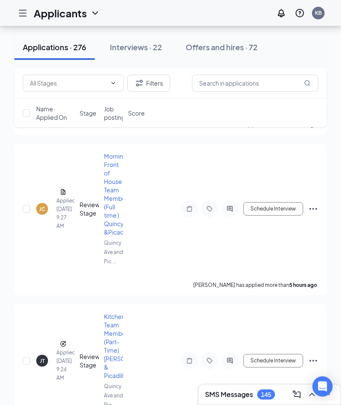
click at [39, 205] on div "JC" at bounding box center [42, 208] width 6 height 7
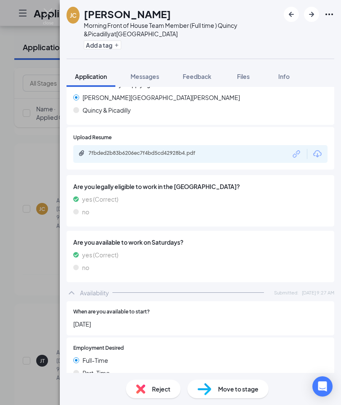
scroll to position [432, 0]
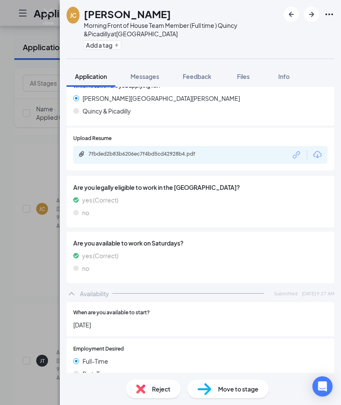
click at [318, 150] on icon "Download" at bounding box center [318, 155] width 10 height 10
click at [51, 11] on img at bounding box center [48, 16] width 11 height 16
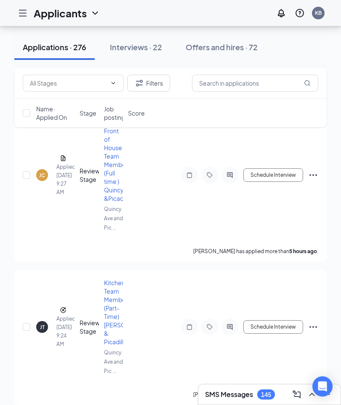
click at [21, 13] on icon "Hamburger" at bounding box center [23, 13] width 10 height 10
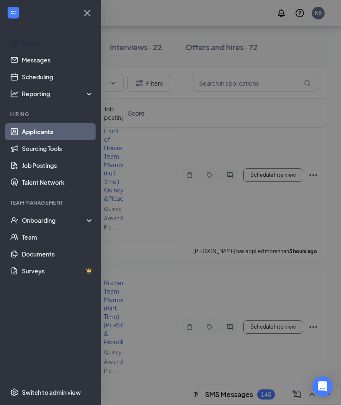
click at [28, 45] on link "Home" at bounding box center [58, 43] width 72 height 17
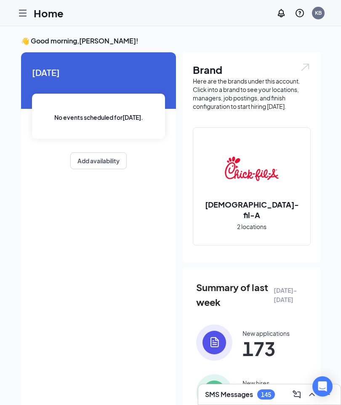
click at [20, 13] on icon "Hamburger" at bounding box center [23, 13] width 10 height 10
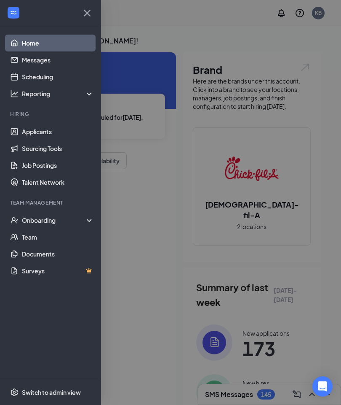
click at [37, 83] on link "Scheduling" at bounding box center [58, 76] width 72 height 17
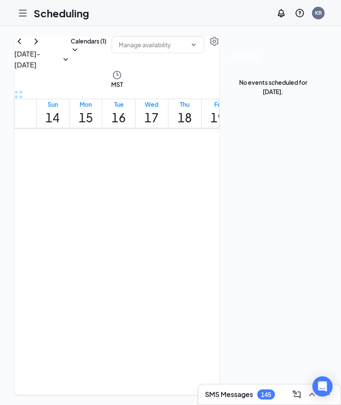
scroll to position [672, 0]
click at [41, 46] on icon "ChevronRight" at bounding box center [36, 41] width 10 height 10
click at [24, 46] on icon "ChevronLeft" at bounding box center [19, 41] width 10 height 10
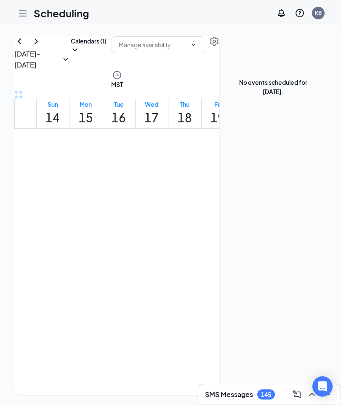
click at [168, 186] on link "2:00-5:00 PM 2:00-2:30 PM 1 2:30-3:00 PM 1 3:00-3:30 PM 1 4:00-4:30 PM 1" at bounding box center [152, 231] width 31 height 161
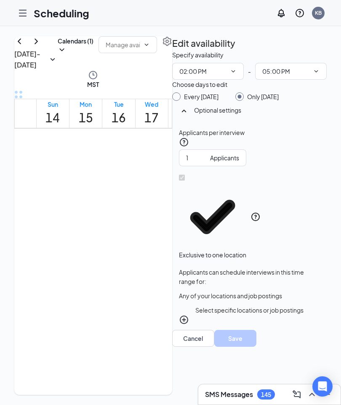
scroll to position [0, 120]
click at [145, 112] on h1 "17" at bounding box center [152, 117] width 14 height 19
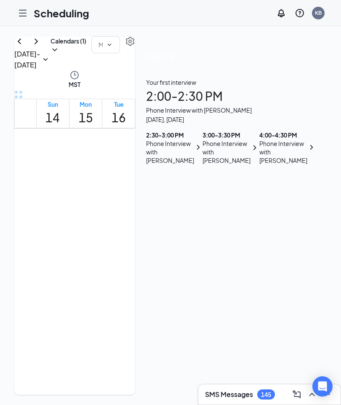
scroll to position [0, 15]
click at [22, 15] on icon "Hamburger" at bounding box center [23, 13] width 10 height 10
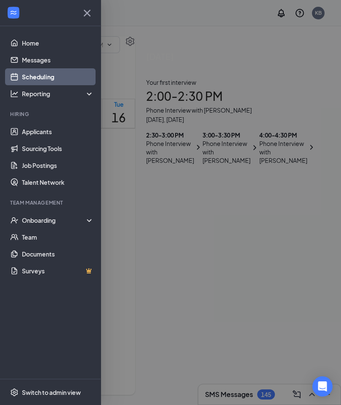
click at [50, 132] on link "Applicants" at bounding box center [58, 131] width 72 height 17
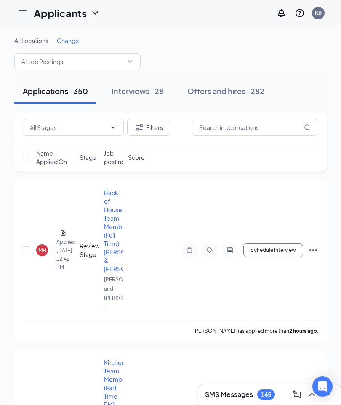
click at [70, 39] on span "Change" at bounding box center [68, 41] width 22 height 8
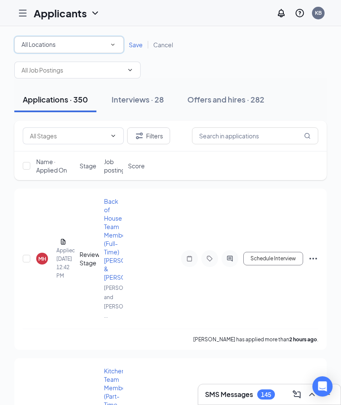
click at [112, 45] on icon "SmallChevronDown" at bounding box center [113, 45] width 8 height 8
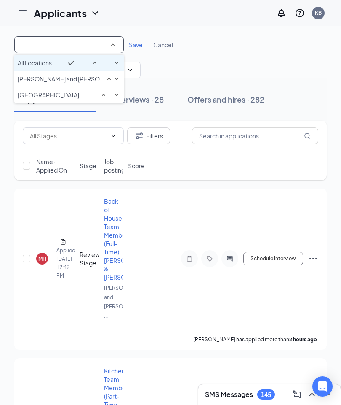
click at [79, 99] on span "[GEOGRAPHIC_DATA]" at bounding box center [49, 95] width 62 height 8
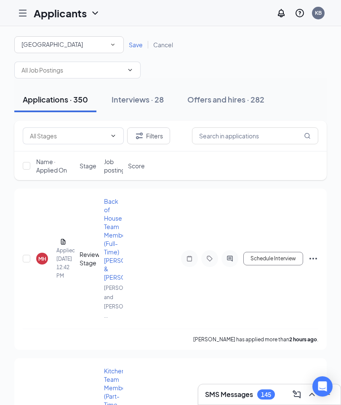
click at [139, 42] on span "Save" at bounding box center [136, 45] width 14 height 8
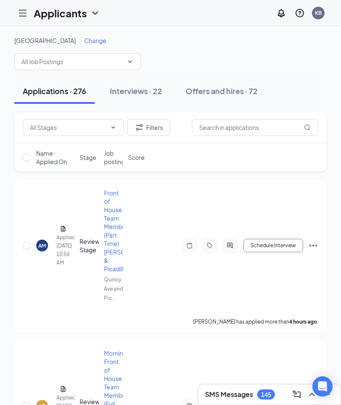
click at [151, 94] on div "Interviews · 22" at bounding box center [136, 91] width 52 height 11
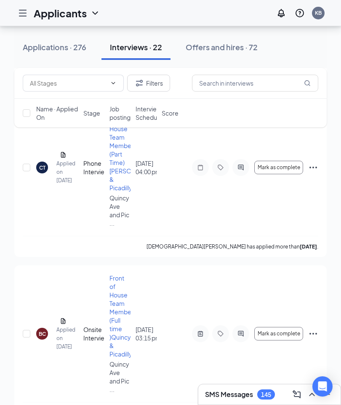
scroll to position [2820, 0]
click at [74, 47] on div "Applications · 276" at bounding box center [55, 47] width 64 height 11
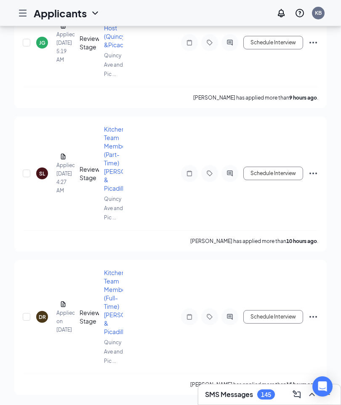
scroll to position [34, 0]
